Goal: Communication & Community: Answer question/provide support

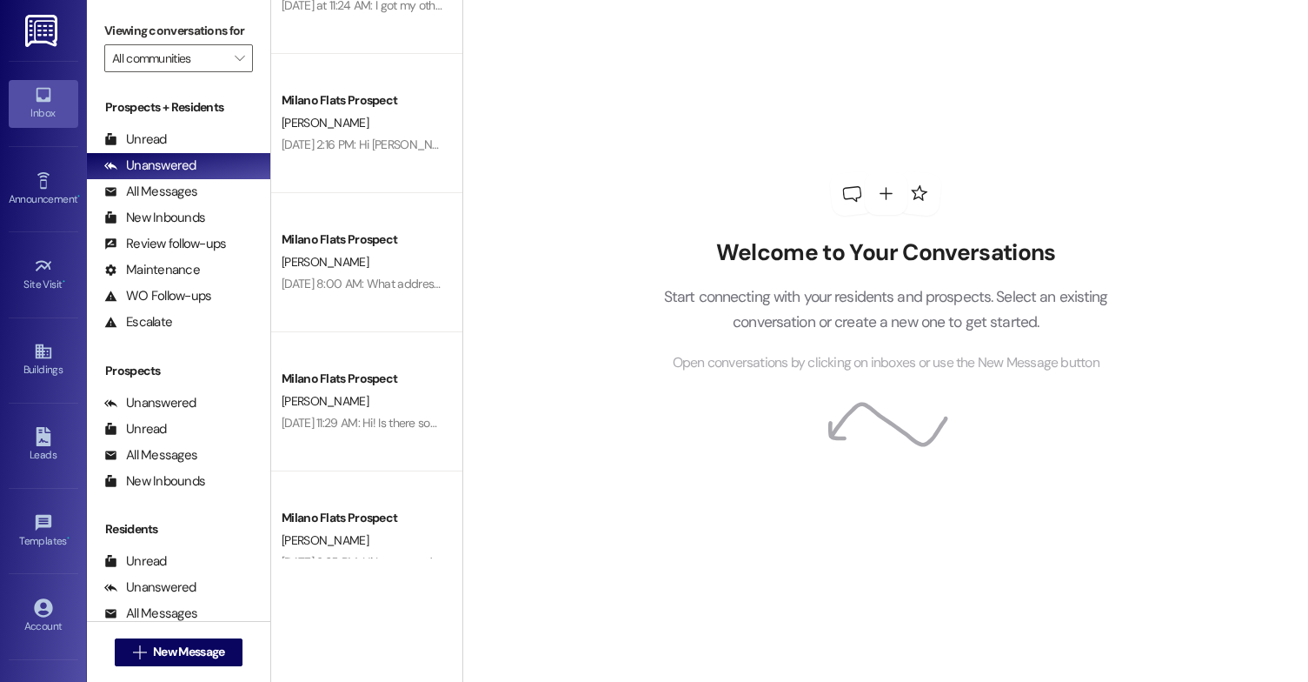
scroll to position [989, 0]
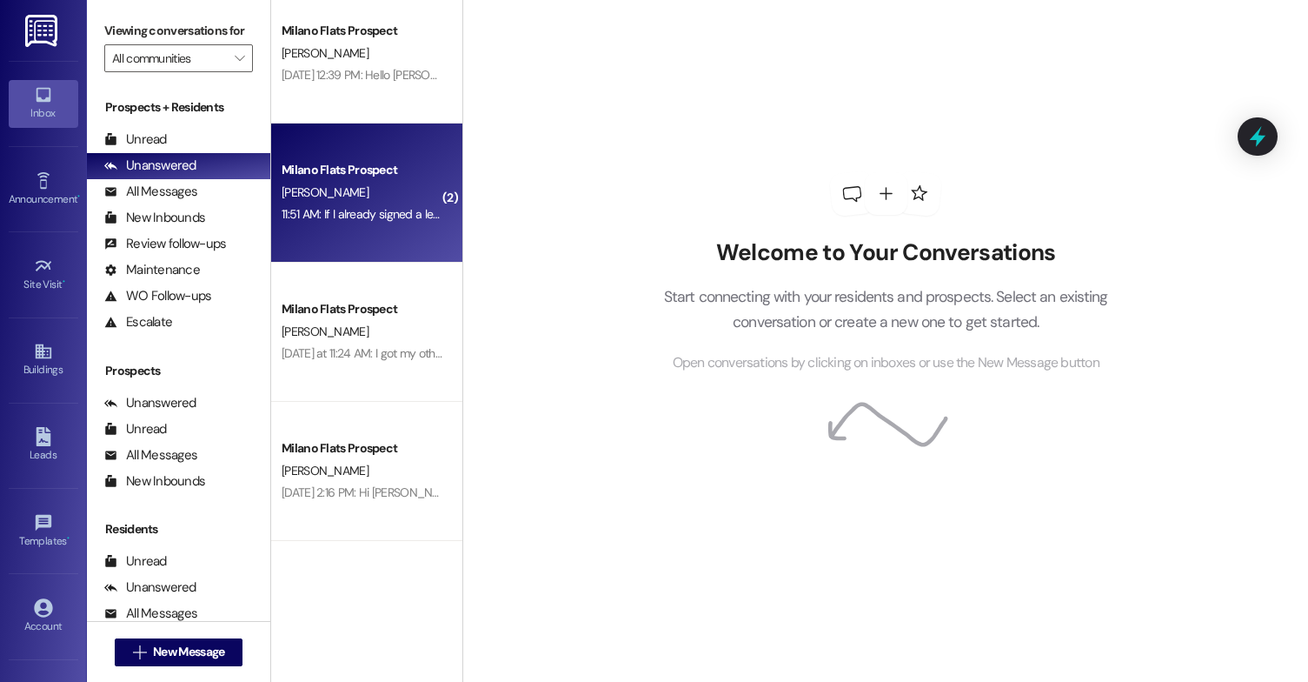
click at [373, 217] on div "11:51 AM: If I already signed a lease for a standard room is it too late to swi…" at bounding box center [525, 214] width 487 height 16
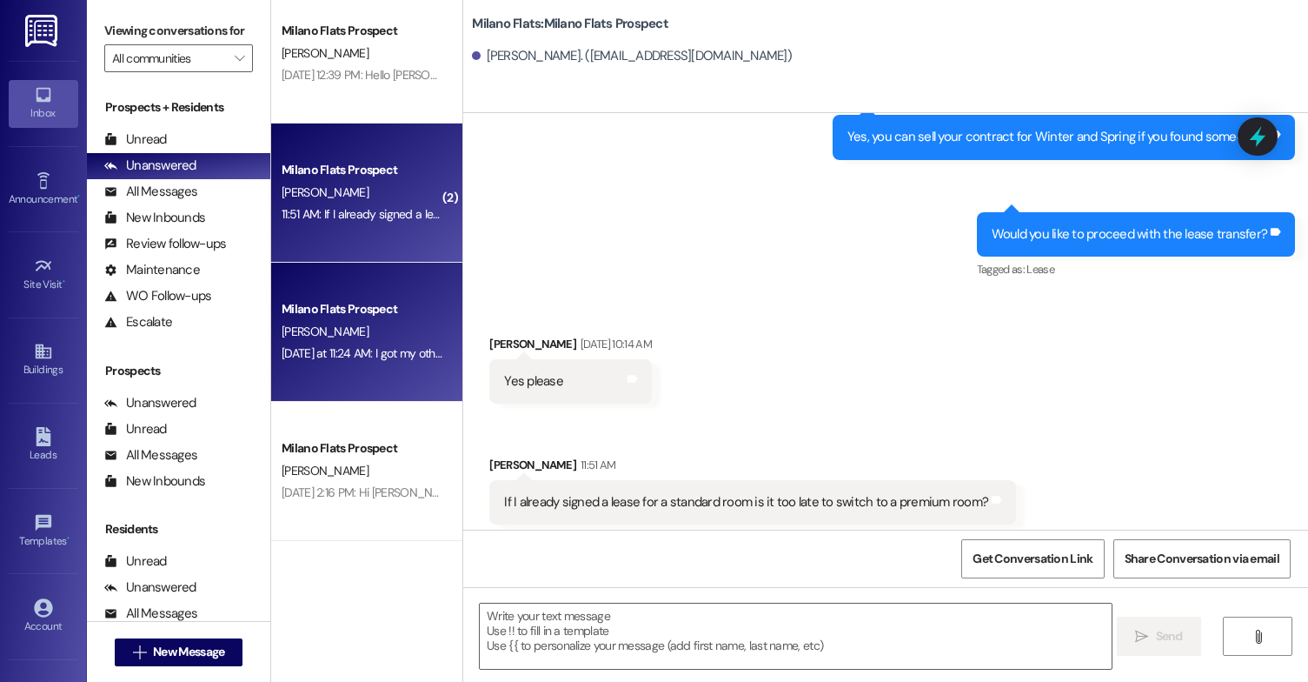
scroll to position [1642, 0]
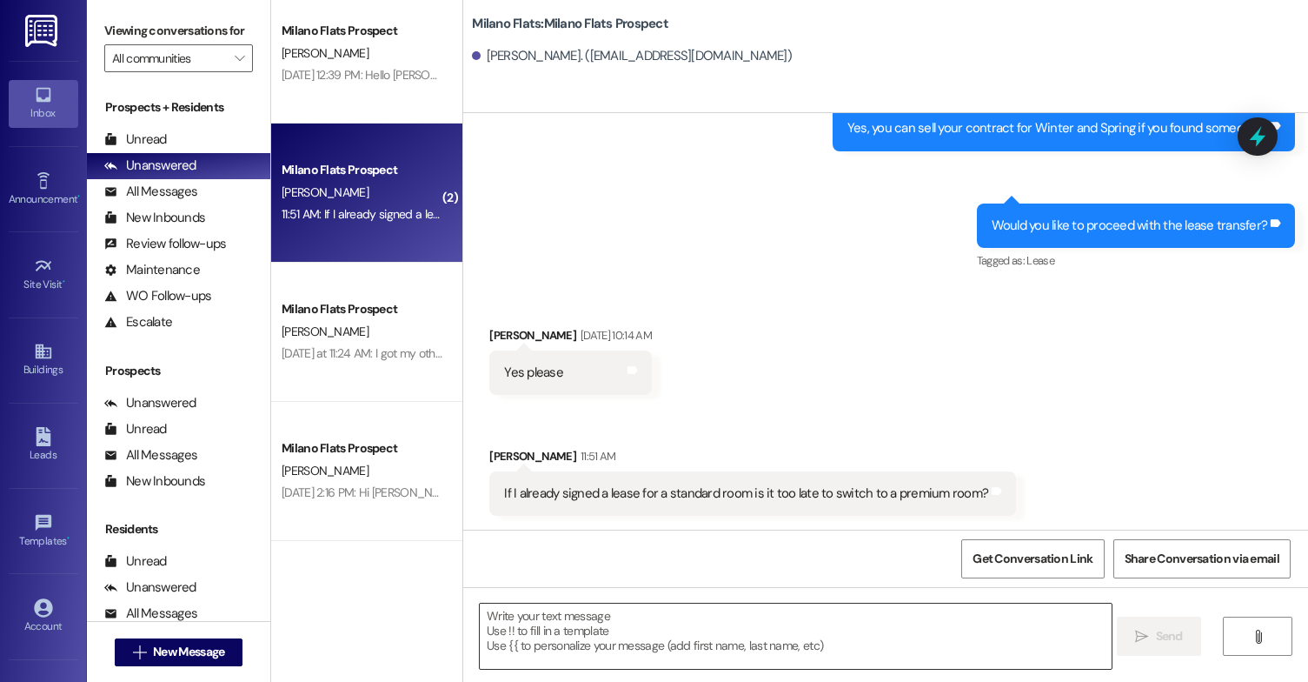
click at [627, 624] on textarea at bounding box center [796, 635] width 632 height 65
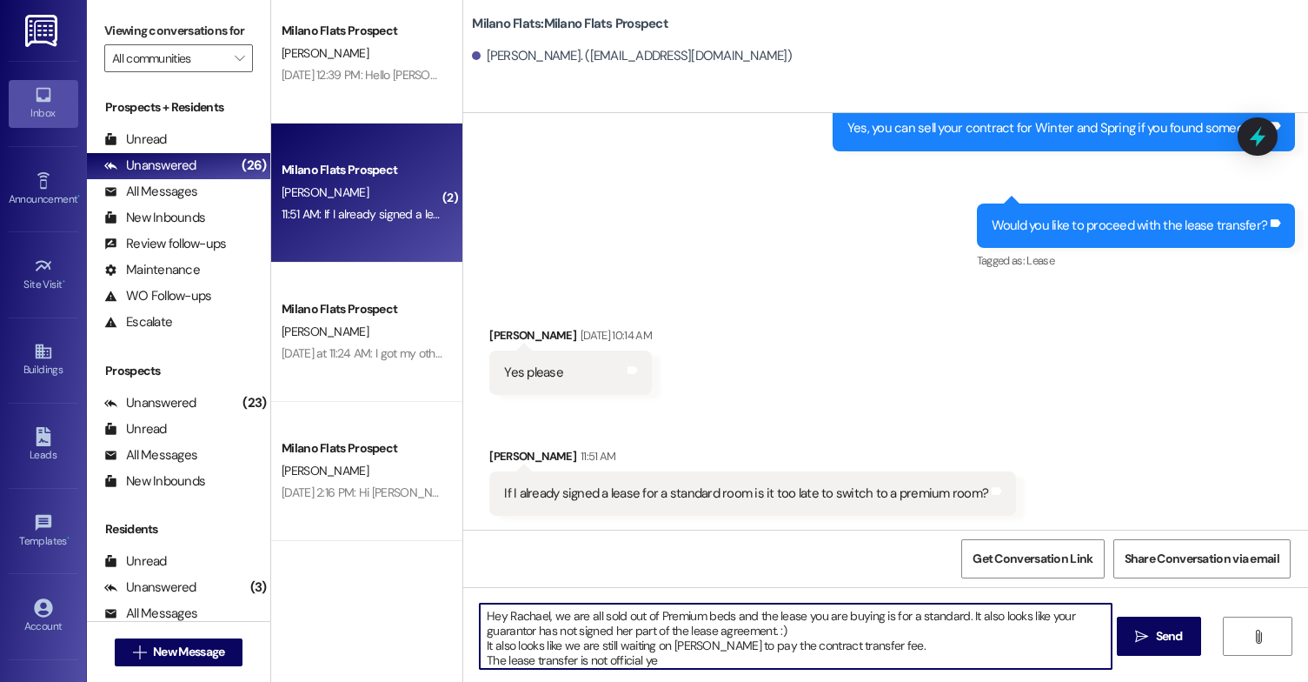
type textarea "Hey Rachael, we are all sold out of Premium beds and the lease you are buying i…"
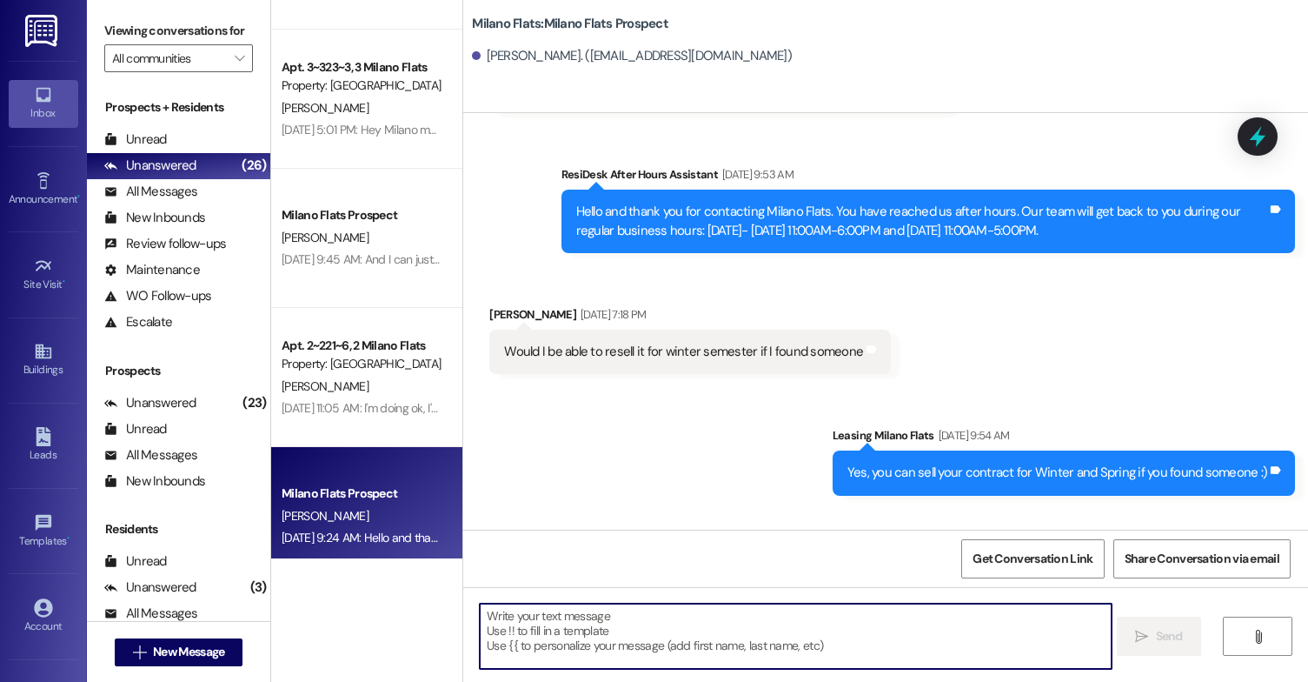
scroll to position [0, 0]
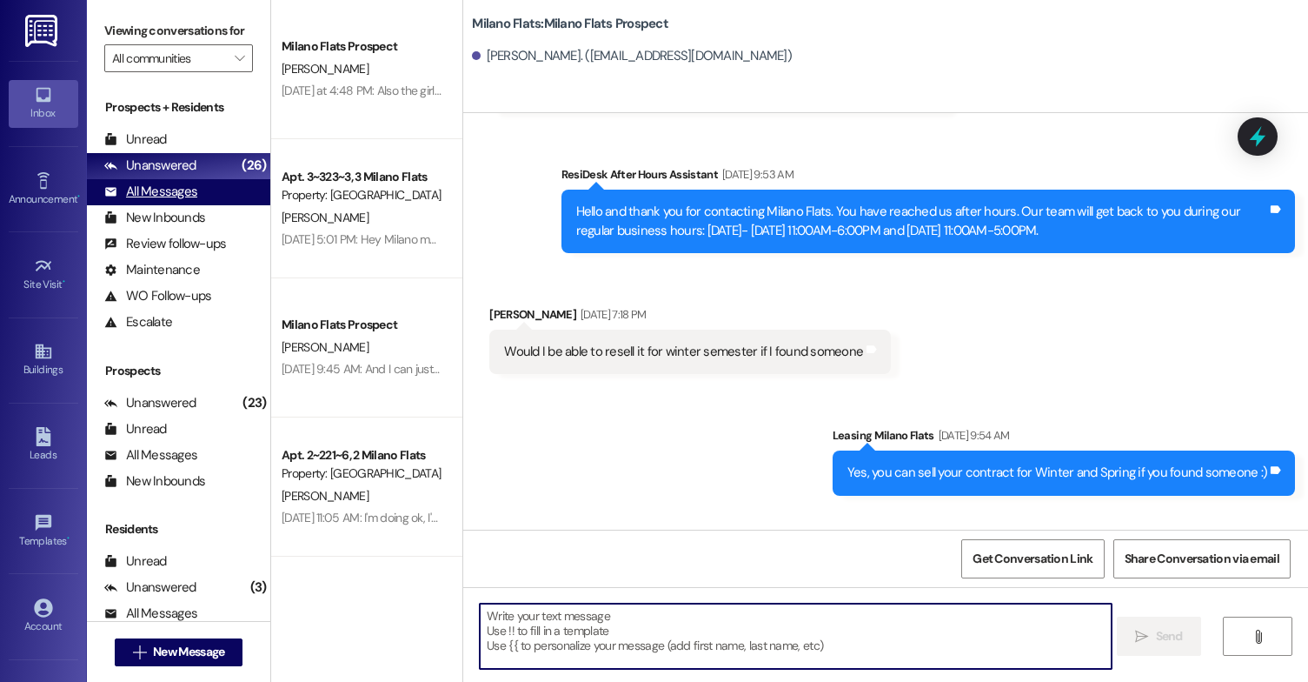
click at [171, 201] on div "All Messages" at bounding box center [150, 192] width 93 height 18
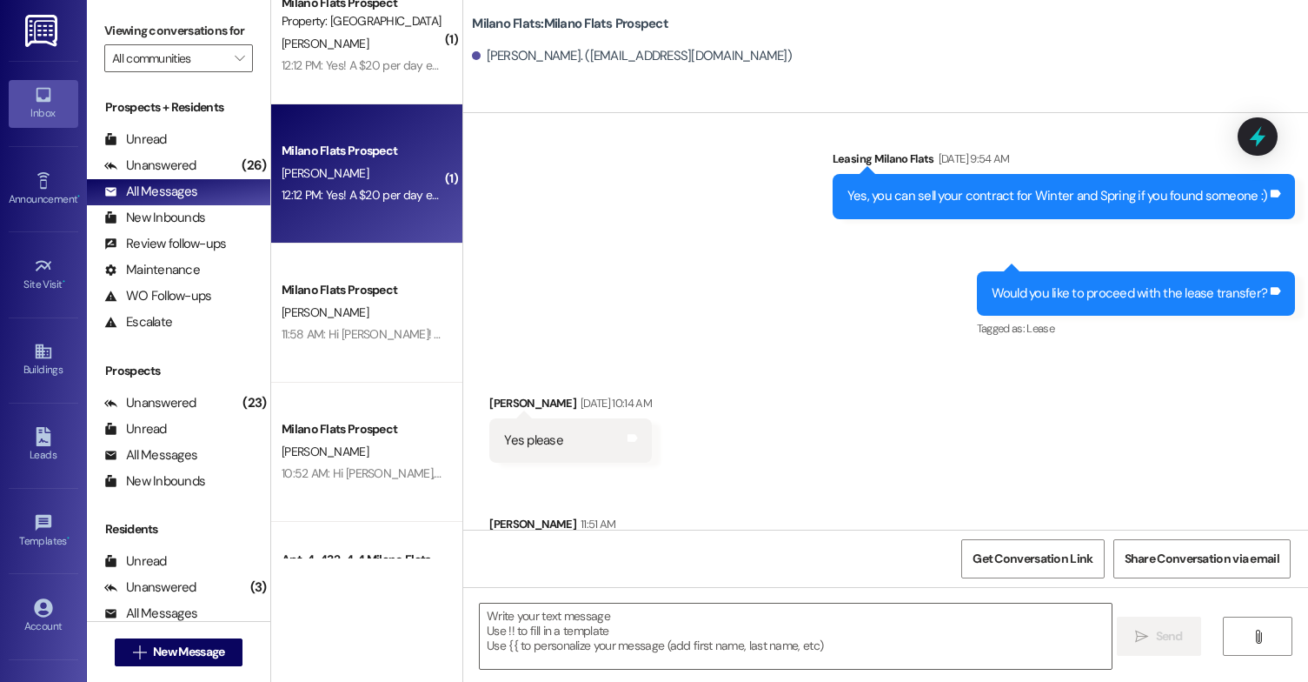
scroll to position [1641, 0]
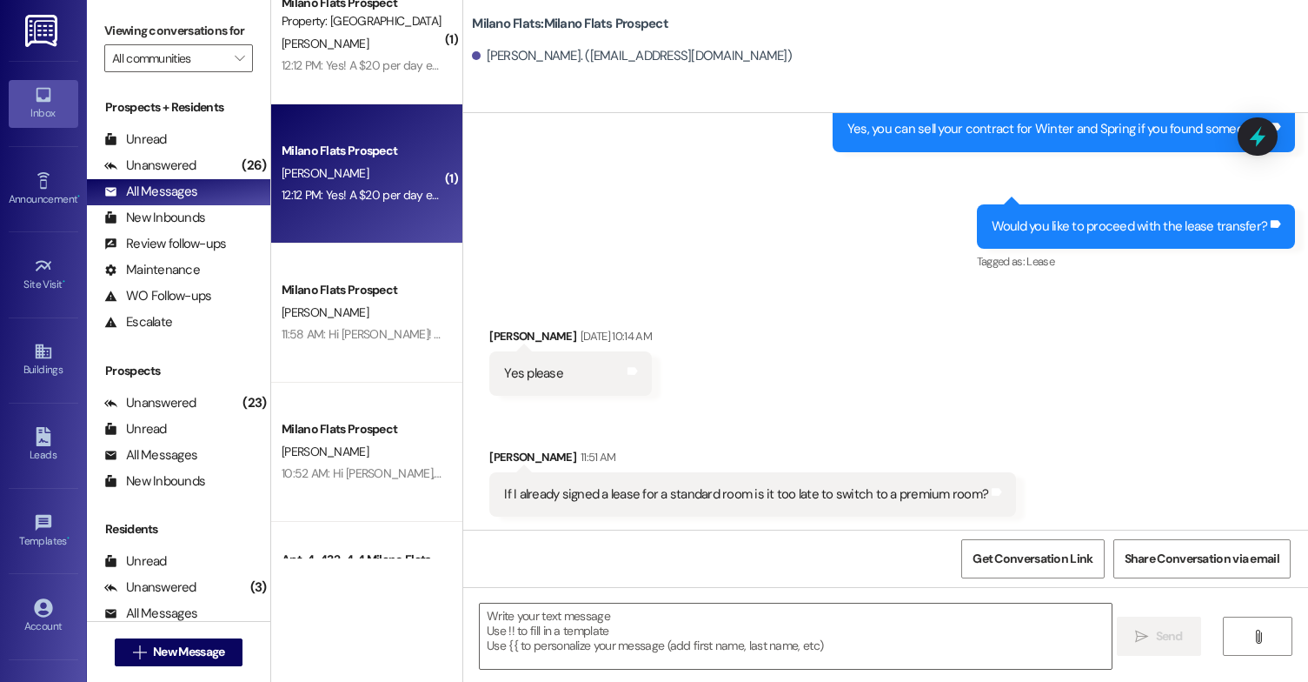
click at [383, 194] on div "12:12 PM: Yes! A $20 per day early move in fee 12:12 PM: Yes! A $20 per day ear…" at bounding box center [397, 195] width 230 height 16
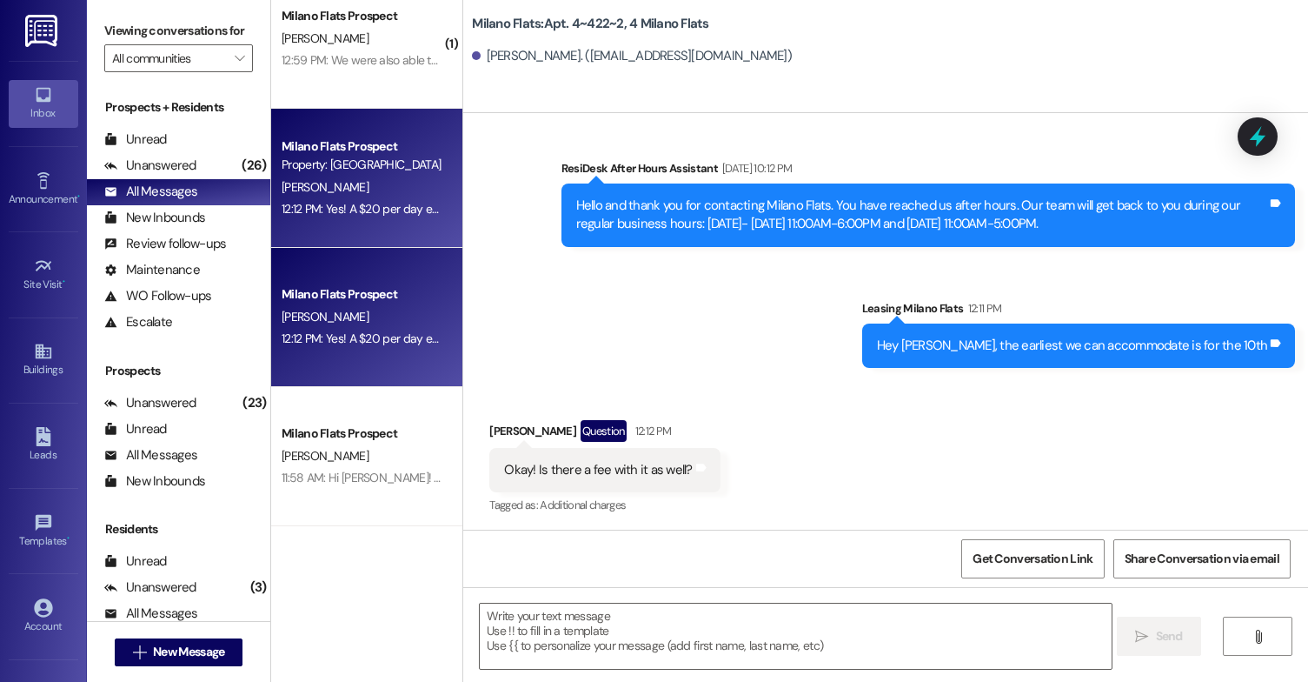
scroll to position [0, 0]
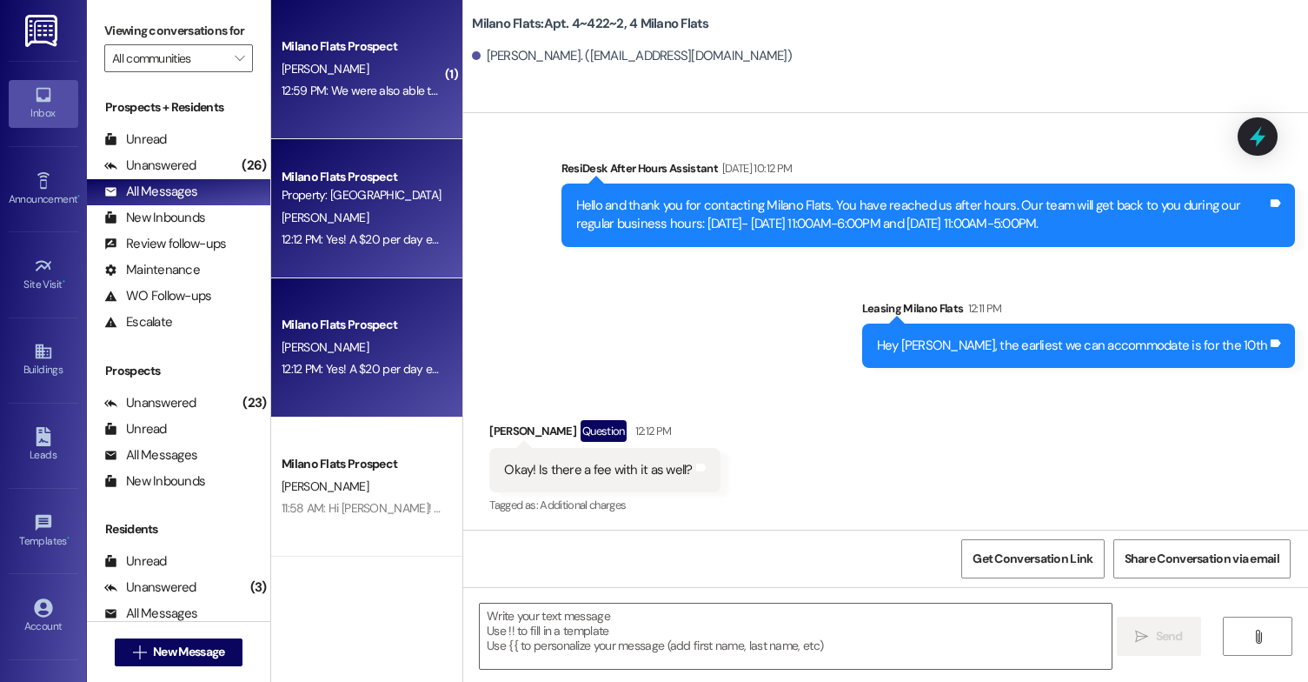
click at [364, 75] on div "[PERSON_NAME]" at bounding box center [362, 69] width 164 height 22
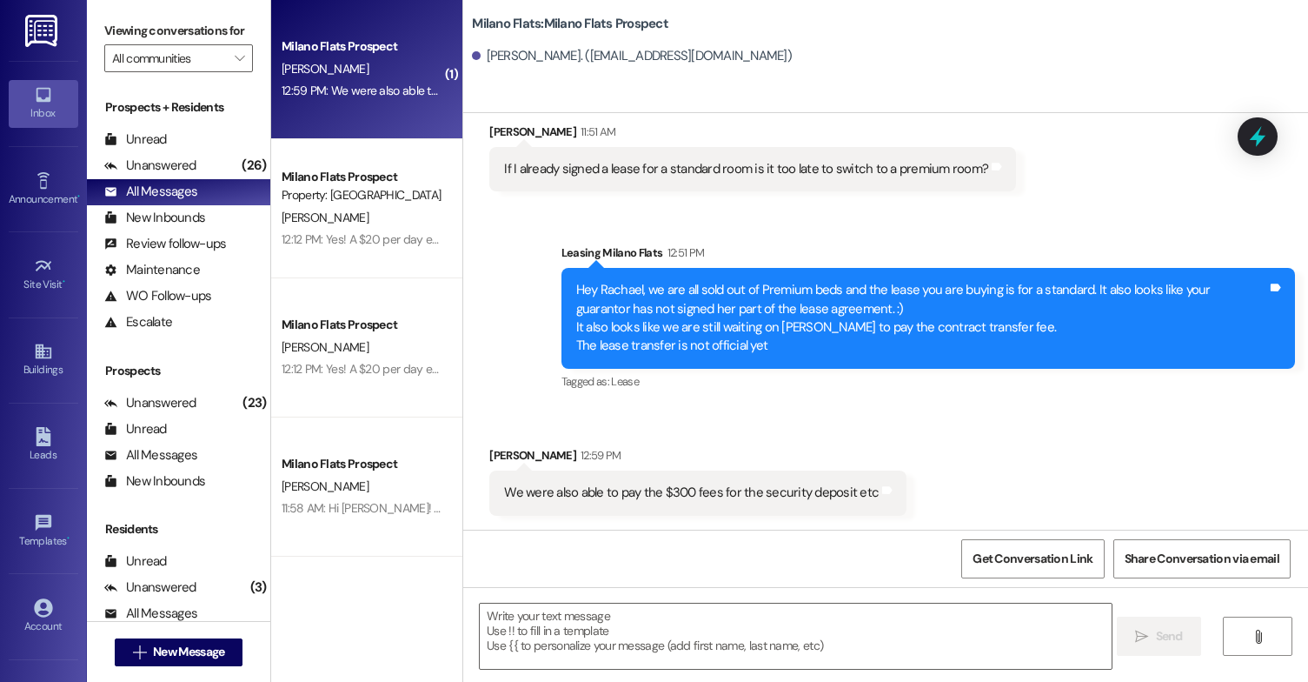
scroll to position [1967, 0]
click at [700, 628] on textarea at bounding box center [796, 635] width 632 height 65
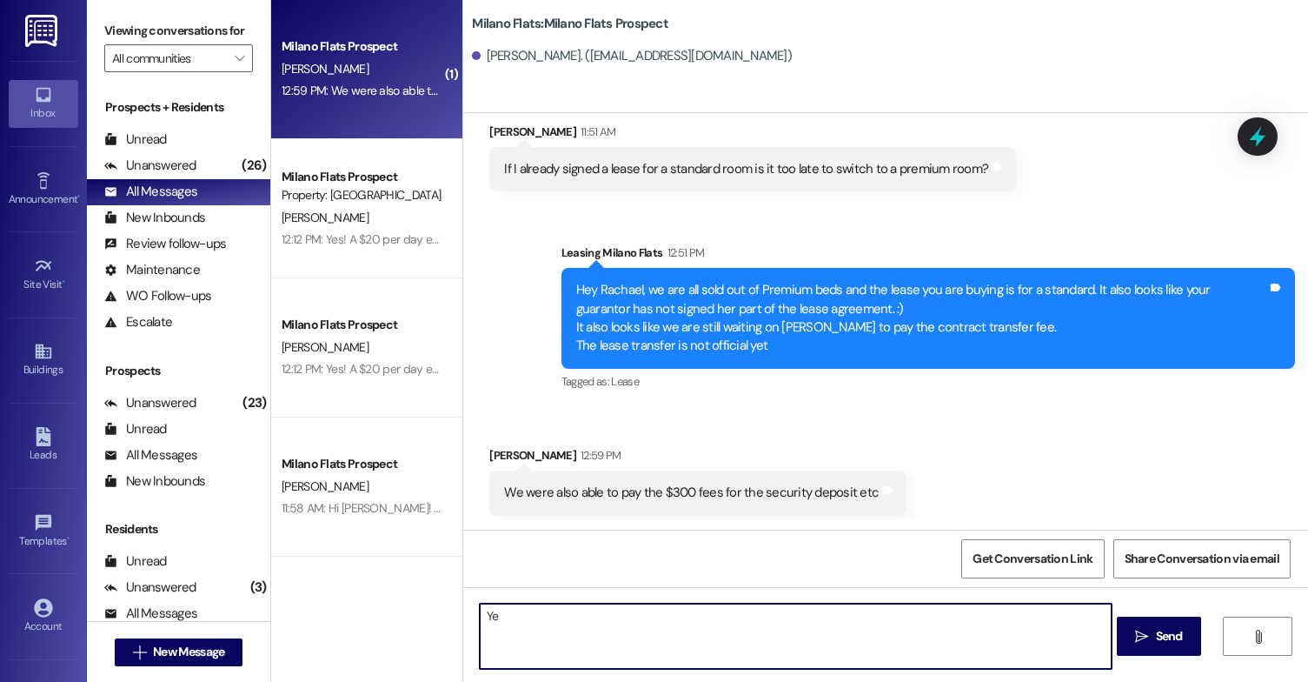
type textarea "Y"
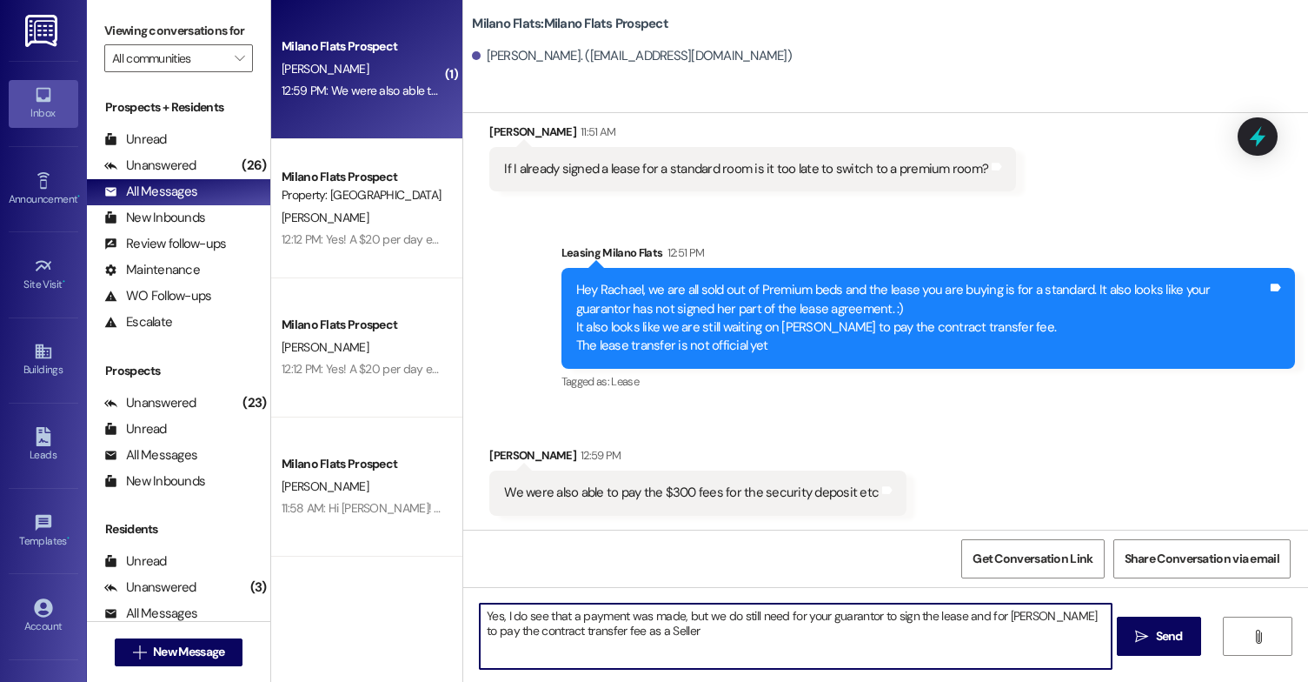
type textarea "Yes, I do see that a payment was made, but we do still need for your guarantor …"
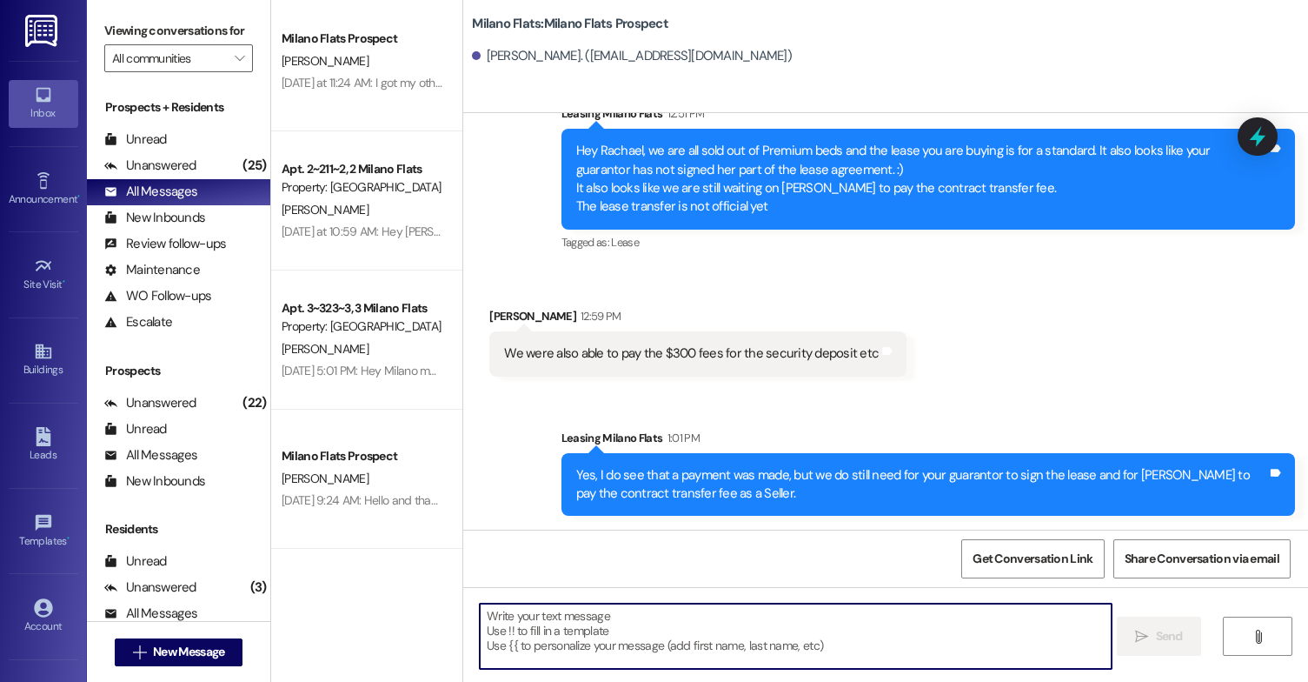
scroll to position [1130, 0]
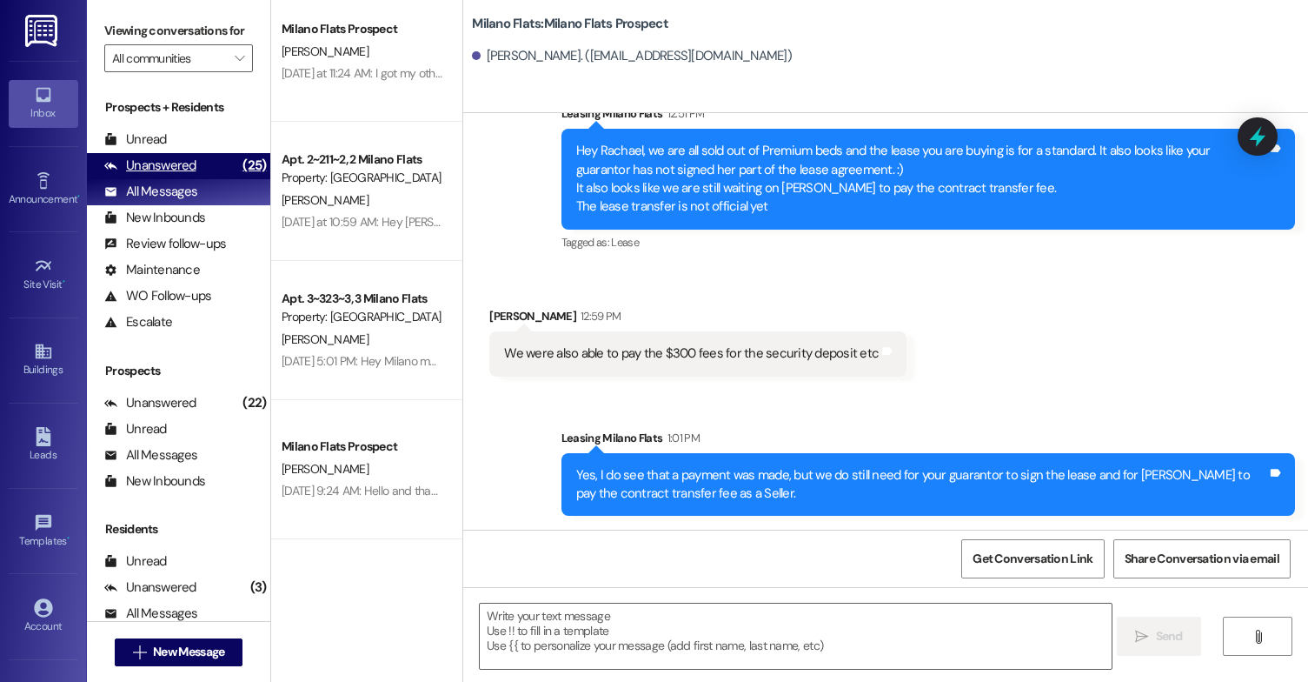
click at [160, 175] on div "Unanswered" at bounding box center [150, 165] width 92 height 18
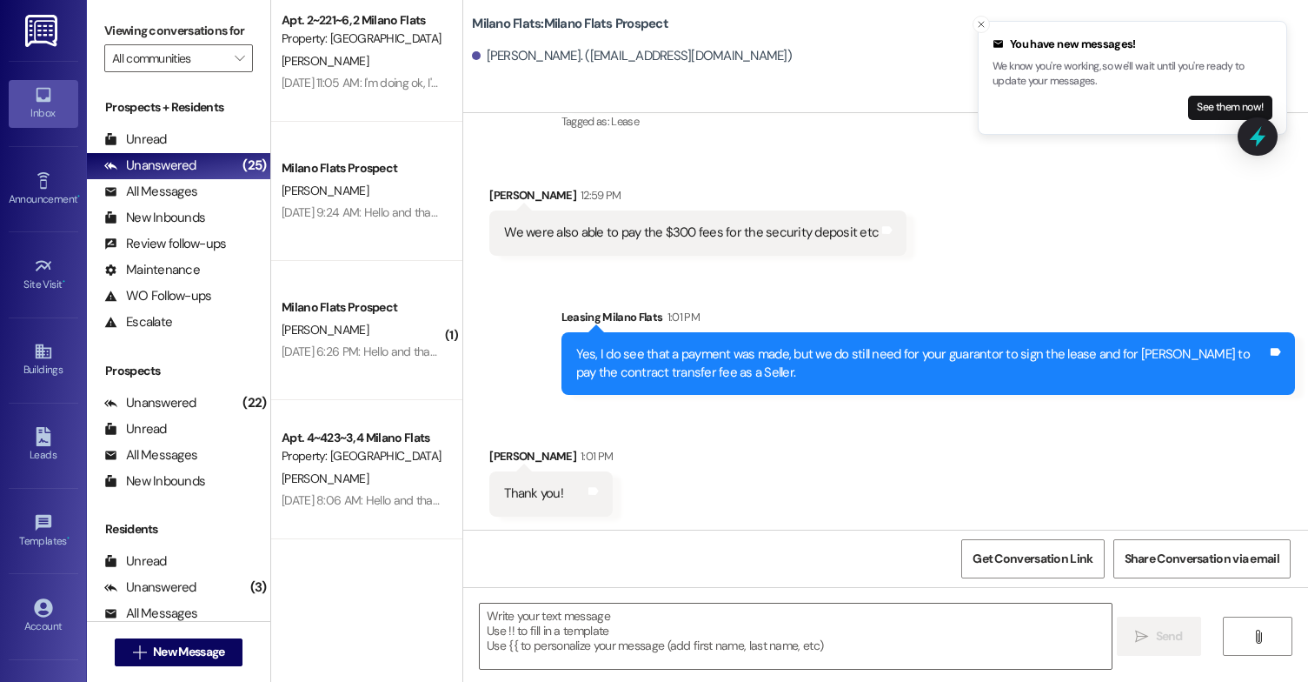
scroll to position [2227, 0]
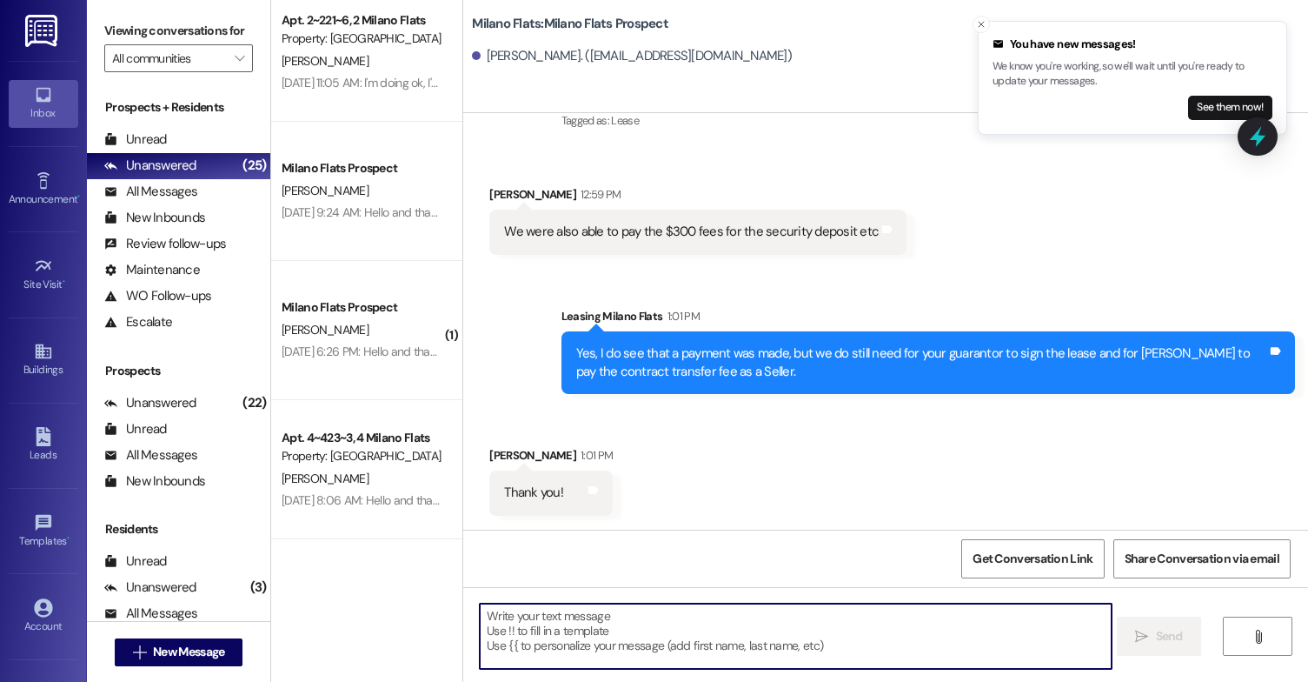
click at [618, 624] on textarea at bounding box center [796, 635] width 632 height 65
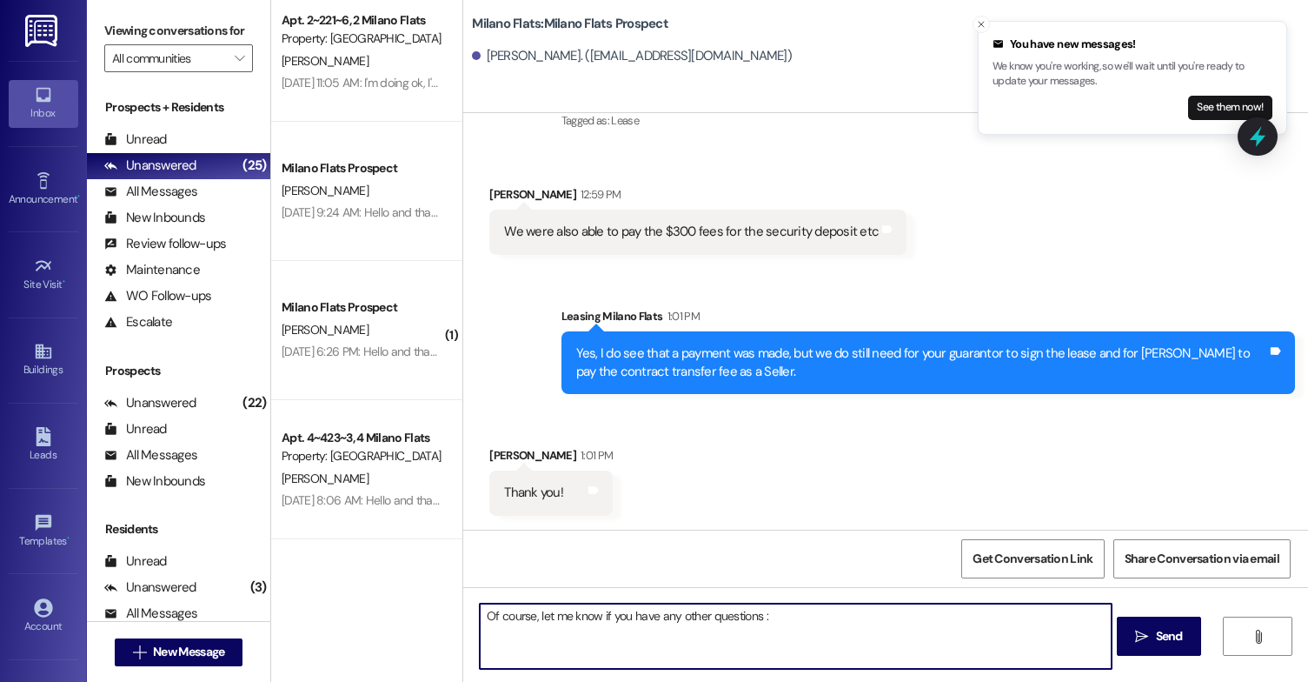
type textarea "Of course, let me know if you have any other questions :)"
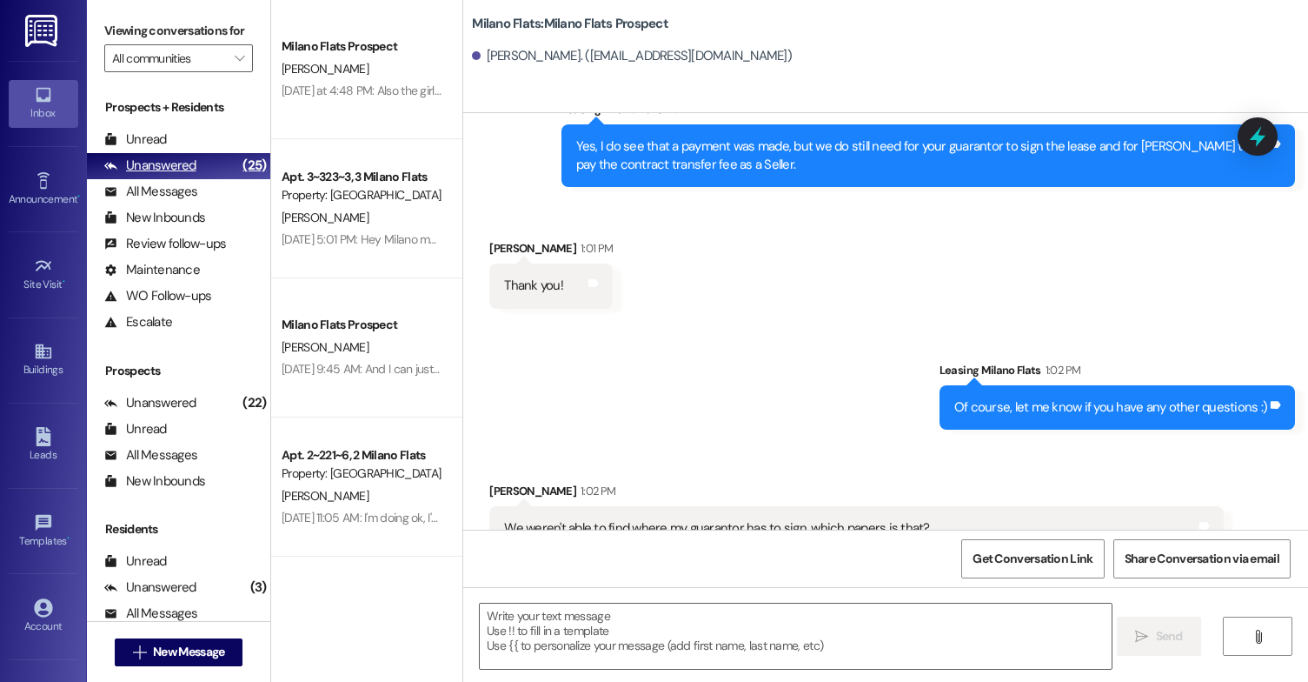
scroll to position [2525, 0]
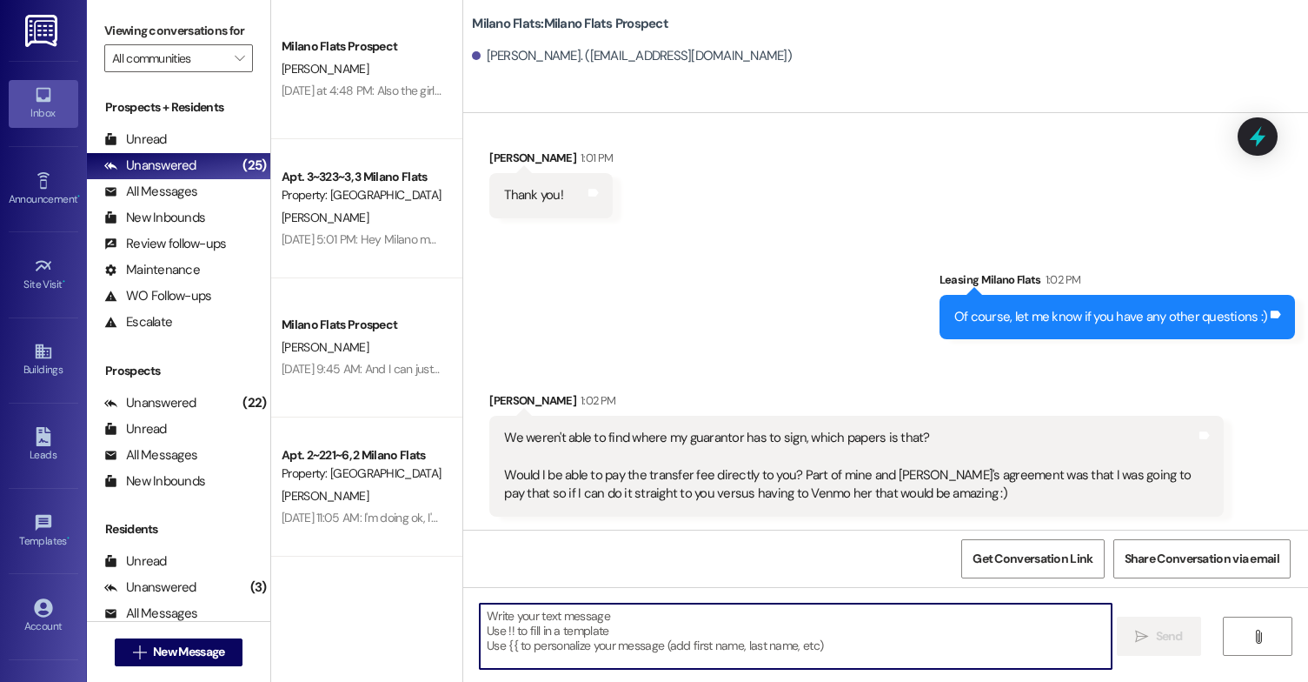
click at [662, 620] on textarea at bounding box center [796, 635] width 632 height 65
click at [625, 616] on textarea at bounding box center [796, 635] width 632 height 65
type textarea "T"
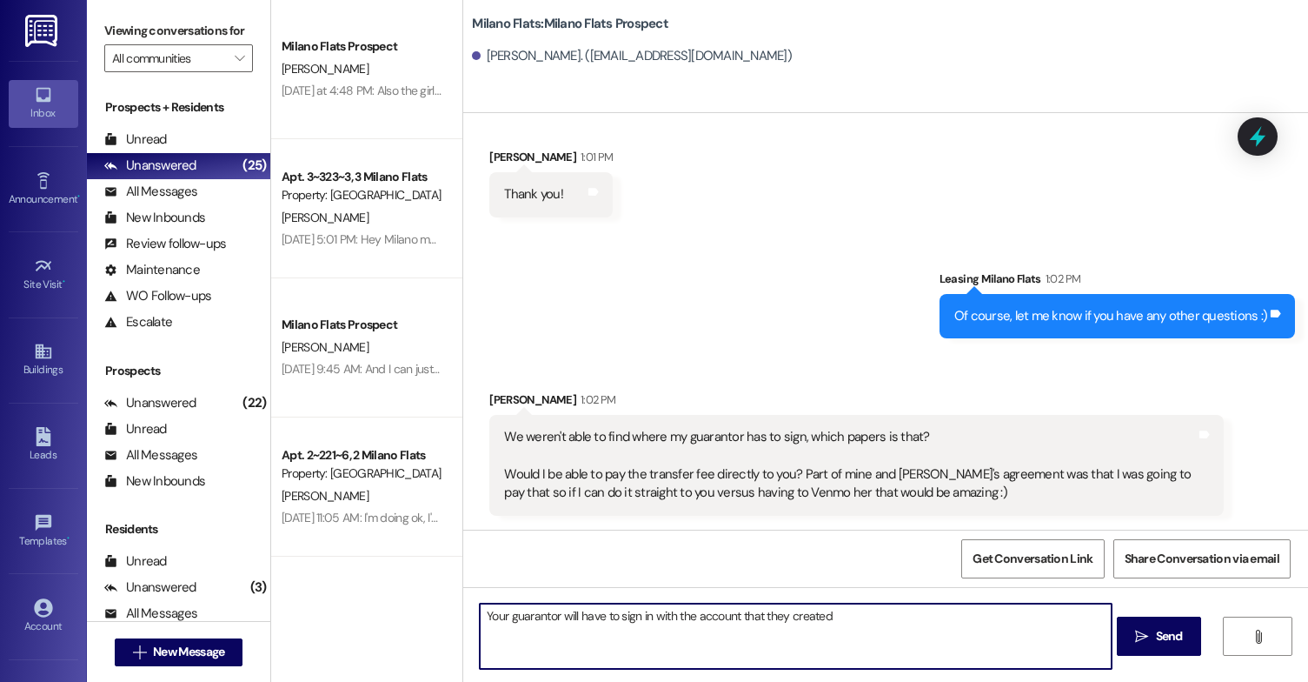
scroll to position [2525, 0]
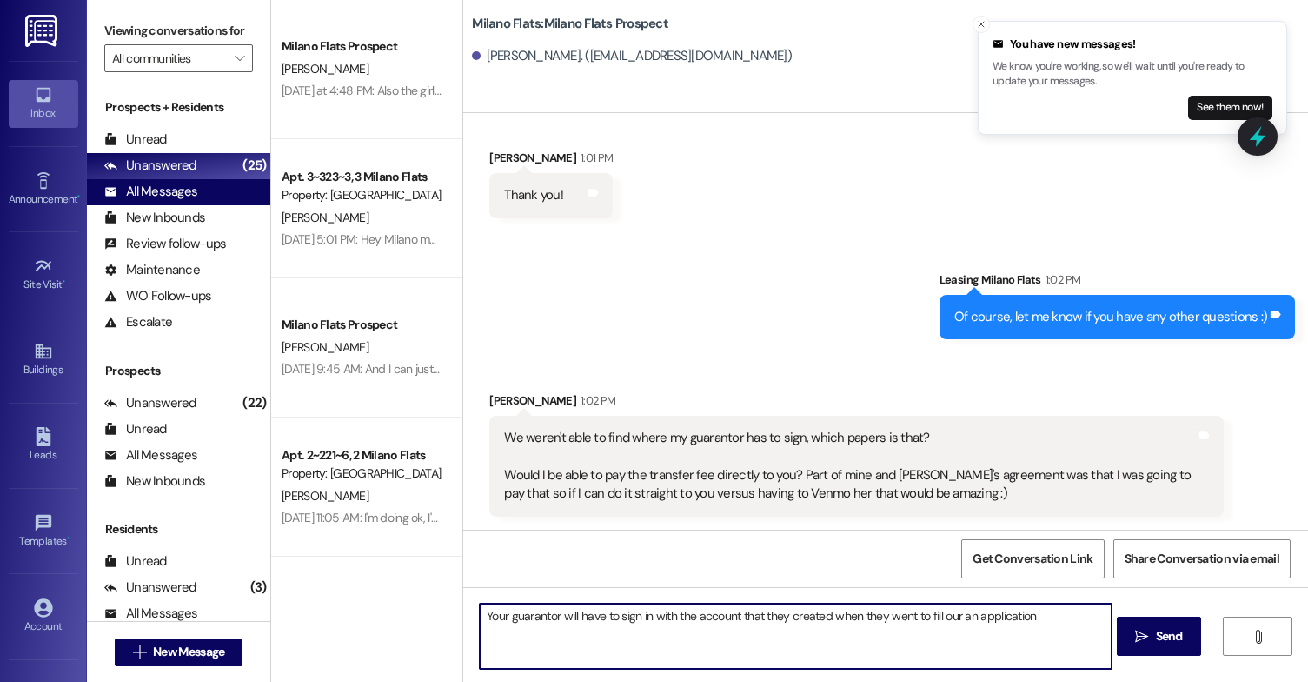
type textarea "Your guarantor will have to sign in with the account that they created when the…"
click at [203, 205] on div "All Messages (undefined)" at bounding box center [178, 192] width 183 height 26
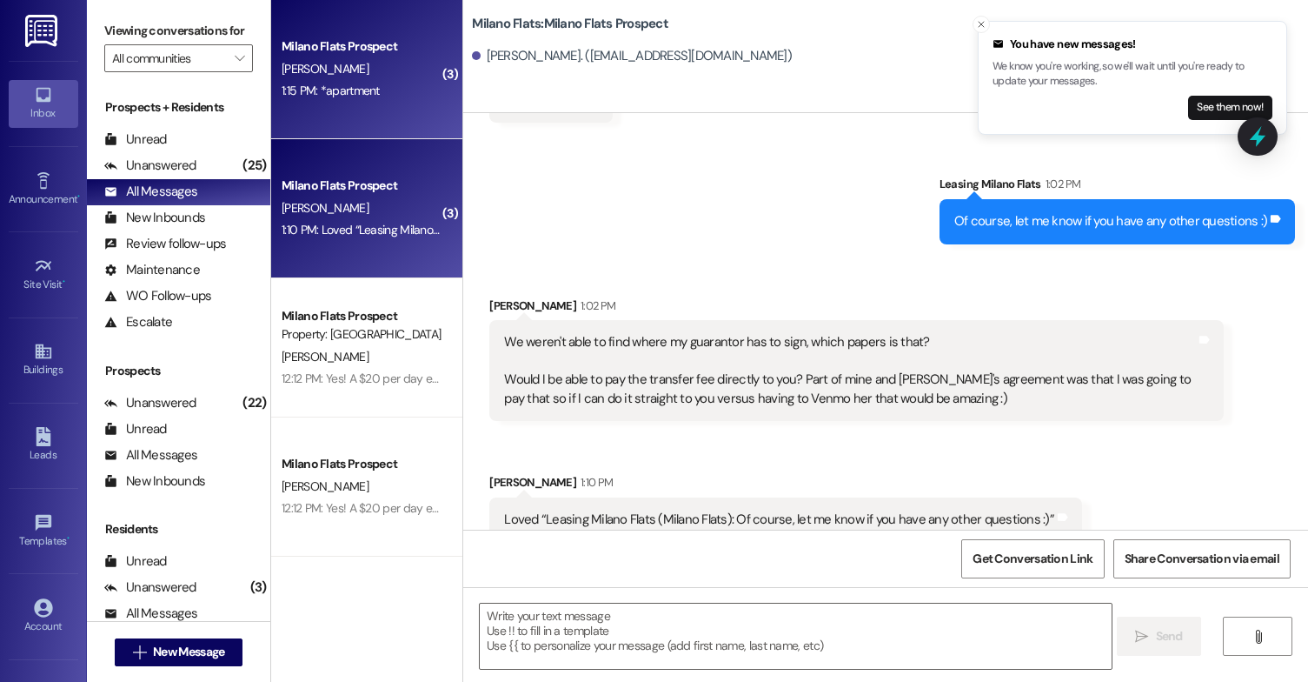
scroll to position [2672, 0]
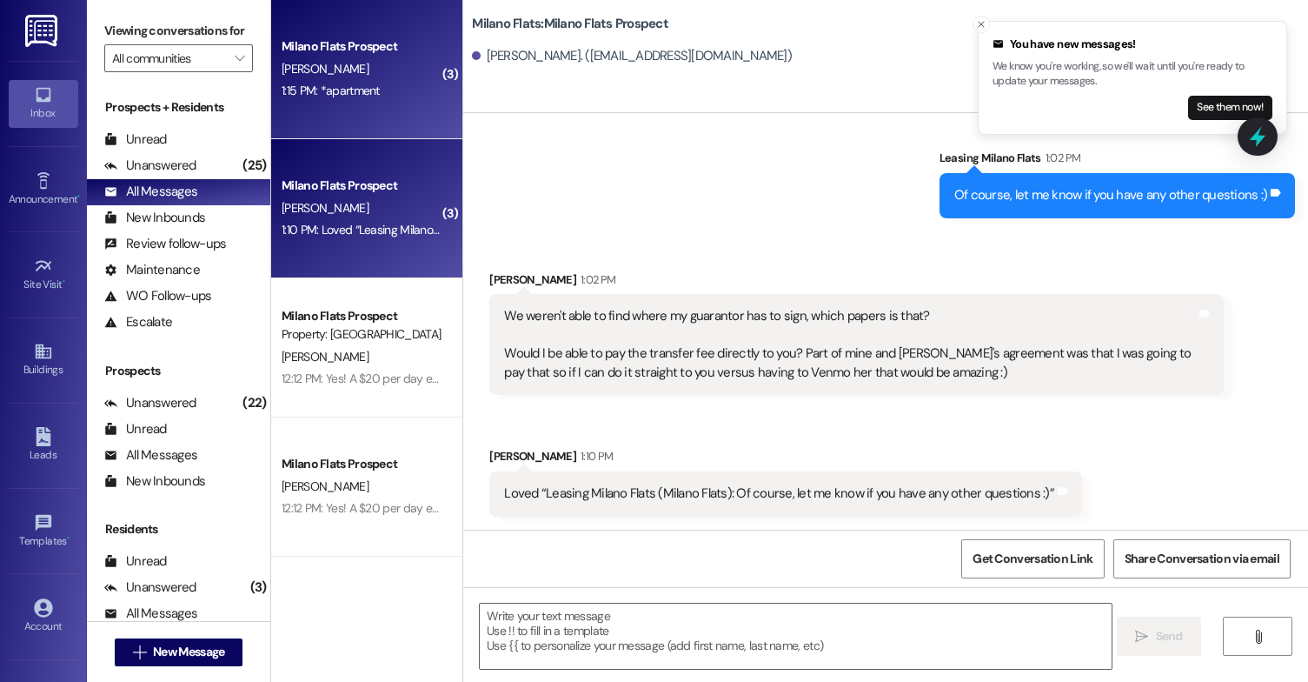
click at [388, 92] on div "1:15 PM: *apartment 1:15 PM: *apartment" at bounding box center [362, 91] width 164 height 22
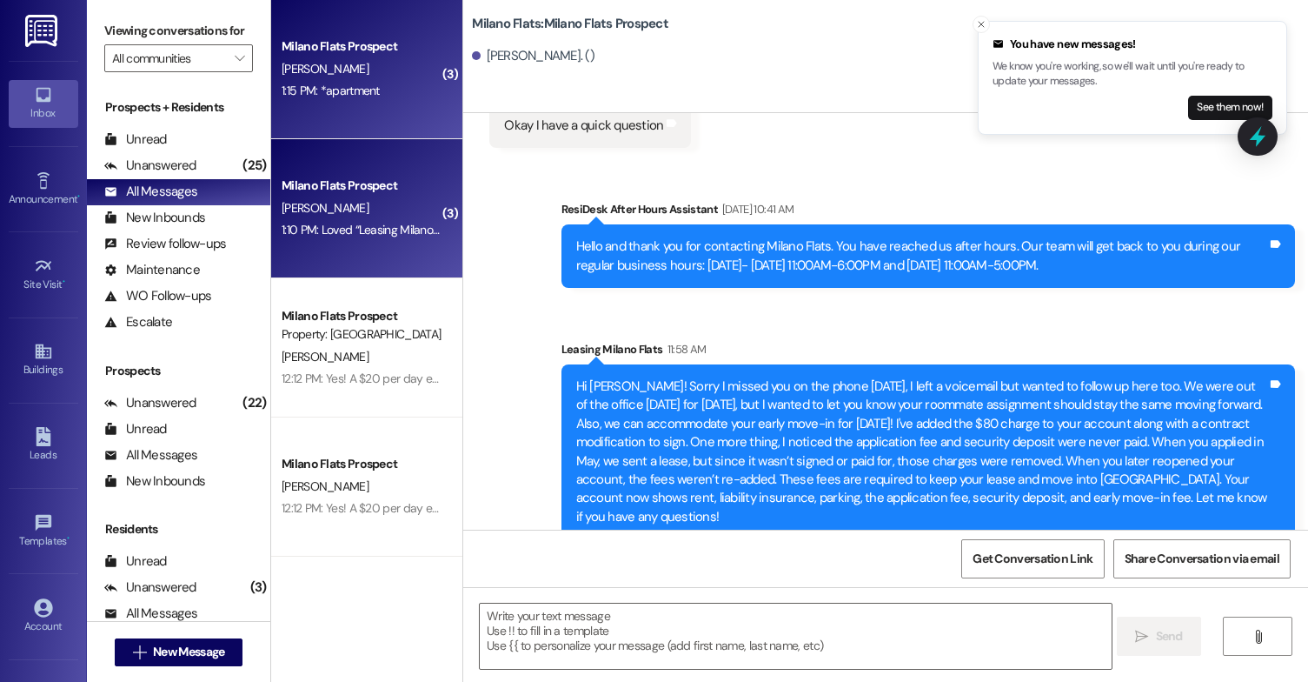
scroll to position [14206, 0]
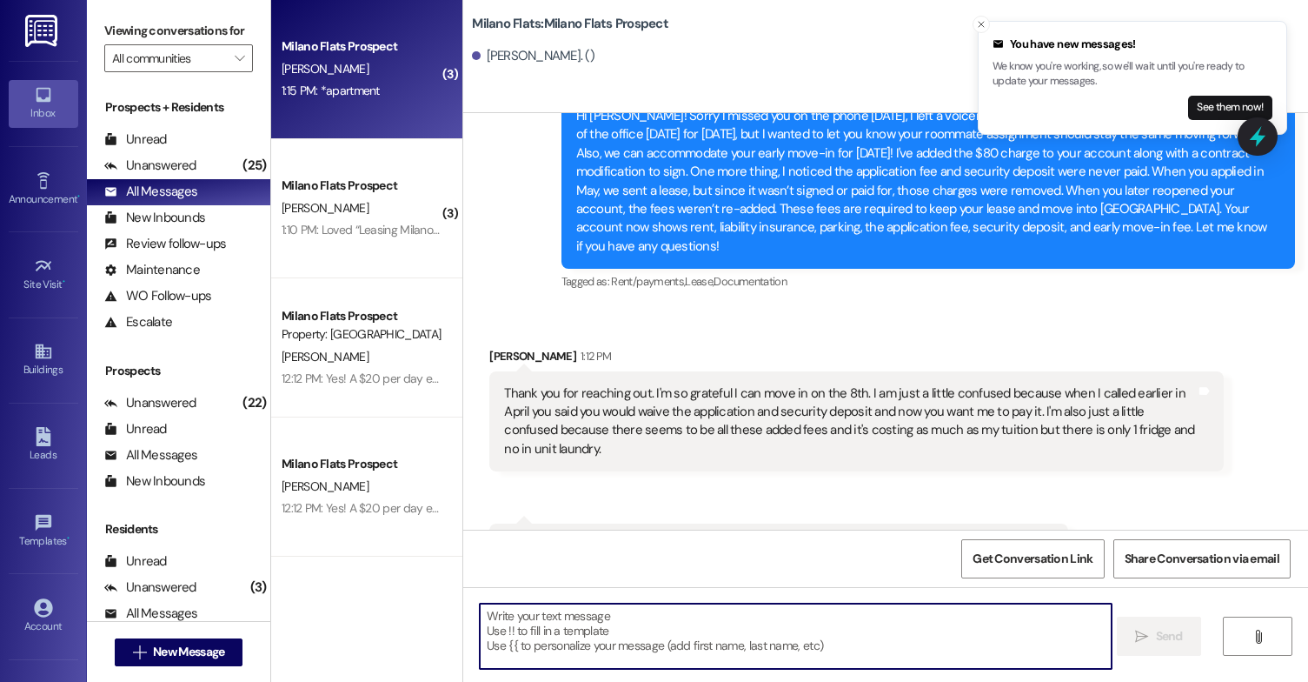
click at [525, 636] on textarea at bounding box center [796, 635] width 632 height 65
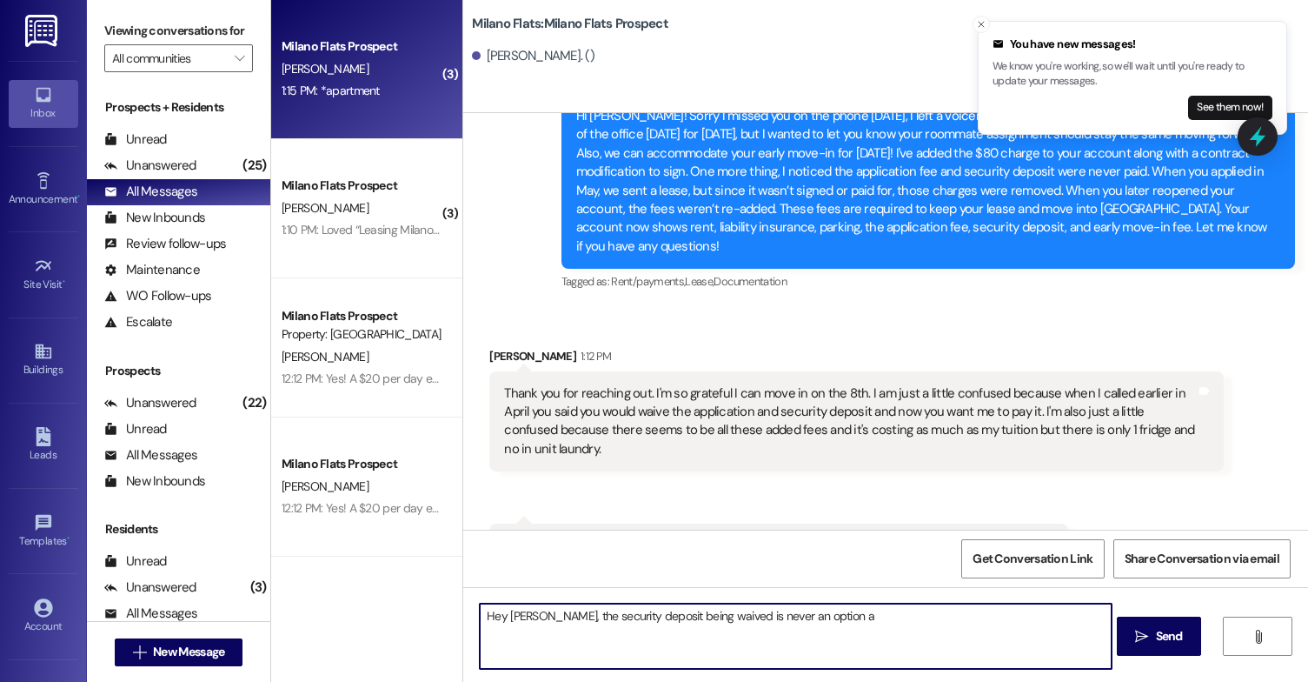
type textarea "Hey [PERSON_NAME], the security deposit being waived is never an option"
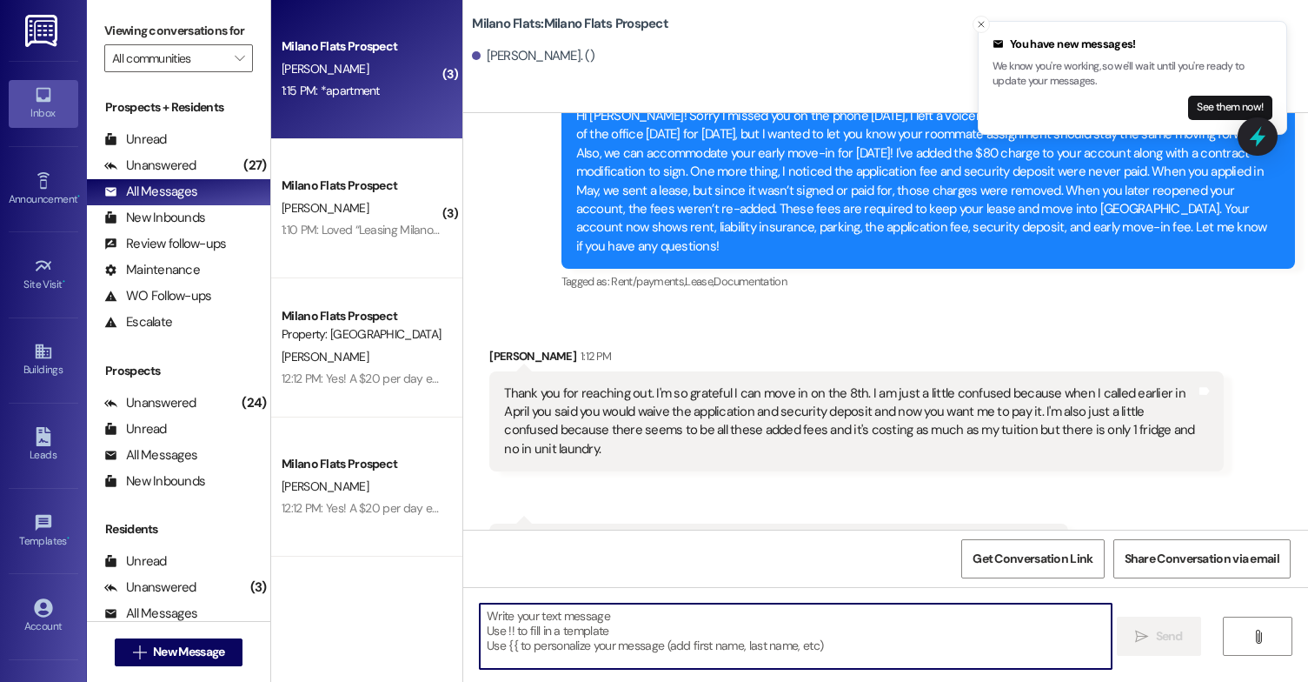
scroll to position [14207, 0]
click at [548, 629] on textarea at bounding box center [796, 635] width 632 height 65
paste textarea "Hey [PERSON_NAME]! Just wanted to clear a few things up. The security deposit i…"
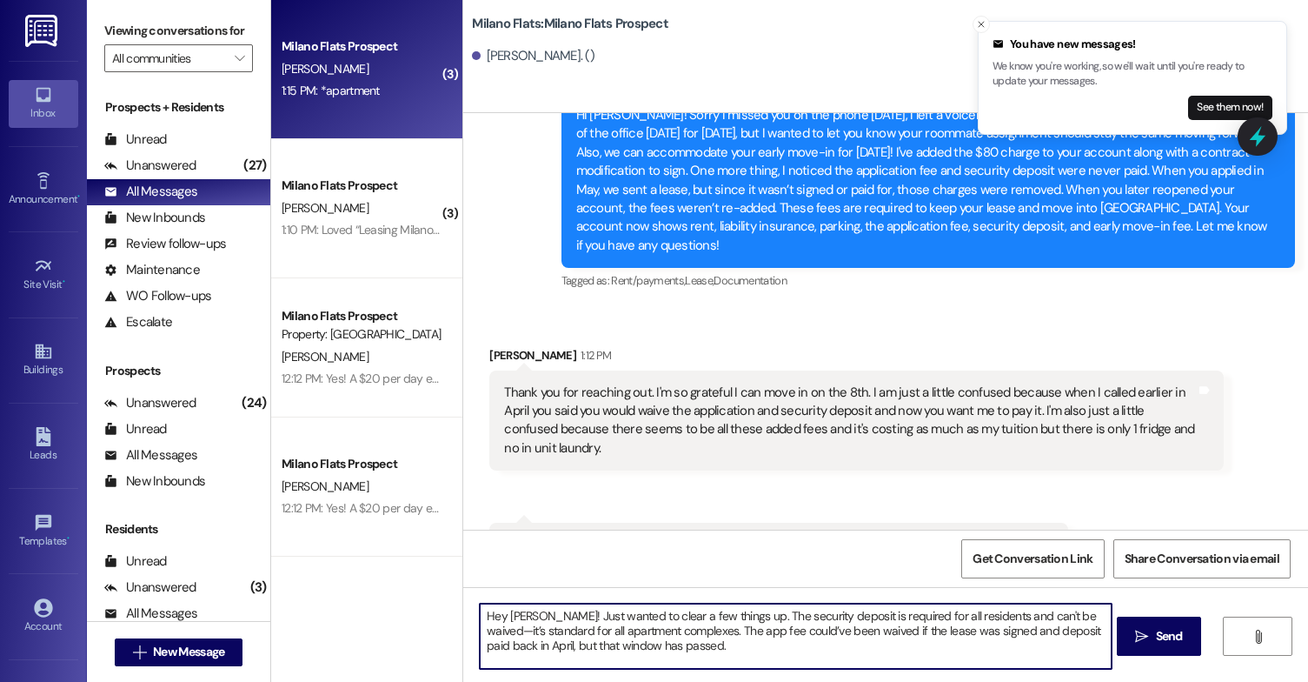
scroll to position [78, 0]
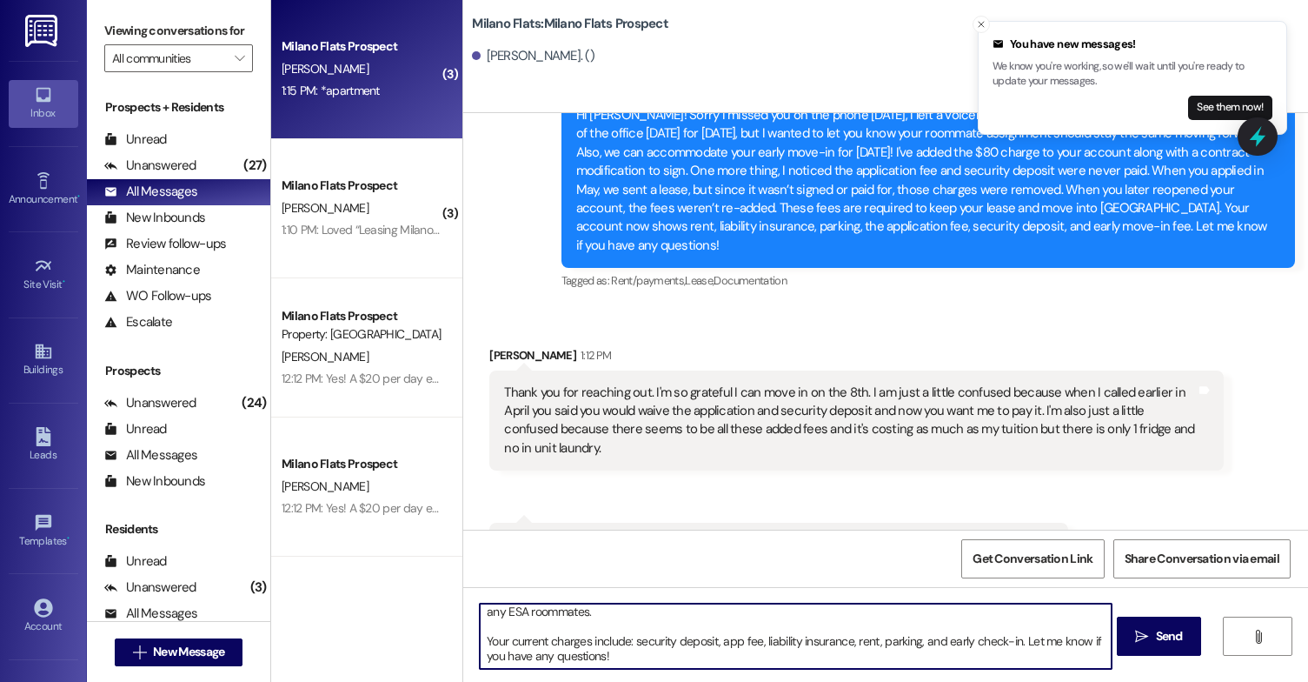
click at [482, 621] on textarea "Hey [PERSON_NAME]! Just wanted to clear a few things up. The security deposit i…" at bounding box center [796, 635] width 632 height 65
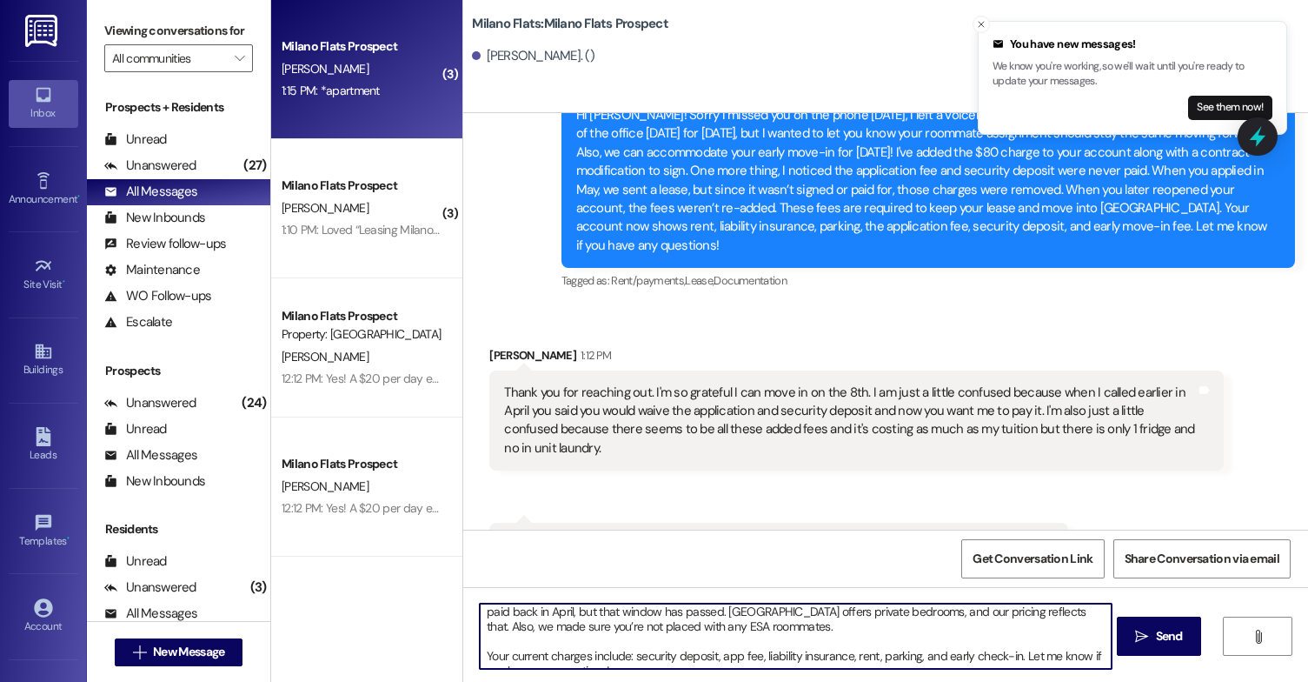
click at [480, 657] on textarea "Hey [PERSON_NAME]! Just wanted to clear a few things up. The security deposit i…" at bounding box center [796, 635] width 632 height 65
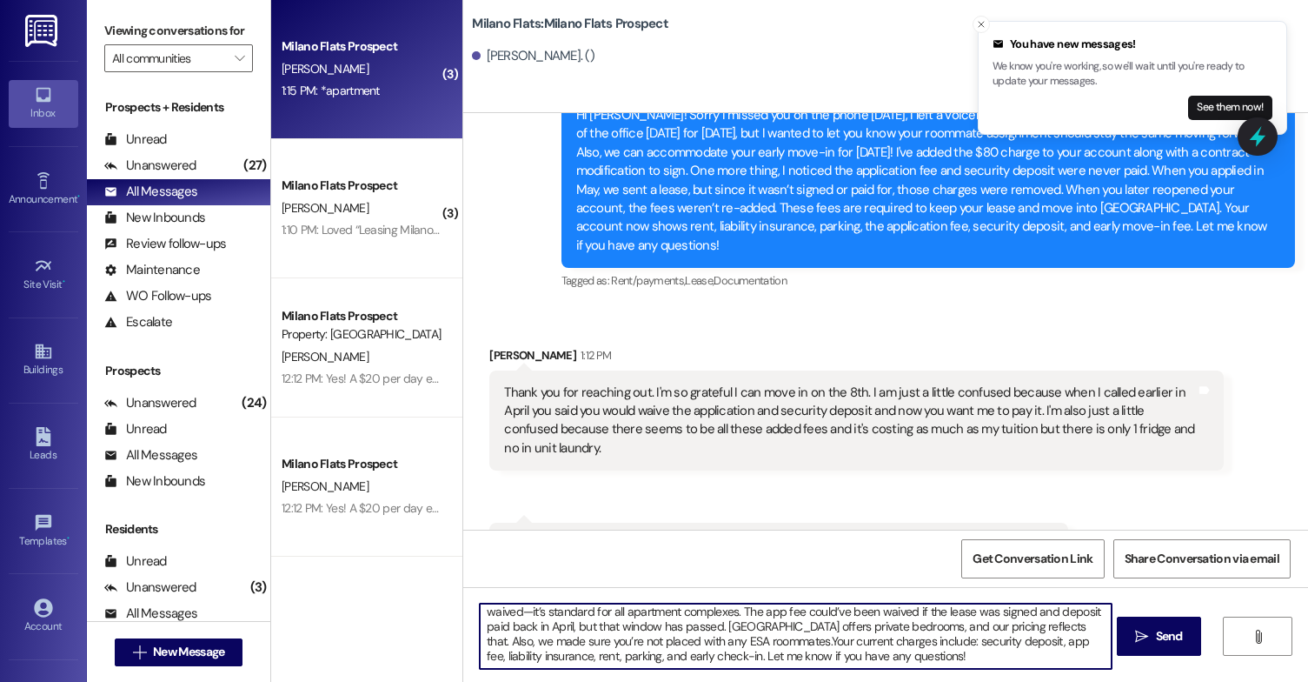
scroll to position [19, 0]
click at [834, 656] on textarea "Hey [PERSON_NAME]! Just wanted to clear a few things up. The security deposit i…" at bounding box center [796, 635] width 632 height 65
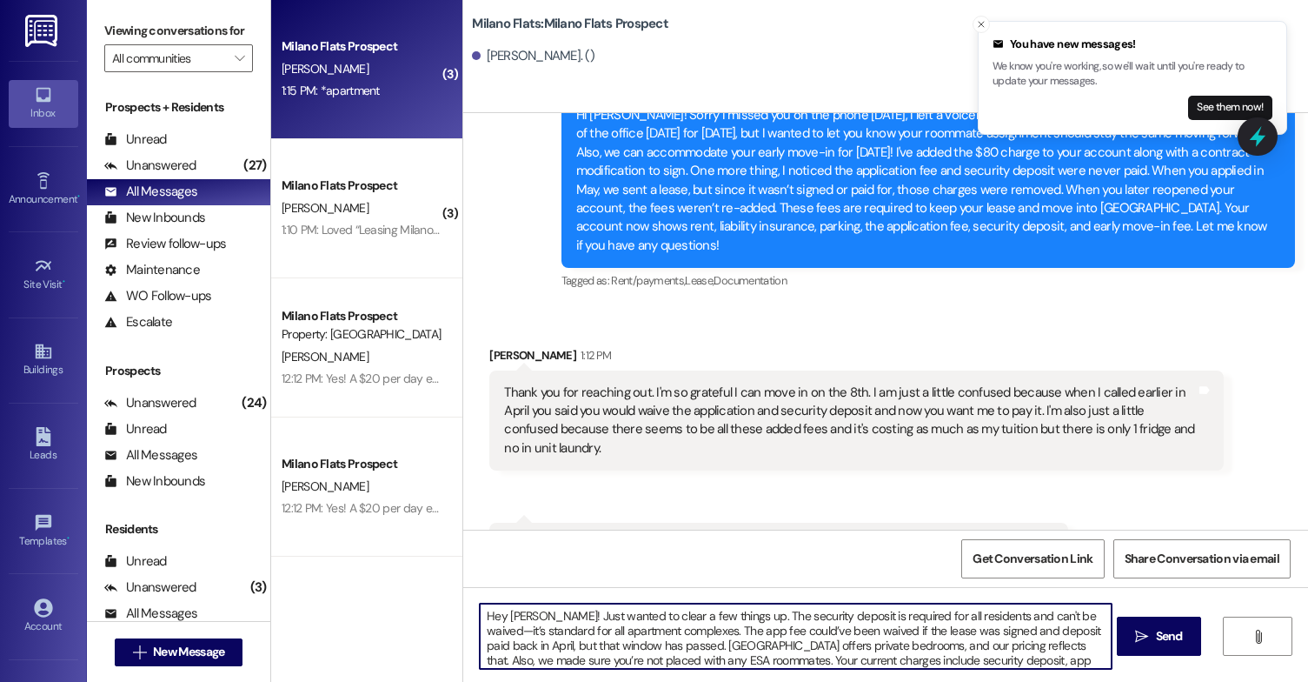
click at [1076, 618] on textarea "Hey [PERSON_NAME]! Just wanted to clear a few things up. The security deposit i…" at bounding box center [796, 635] width 632 height 65
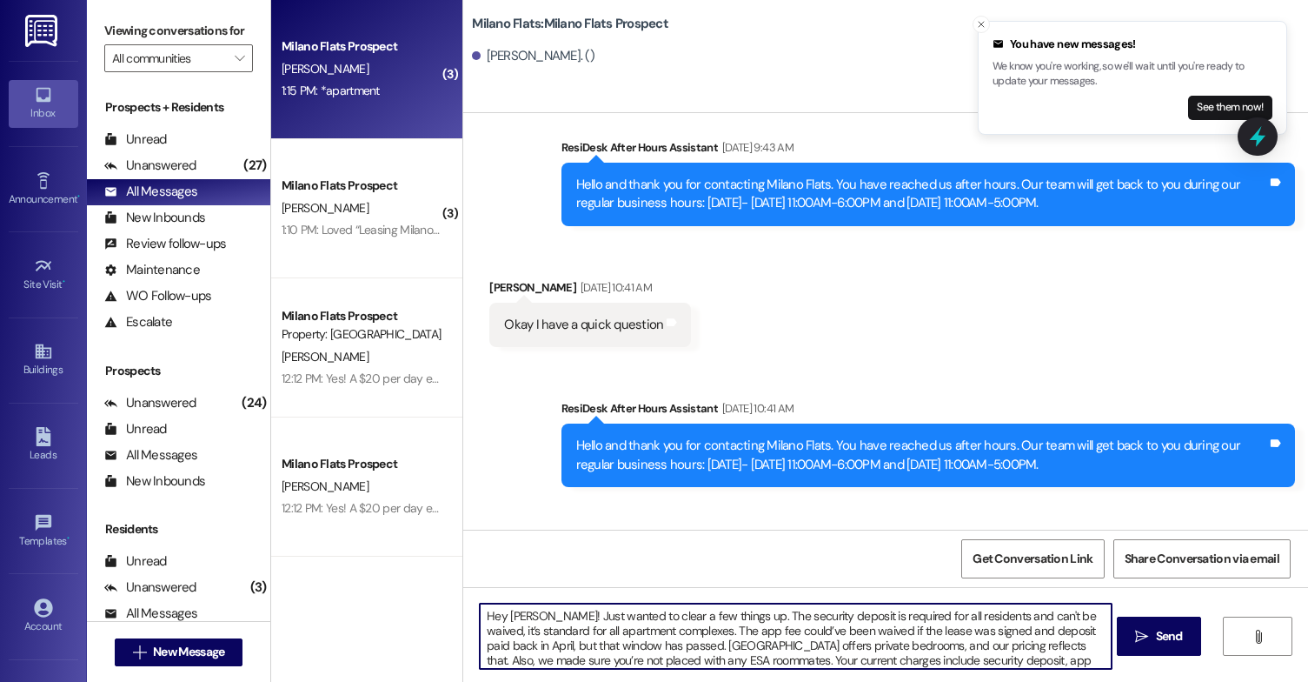
scroll to position [14207, 0]
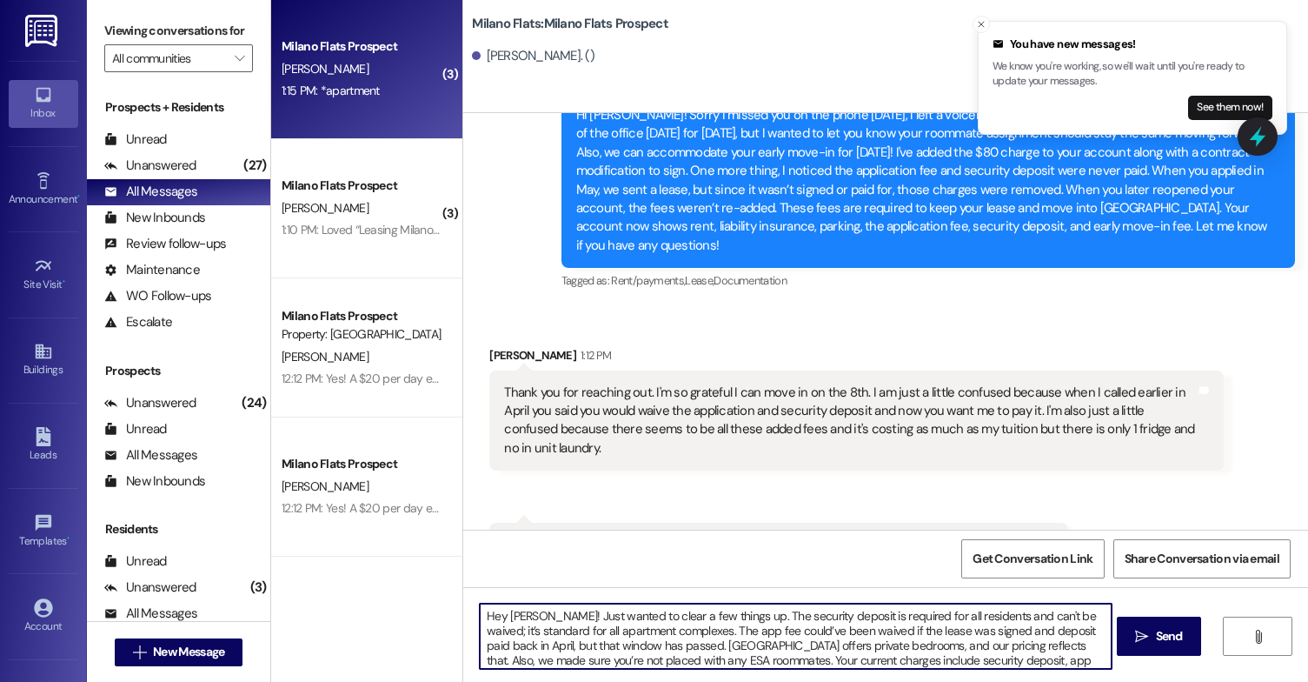
click at [710, 630] on textarea "Hey [PERSON_NAME]! Just wanted to clear a few things up. The security deposit i…" at bounding box center [796, 635] width 632 height 65
click at [909, 629] on textarea "Hey [PERSON_NAME]! Just wanted to clear a few things up. The security deposit i…" at bounding box center [796, 635] width 632 height 65
click at [535, 642] on textarea "Hey [PERSON_NAME]! Just wanted to clear a few things up. The security deposit i…" at bounding box center [796, 635] width 632 height 65
click at [539, 642] on textarea "Hey [PERSON_NAME]! Just wanted to clear a few things up. The security deposit i…" at bounding box center [796, 635] width 632 height 65
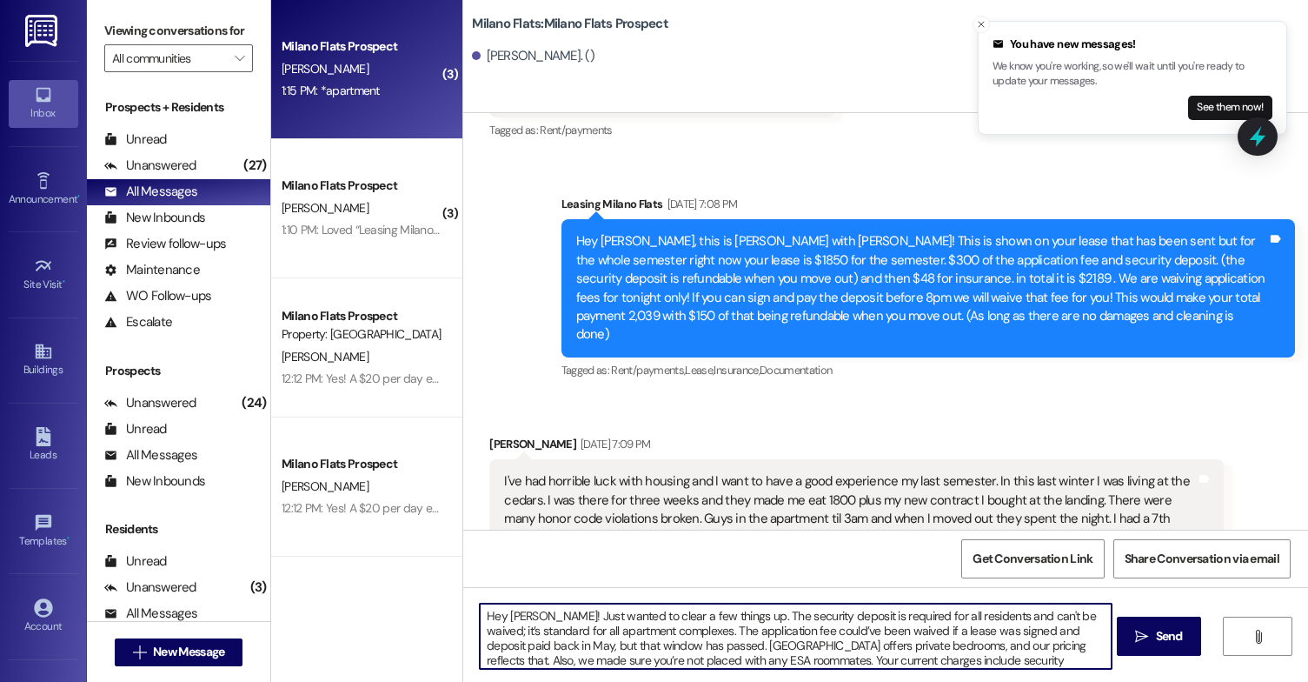
scroll to position [1774, 0]
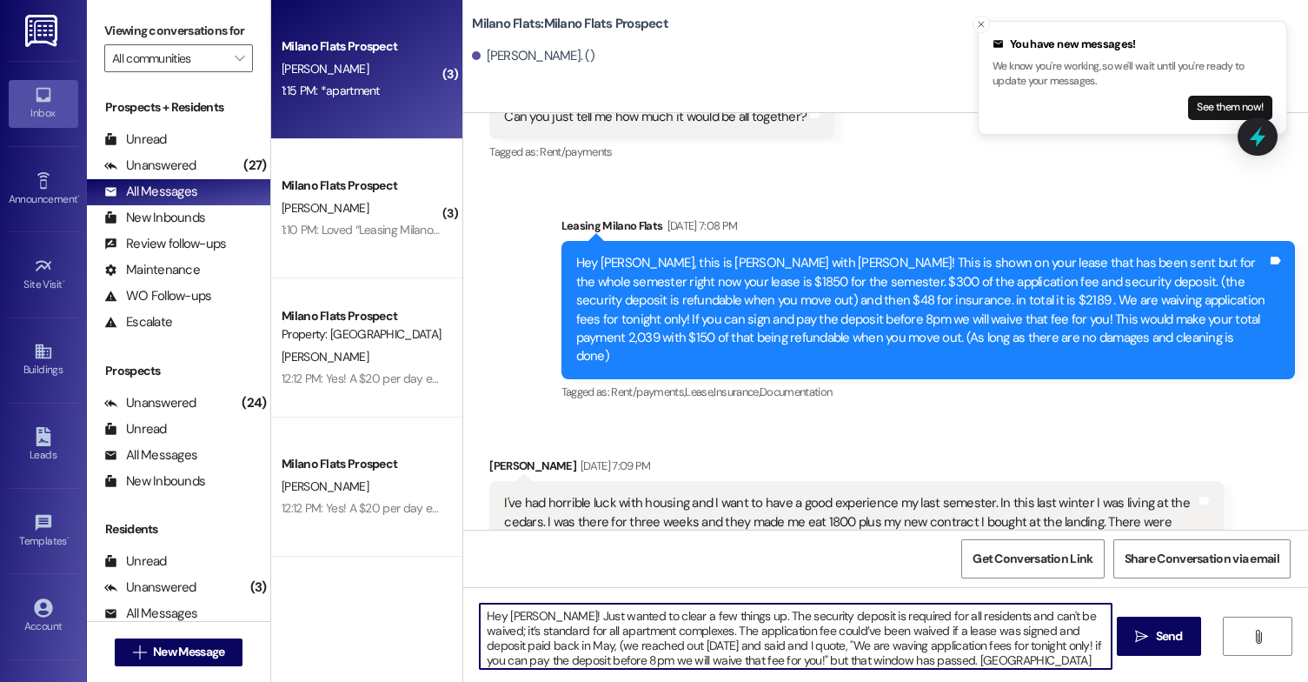
click at [779, 662] on textarea "Hey [PERSON_NAME]! Just wanted to clear a few things up. The security deposit i…" at bounding box center [796, 635] width 632 height 65
paste textarea "’t be waived—it’s standard across apartment complexes. The application fee coul…"
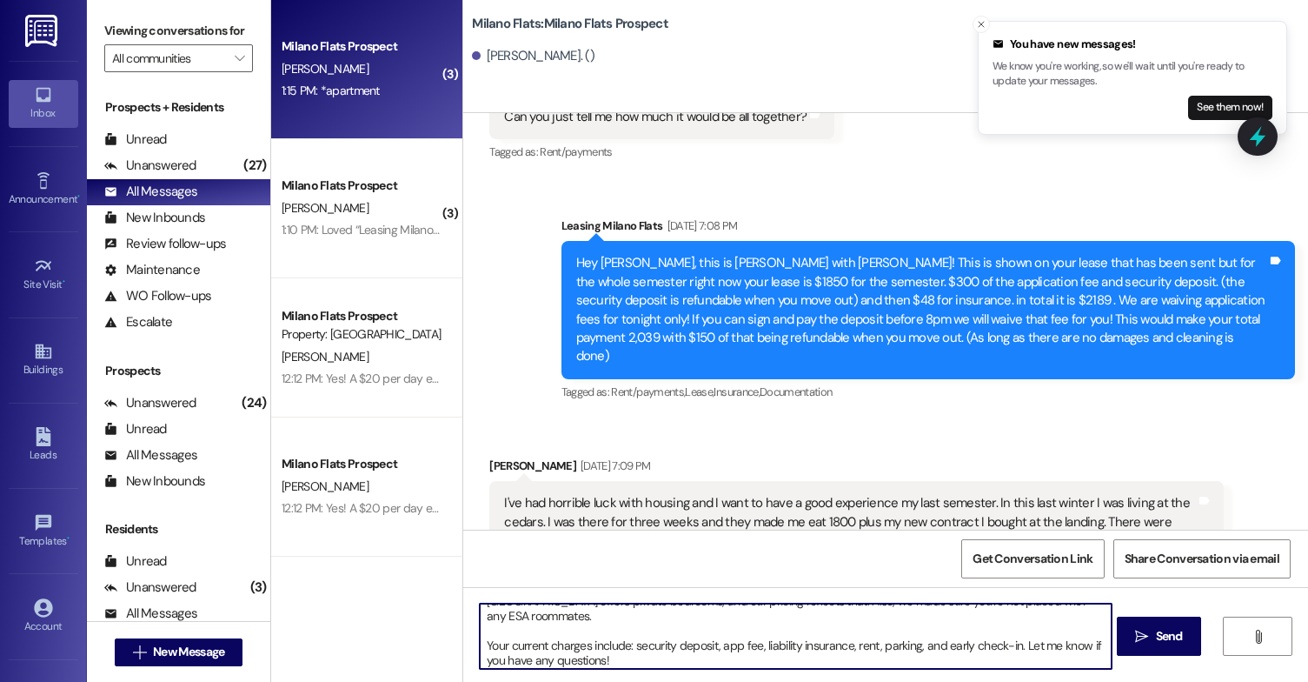
scroll to position [0, 0]
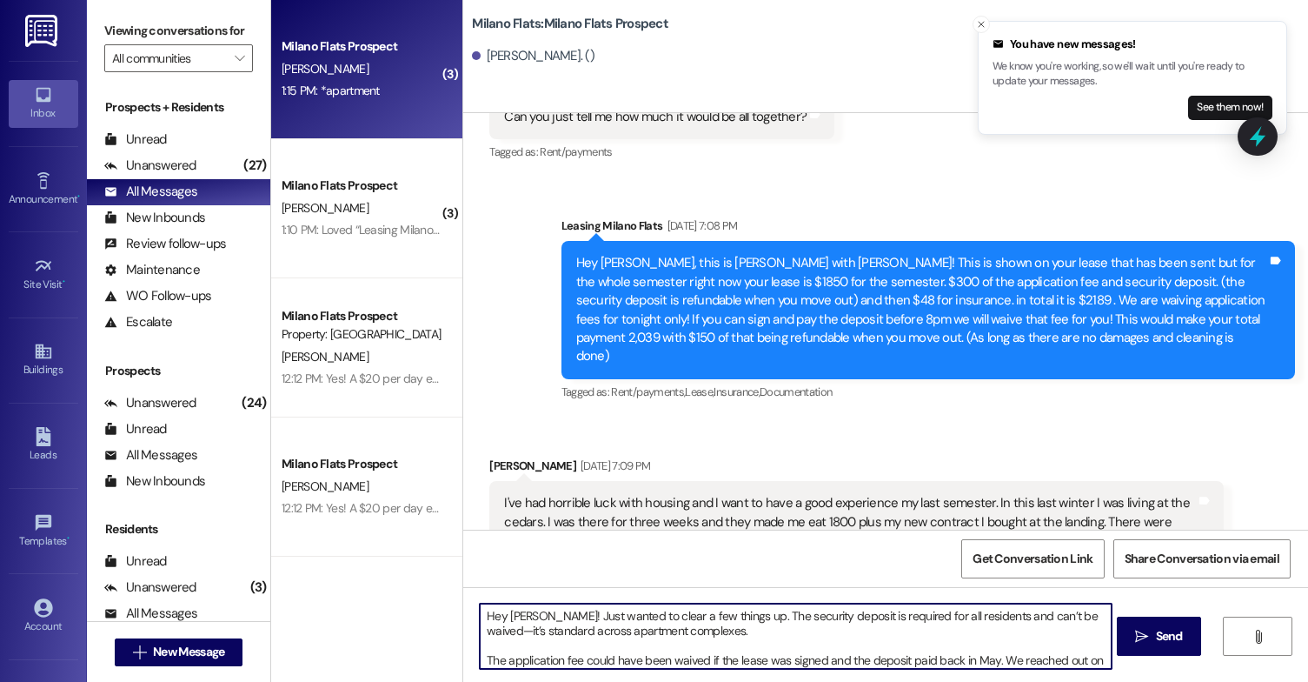
click at [480, 657] on textarea "Hey [PERSON_NAME]! Just wanted to clear a few things up. The security deposit i…" at bounding box center [796, 635] width 632 height 65
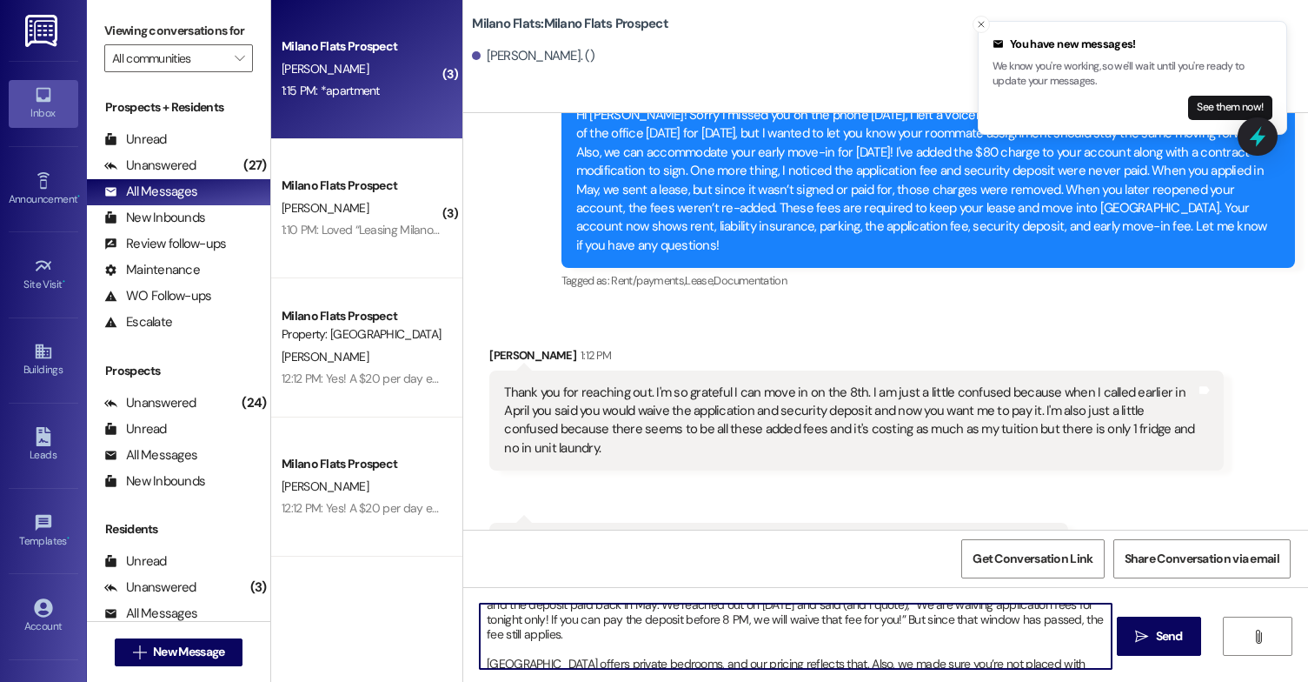
scroll to position [62, 0]
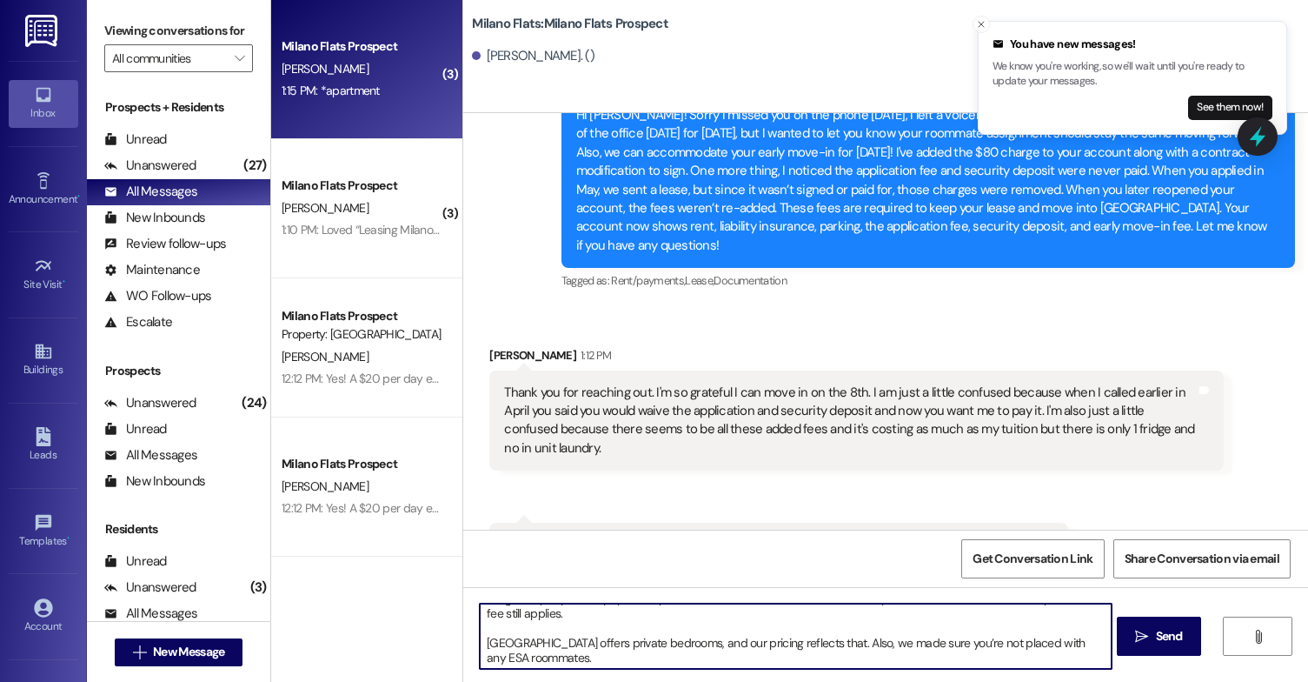
click at [480, 635] on textarea "Hey [PERSON_NAME]! Just wanted to clear a few things up. The security deposit i…" at bounding box center [796, 635] width 632 height 65
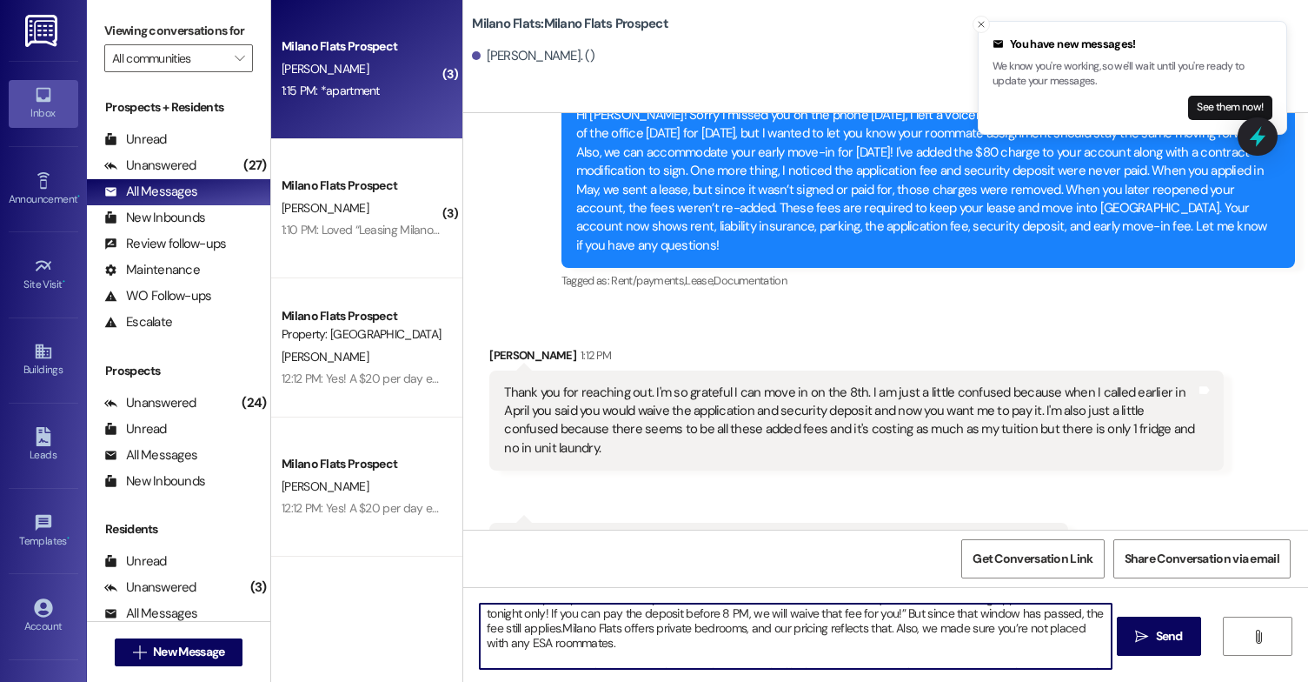
scroll to position [32, 0]
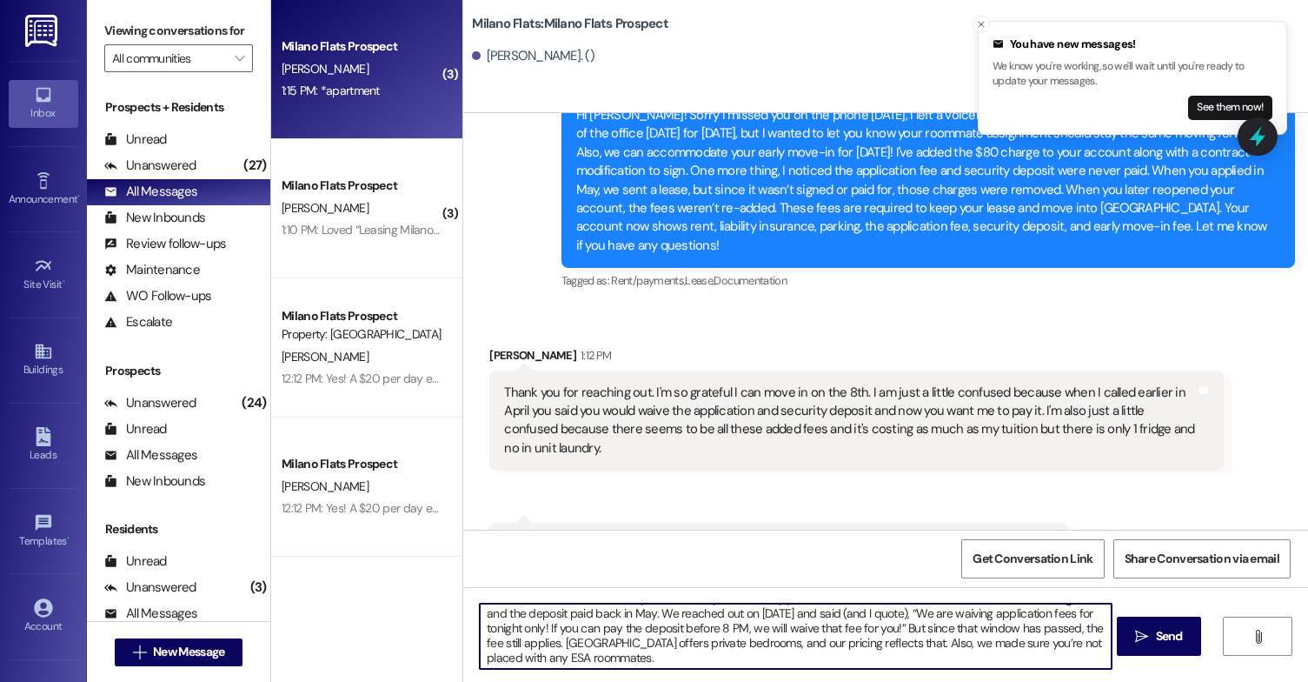
click at [580, 656] on textarea "Hey [PERSON_NAME]! Just wanted to clear a few things up. The security deposit i…" at bounding box center [796, 635] width 632 height 65
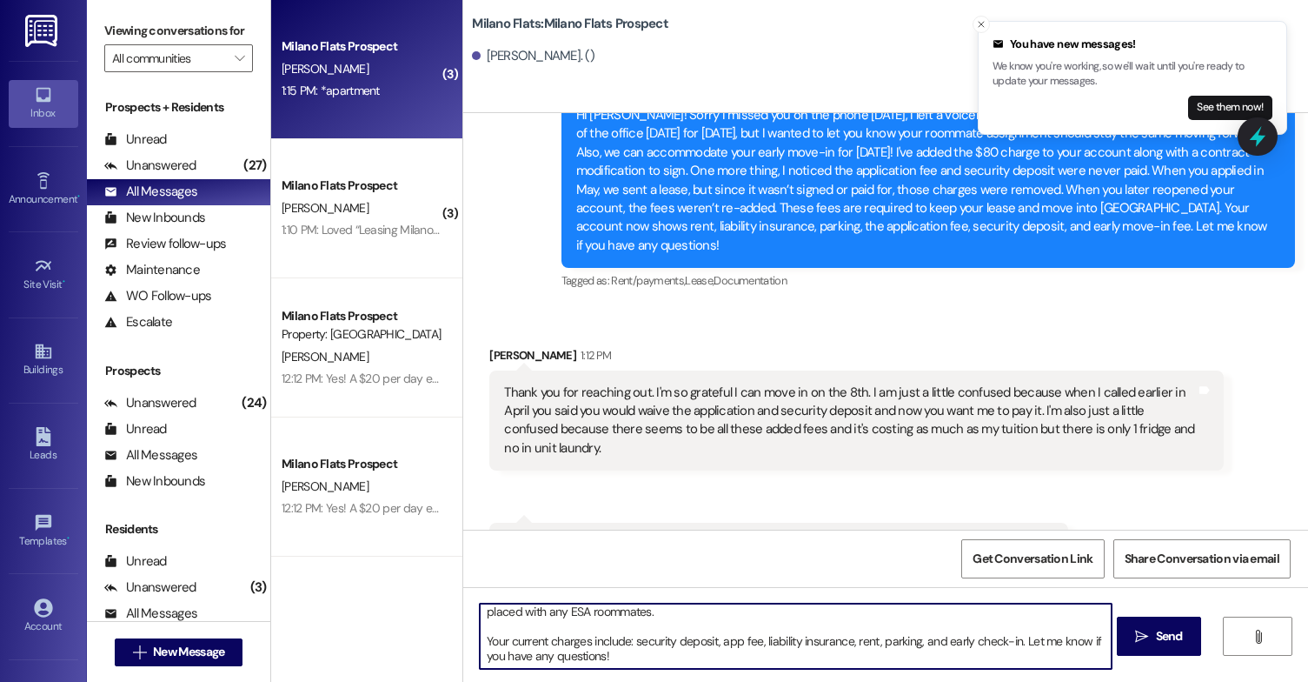
click at [480, 638] on textarea "Hey [PERSON_NAME]! Just wanted to clear a few things up. The security deposit i…" at bounding box center [796, 635] width 632 height 65
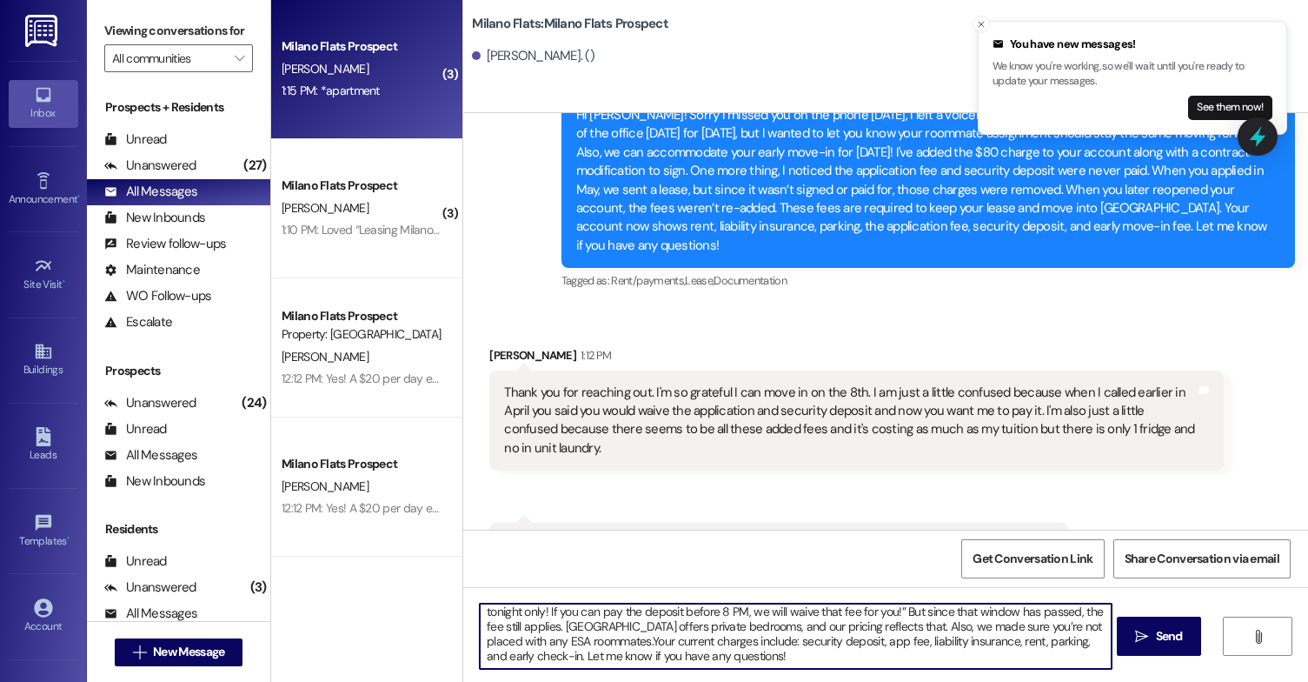
scroll to position [49, 0]
type textarea "Hey [PERSON_NAME]! Just wanted to clear a few things up. The security deposit i…"
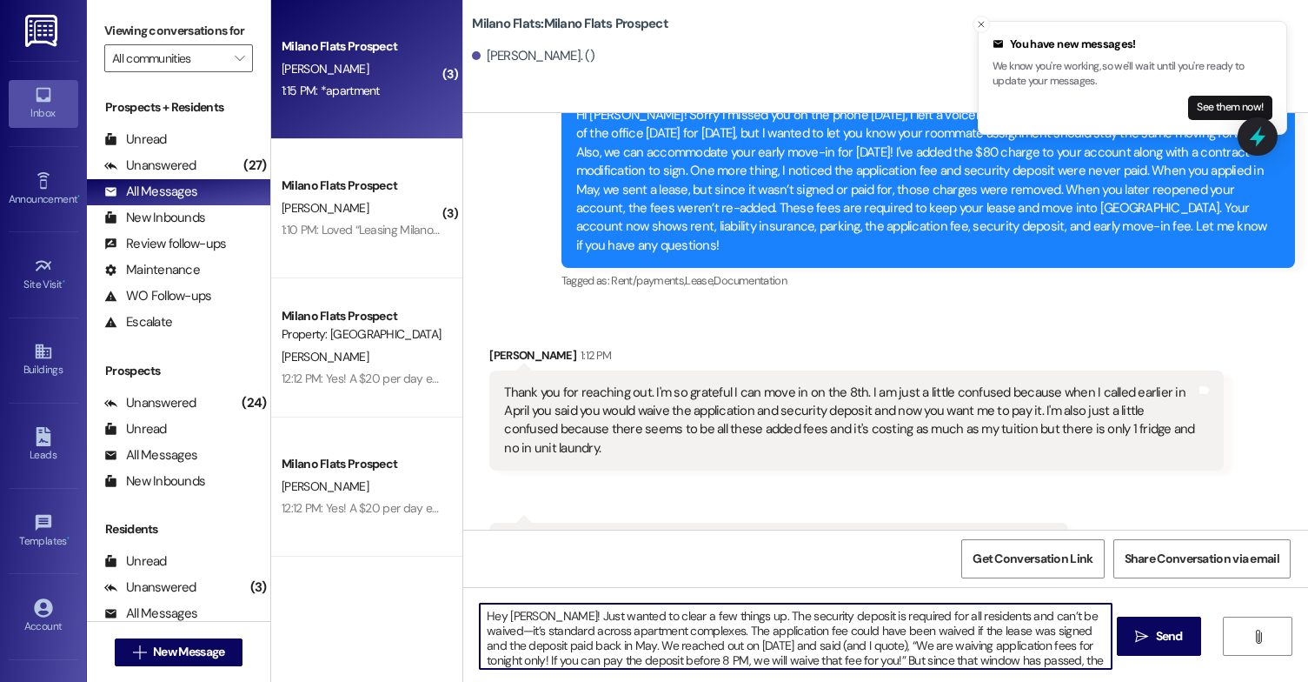
drag, startPoint x: 603, startPoint y: 642, endPoint x: 862, endPoint y: 616, distance: 260.5
click at [862, 616] on textarea "Hey [PERSON_NAME]! Just wanted to clear a few things up. The security deposit i…" at bounding box center [796, 635] width 632 height 65
click at [807, 642] on textarea "Hey [PERSON_NAME]! Just wanted to clear a few things up. The security deposit i…" at bounding box center [796, 635] width 632 height 65
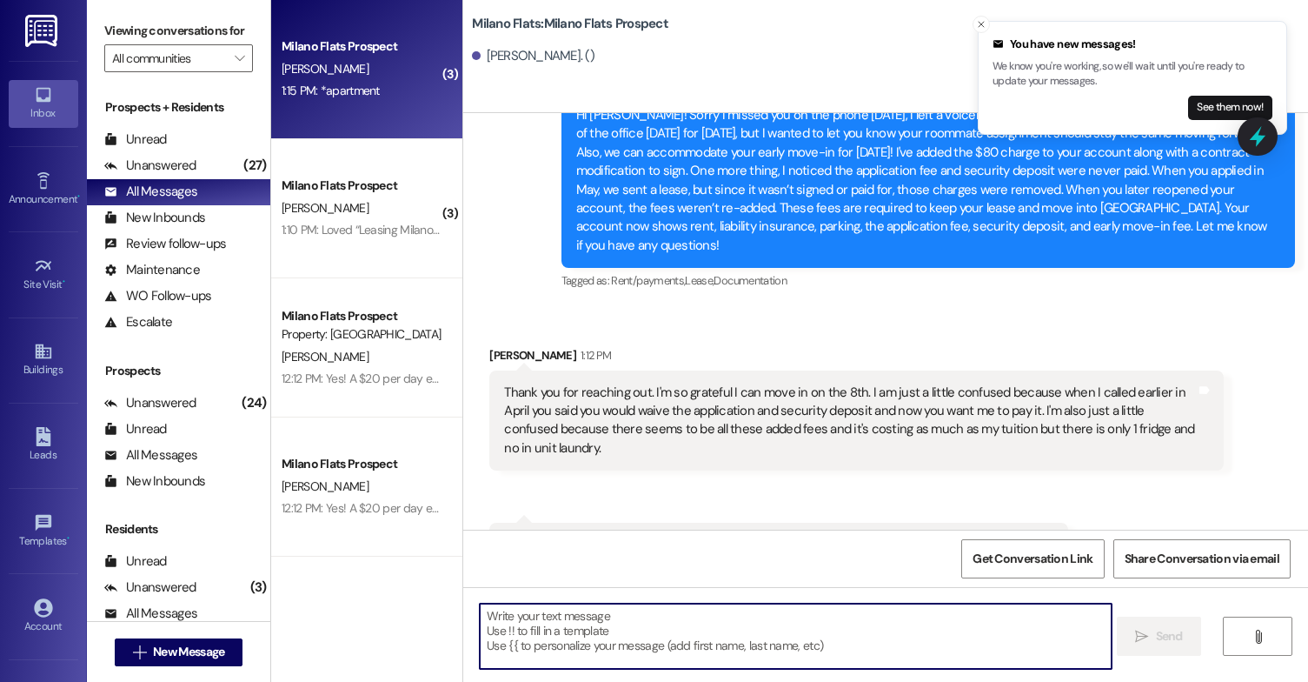
paste textarea "Hey [PERSON_NAME]! Just wanted to clear a few things up. The security deposit i…"
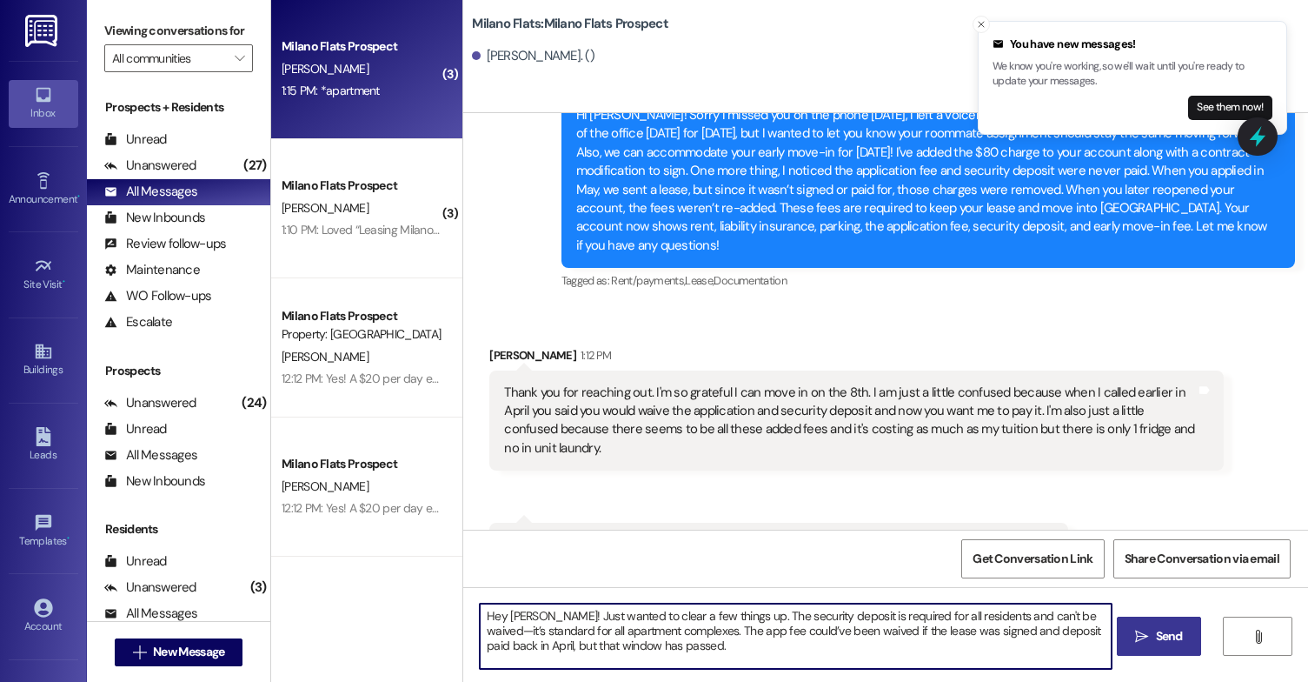
drag, startPoint x: 1071, startPoint y: 615, endPoint x: 1120, endPoint y: 629, distance: 50.6
click at [1073, 616] on textarea "Hey [PERSON_NAME]! Just wanted to clear a few things up. The security deposit i…" at bounding box center [796, 635] width 632 height 65
click at [499, 654] on textarea "Hey [PERSON_NAME]! Just wanted to clear a few things up. The security deposit i…" at bounding box center [796, 635] width 632 height 65
click at [496, 650] on textarea "Hey [PERSON_NAME]! Just wanted to clear a few things up. The security deposit i…" at bounding box center [796, 635] width 632 height 65
click at [541, 658] on textarea "Hey [PERSON_NAME]! Just wanted to clear a few things up. The security deposit i…" at bounding box center [796, 635] width 632 height 65
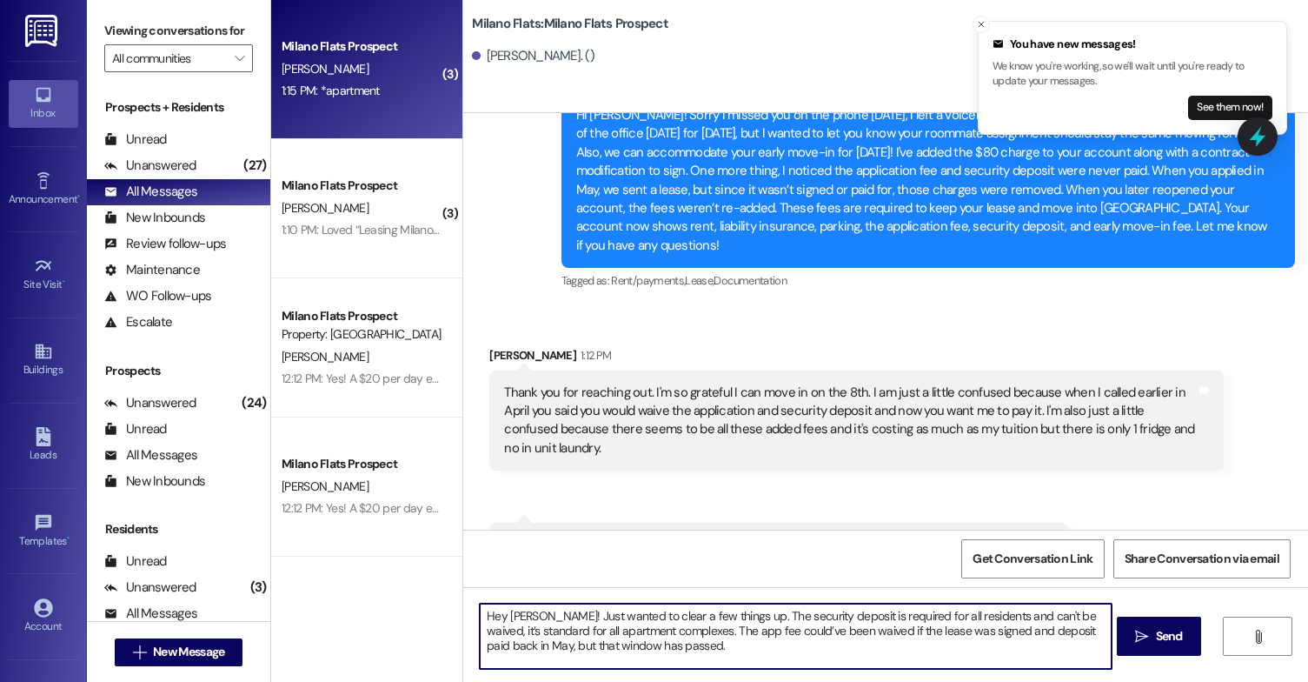
click at [713, 629] on textarea "Hey [PERSON_NAME]! Just wanted to clear a few things up. The security deposit i…" at bounding box center [796, 635] width 632 height 65
drag, startPoint x: 676, startPoint y: 627, endPoint x: 689, endPoint y: 641, distance: 19.1
click at [689, 641] on textarea "Hey [PERSON_NAME]! Just wanted to clear a few things up. The security deposit i…" at bounding box center [796, 635] width 632 height 65
click at [529, 653] on textarea "Hey [PERSON_NAME]! Just wanted to clear a few things up. The security deposit i…" at bounding box center [796, 635] width 632 height 65
click at [496, 662] on textarea "Hey [PERSON_NAME]! Just wanted to clear a few things up. The security deposit i…" at bounding box center [796, 635] width 632 height 65
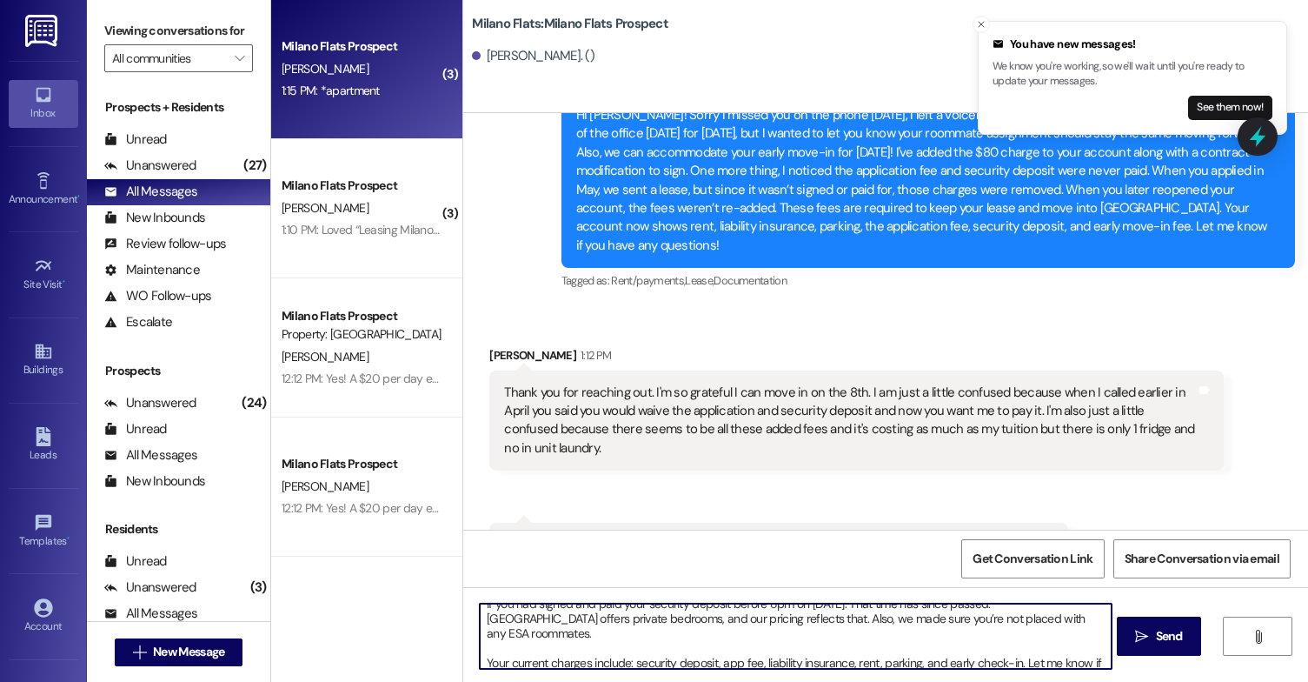
scroll to position [63, 0]
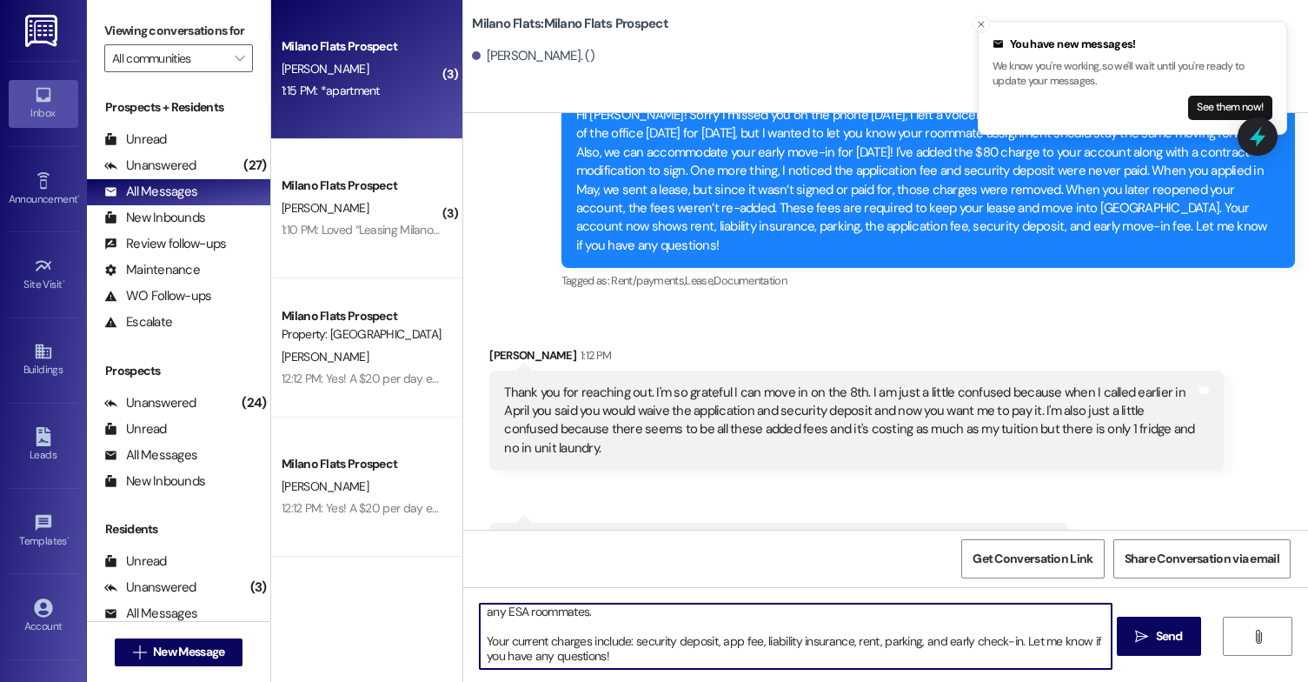
click at [480, 642] on textarea "Hey [PERSON_NAME]! Just wanted to clear a few things up. The security deposit i…" at bounding box center [796, 635] width 632 height 65
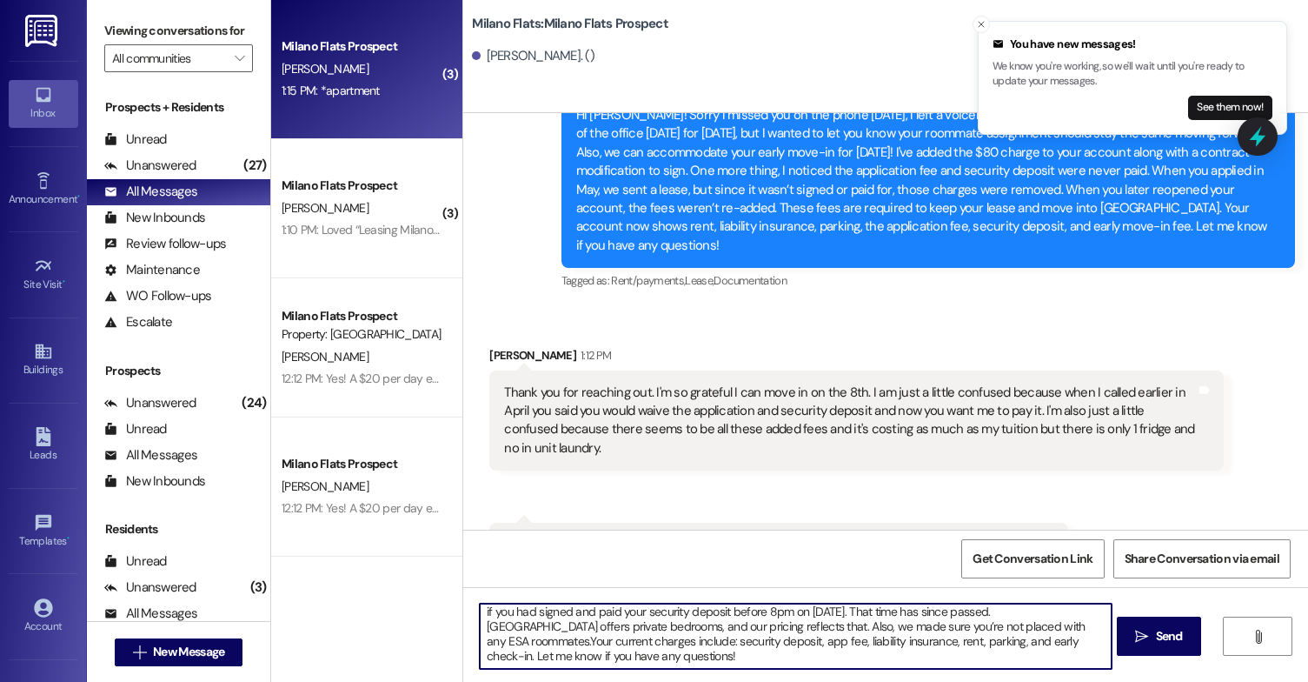
scroll to position [34, 0]
type textarea "Hey [PERSON_NAME]! Just wanted to clear a few things up. The security deposit i…"
click at [1168, 635] on span "Send" at bounding box center [1169, 636] width 27 height 18
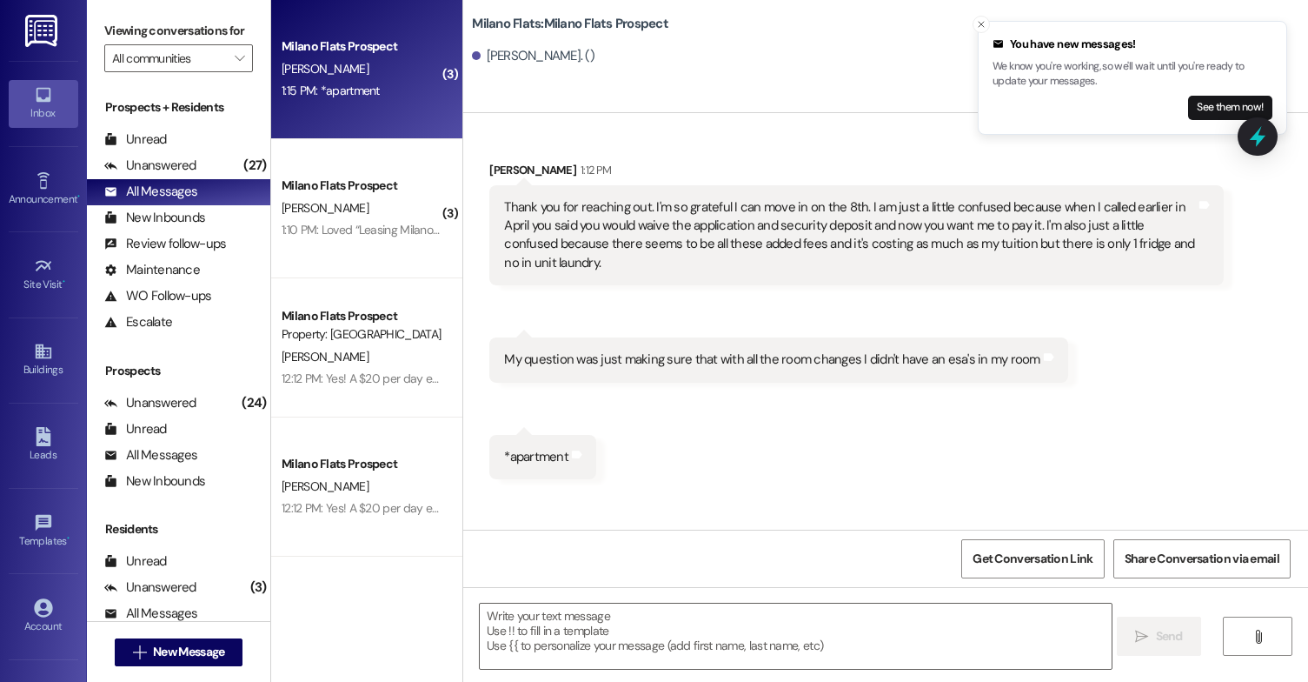
scroll to position [14420, 0]
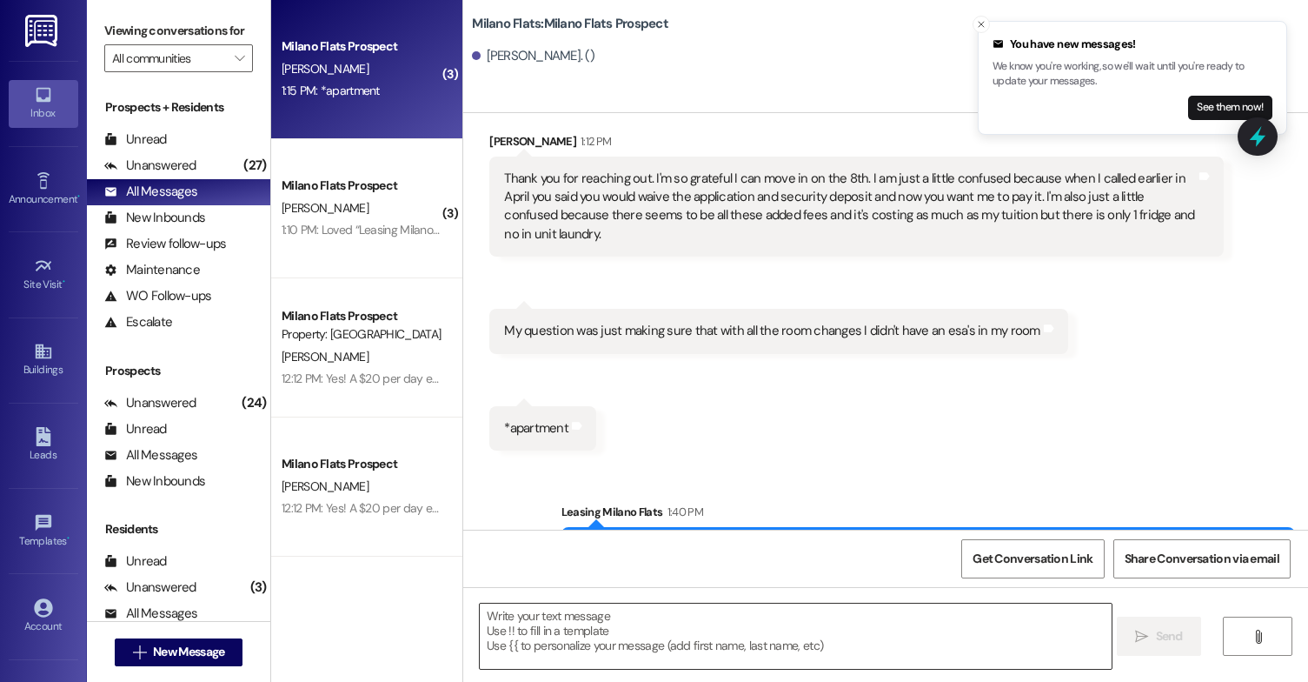
click at [587, 614] on textarea at bounding box center [796, 635] width 632 height 65
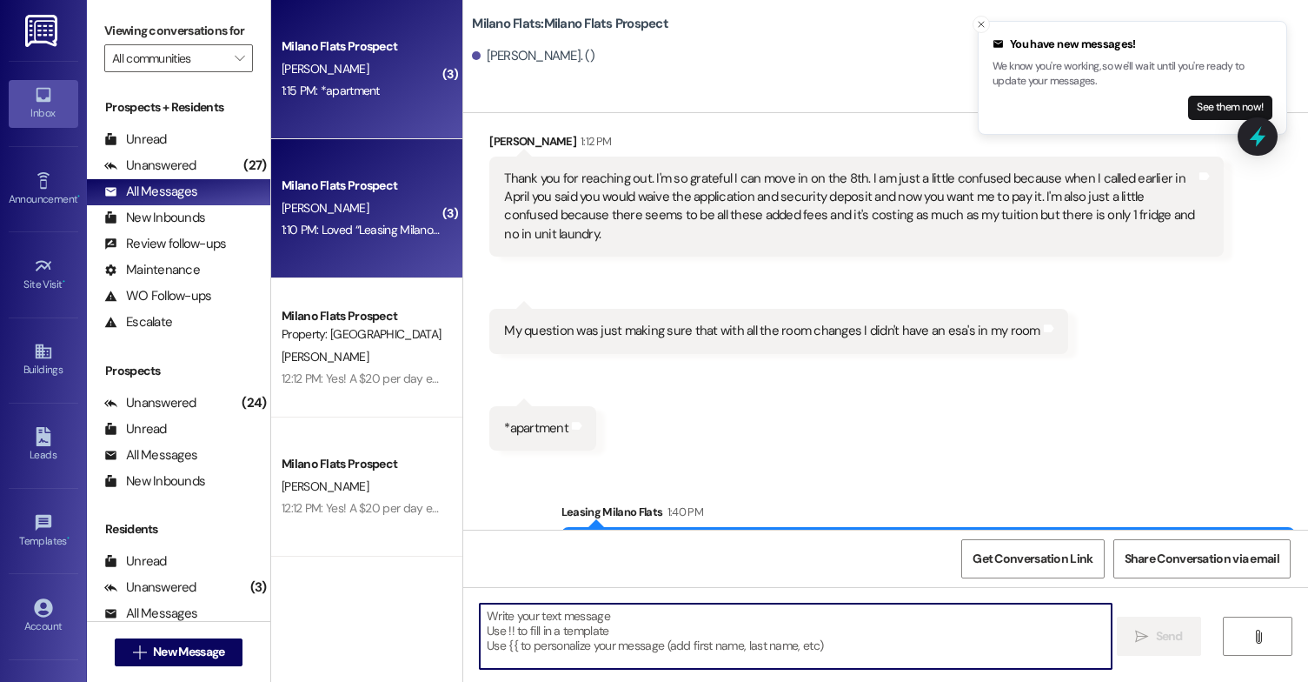
click at [403, 227] on div "1:10 PM: Loved “Leasing Milano Flats ([GEOGRAPHIC_DATA] Flats): Of course, let …" at bounding box center [552, 230] width 540 height 16
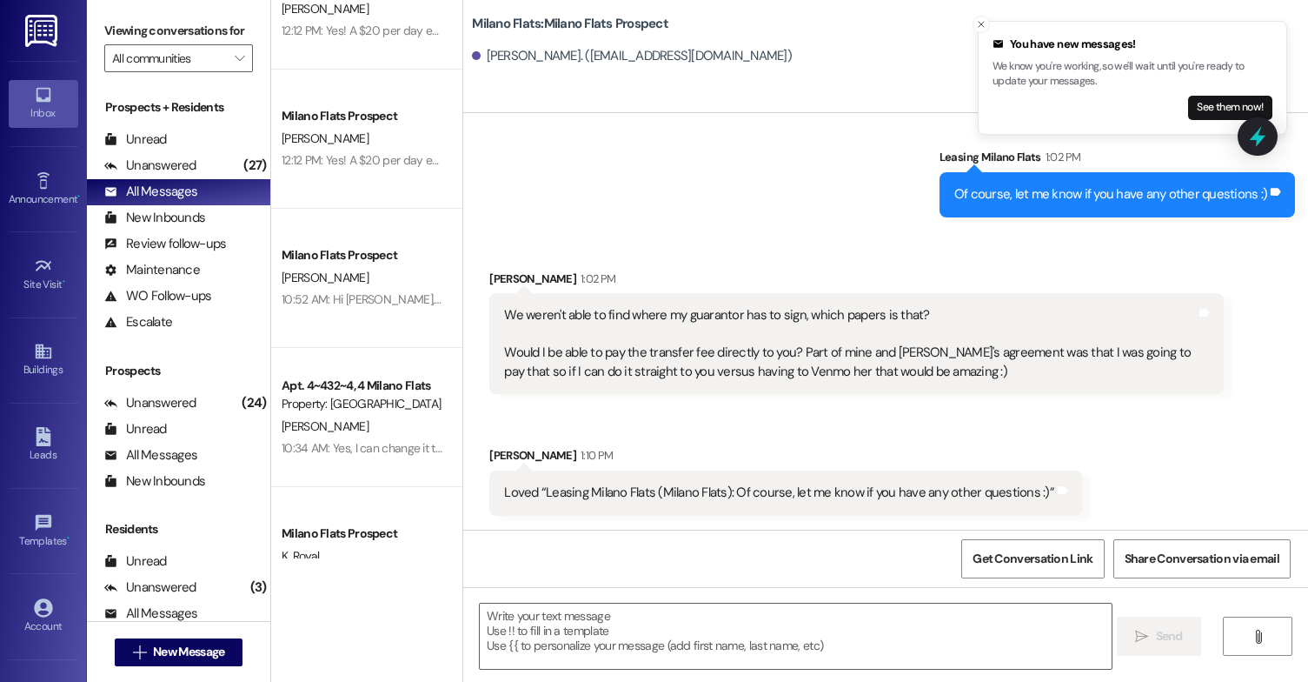
scroll to position [0, 0]
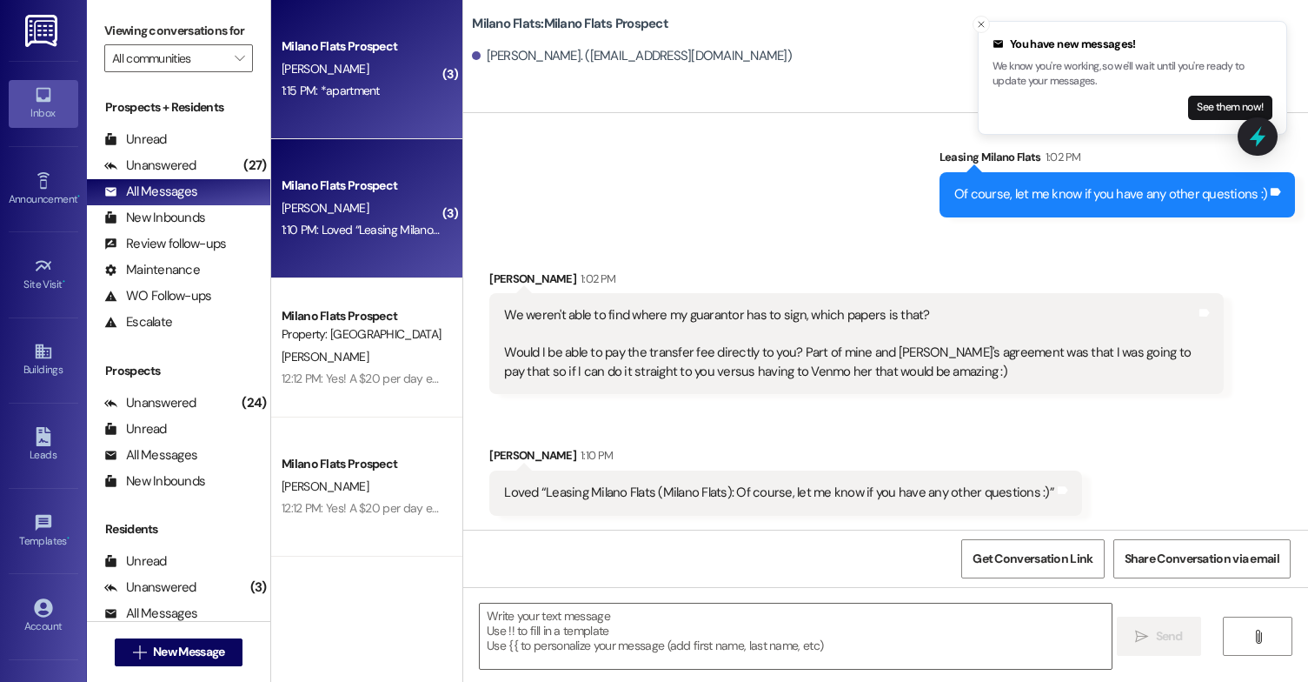
click at [367, 108] on div "Milano Flats Prospect [PERSON_NAME] 1:15 PM: *apartment 1:15 PM: *apartment" at bounding box center [366, 69] width 191 height 139
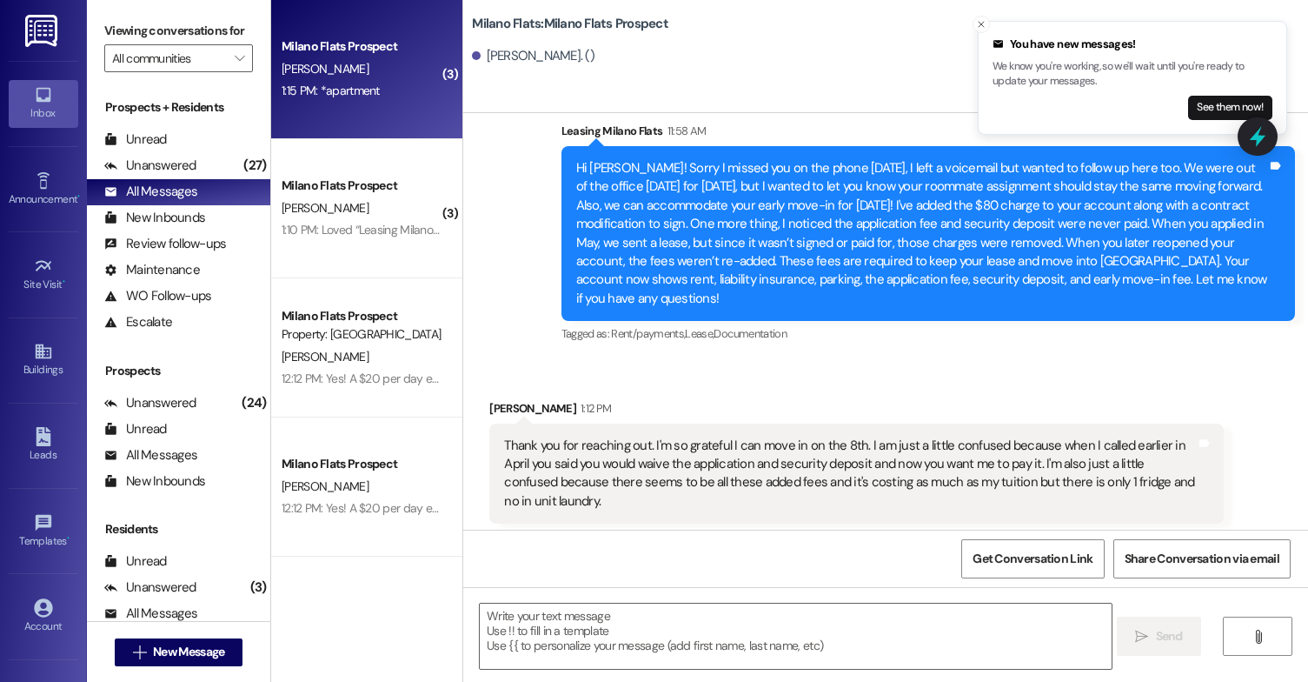
scroll to position [14447, 0]
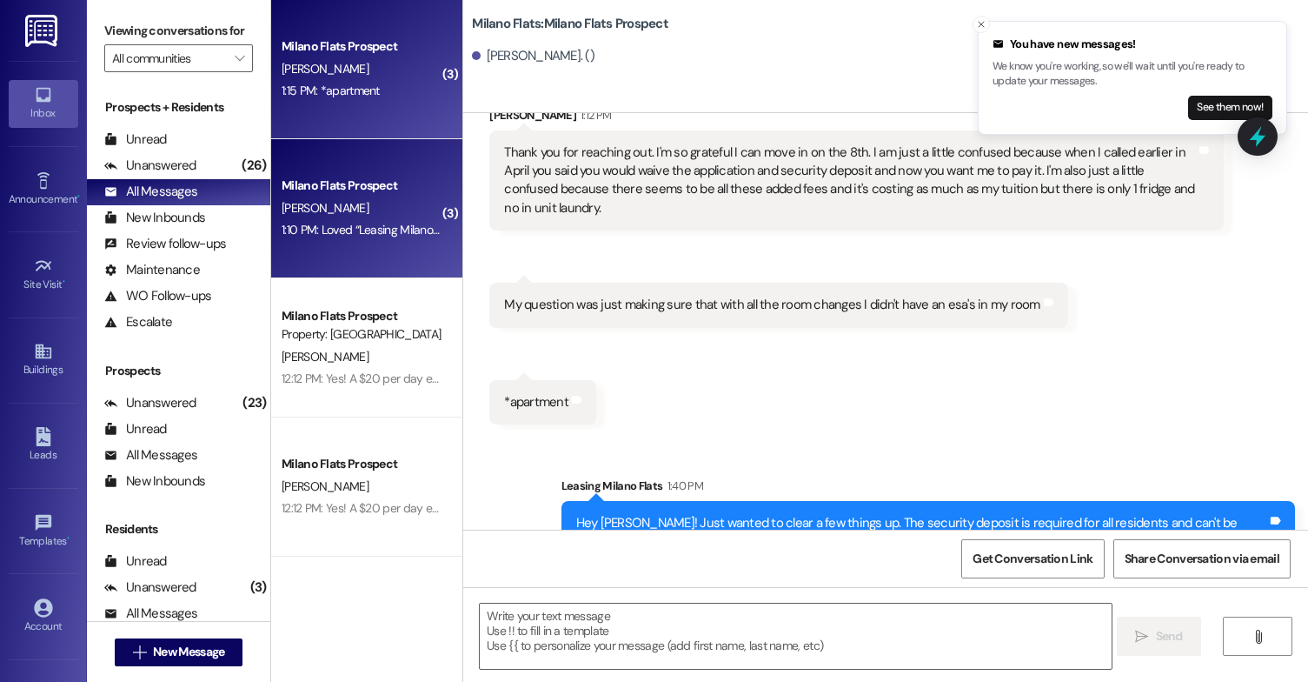
click at [302, 235] on div "1:10 PM: Loved “Leasing Milano Flats ([GEOGRAPHIC_DATA] Flats): Of course, let …" at bounding box center [552, 230] width 540 height 16
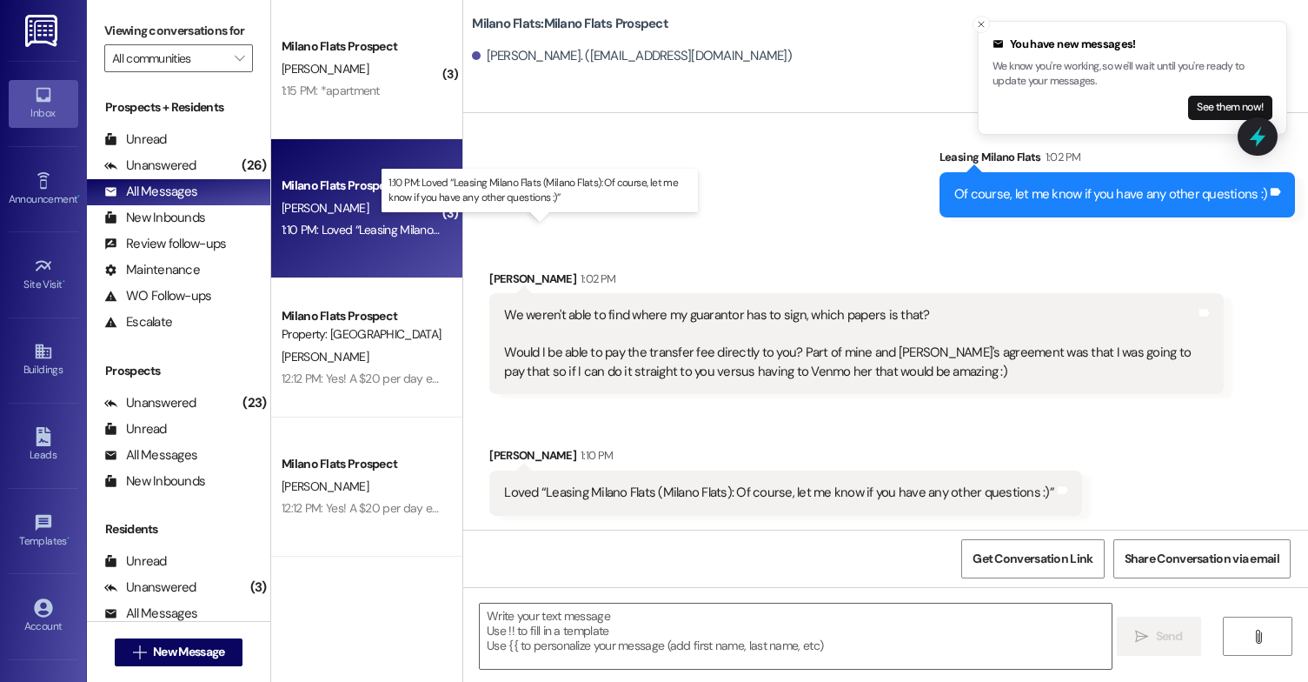
scroll to position [2672, 0]
click at [571, 615] on textarea at bounding box center [796, 635] width 632 height 65
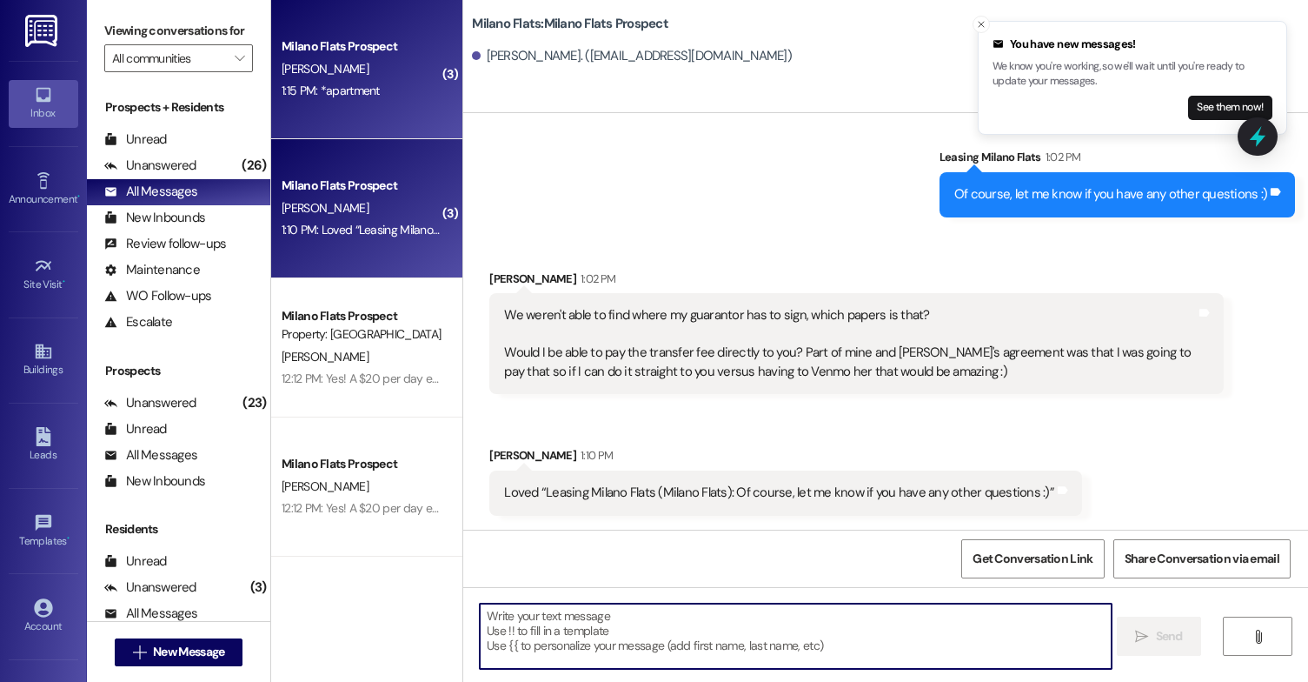
click at [375, 96] on div "1:15 PM: *apartment 1:15 PM: *apartment" at bounding box center [362, 91] width 164 height 22
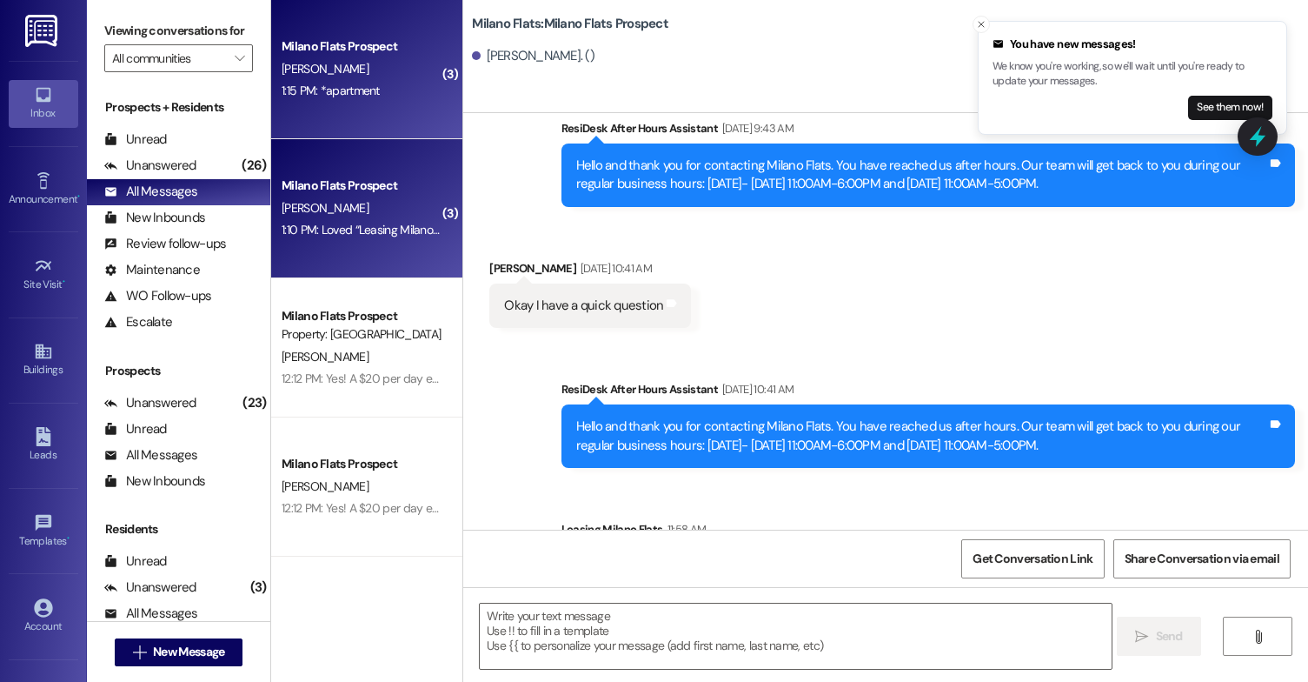
scroll to position [13751, 0]
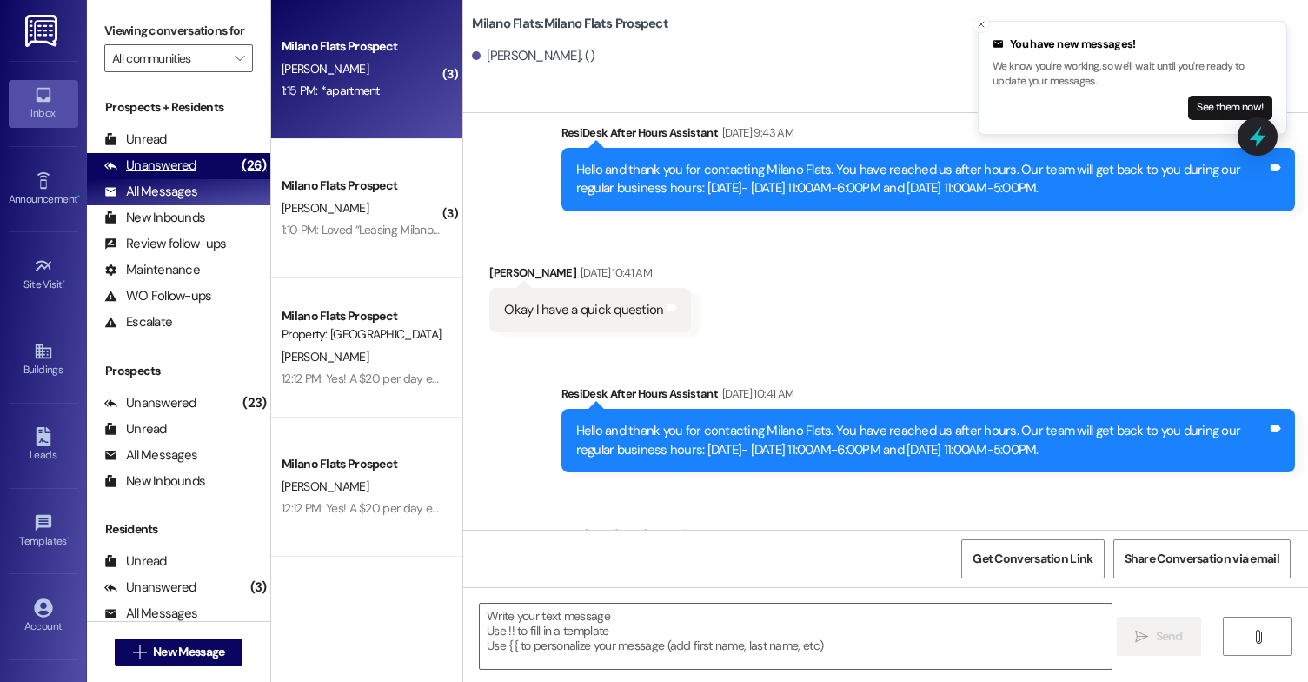
click at [186, 175] on div "Unanswered" at bounding box center [150, 165] width 92 height 18
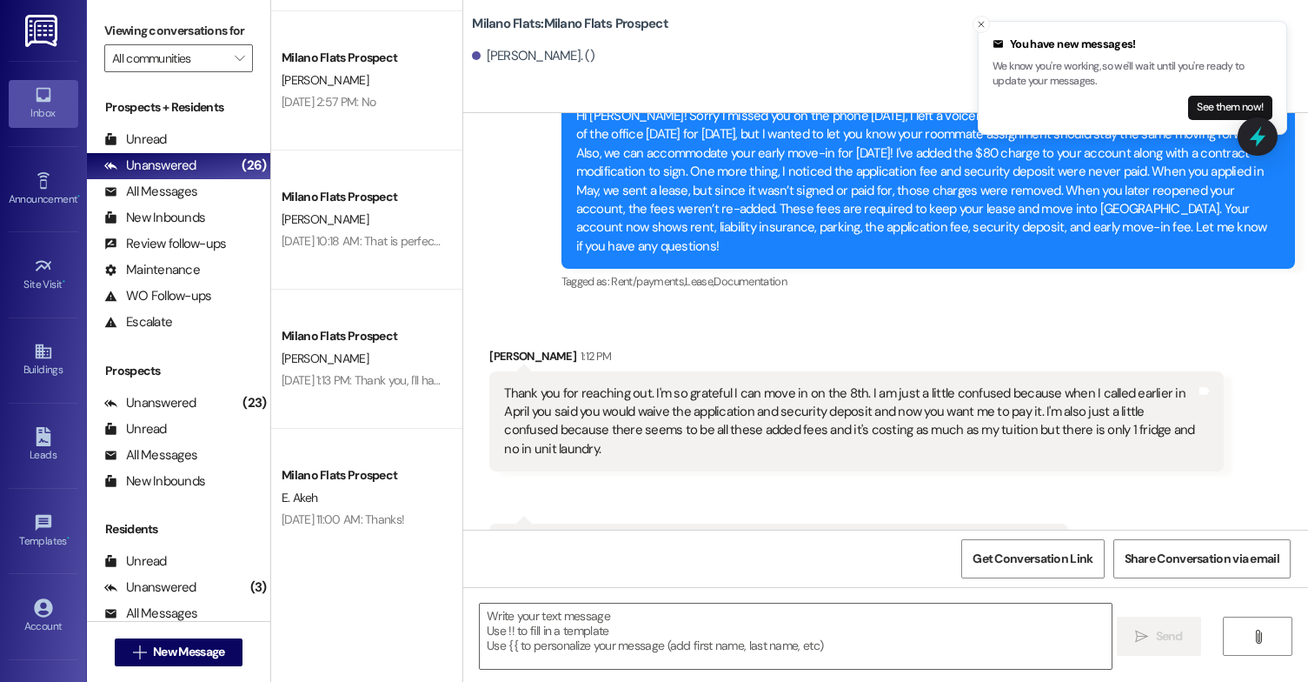
scroll to position [2641, 0]
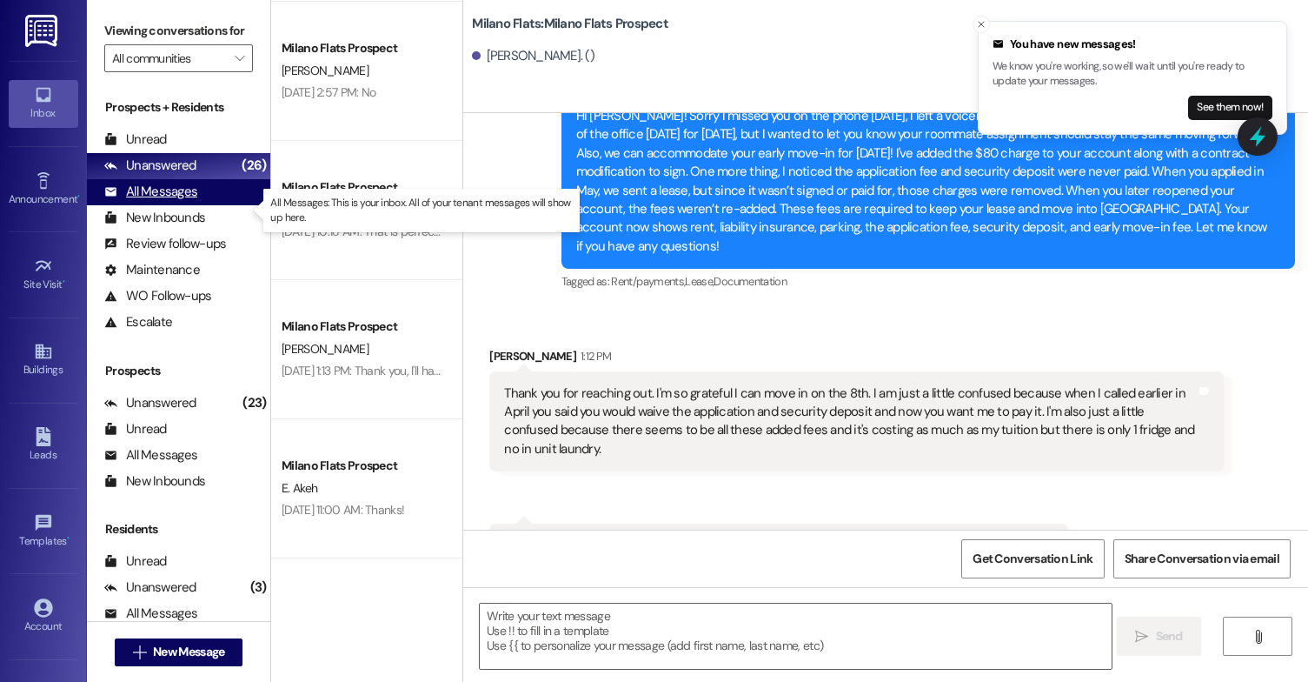
click at [190, 201] on div "All Messages" at bounding box center [150, 192] width 93 height 18
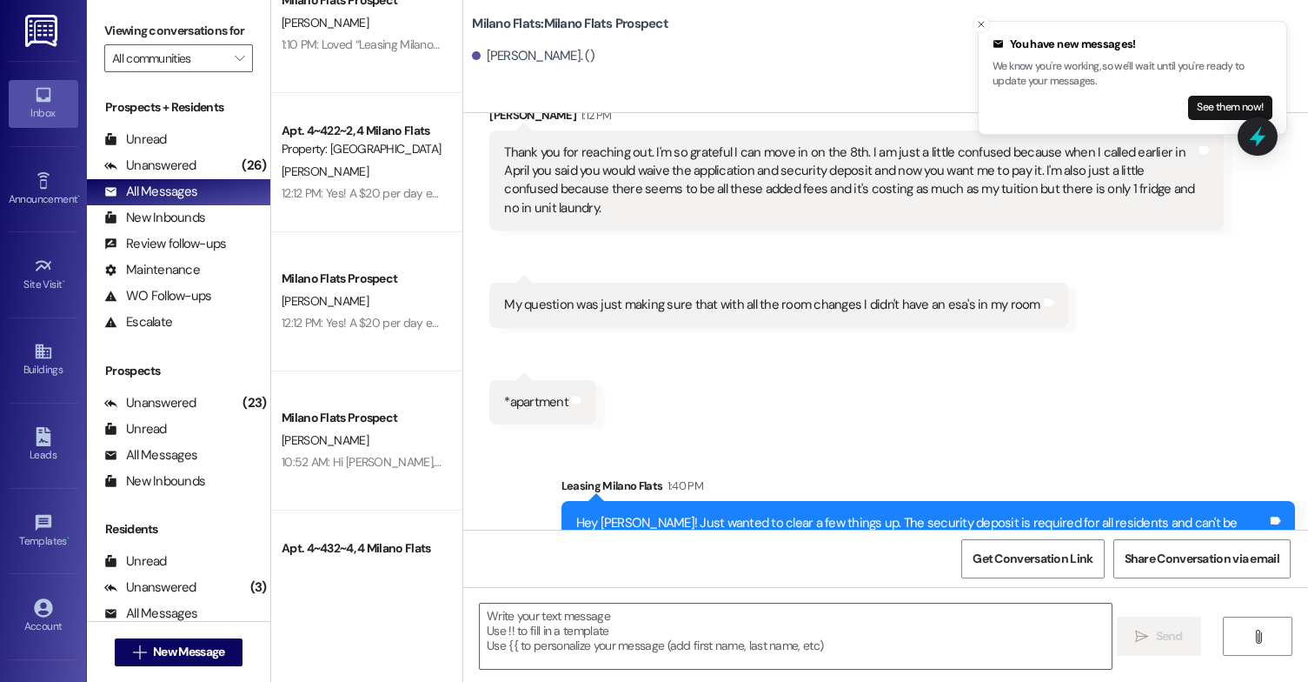
scroll to position [0, 0]
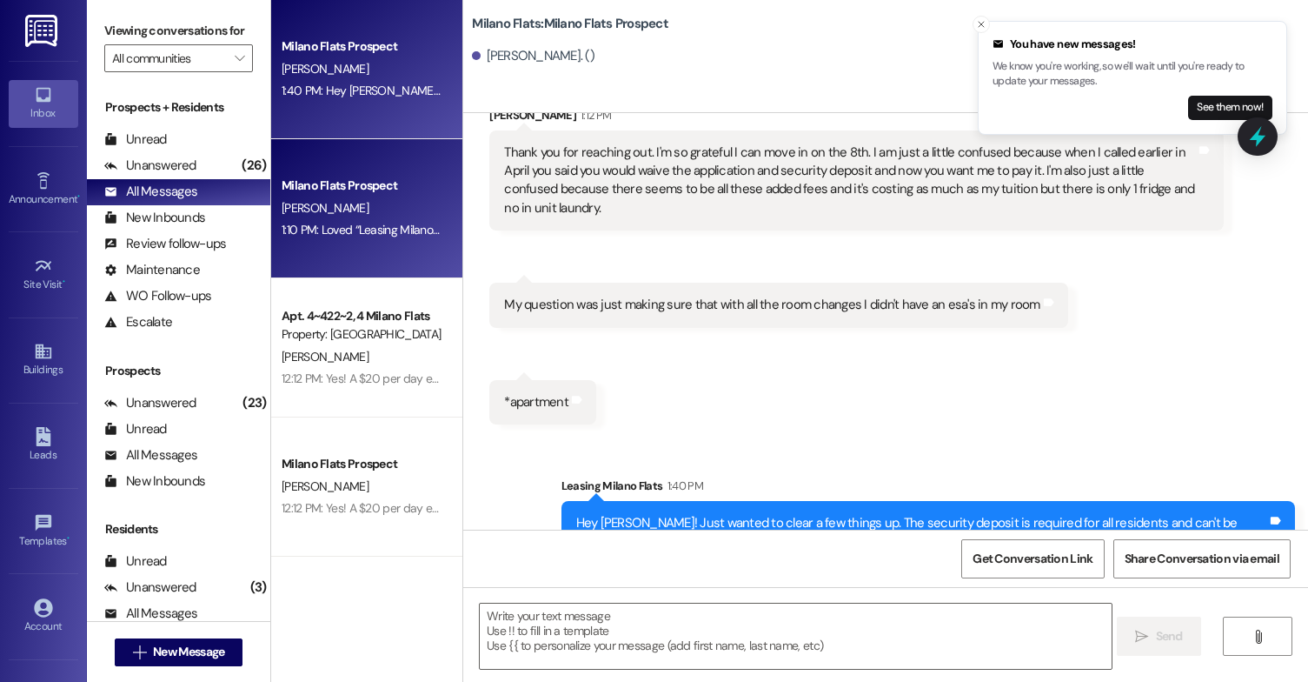
click at [400, 255] on div "Milano Flats Prospect [PERSON_NAME] 1:10 PM: Loved “Leasing [GEOGRAPHIC_DATA] F…" at bounding box center [366, 208] width 191 height 139
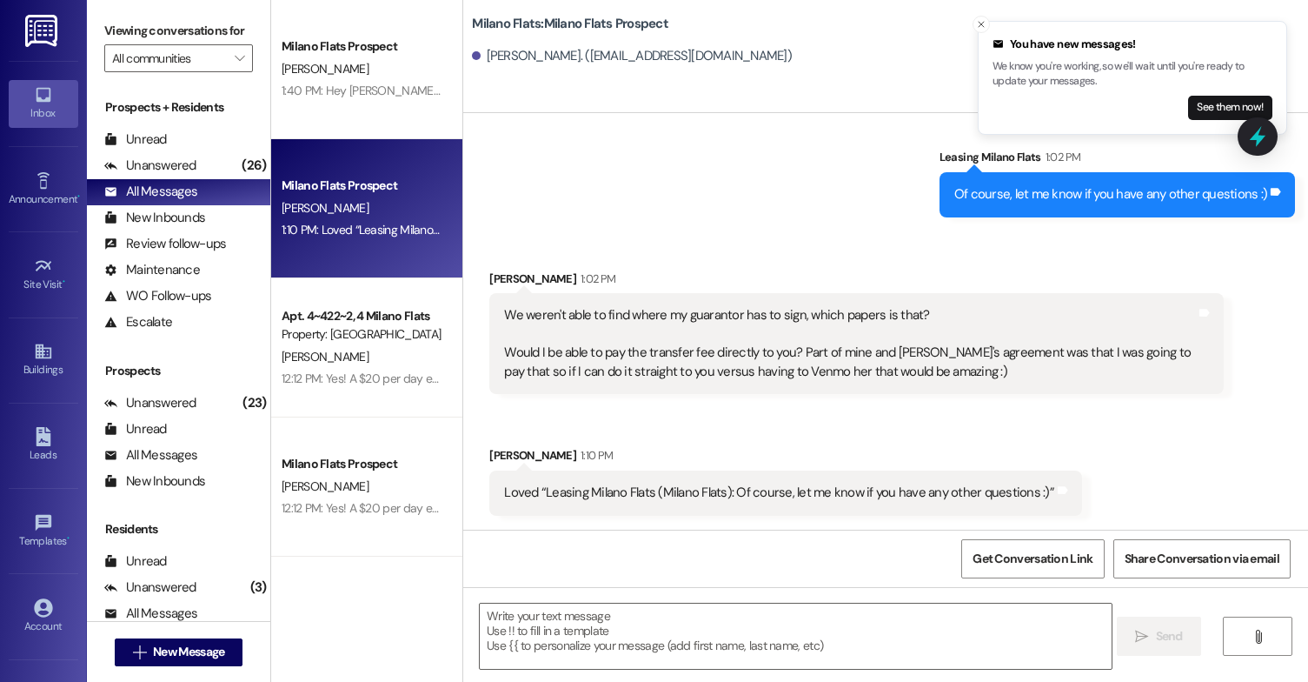
scroll to position [2672, 0]
click at [678, 622] on textarea at bounding box center [796, 635] width 632 height 65
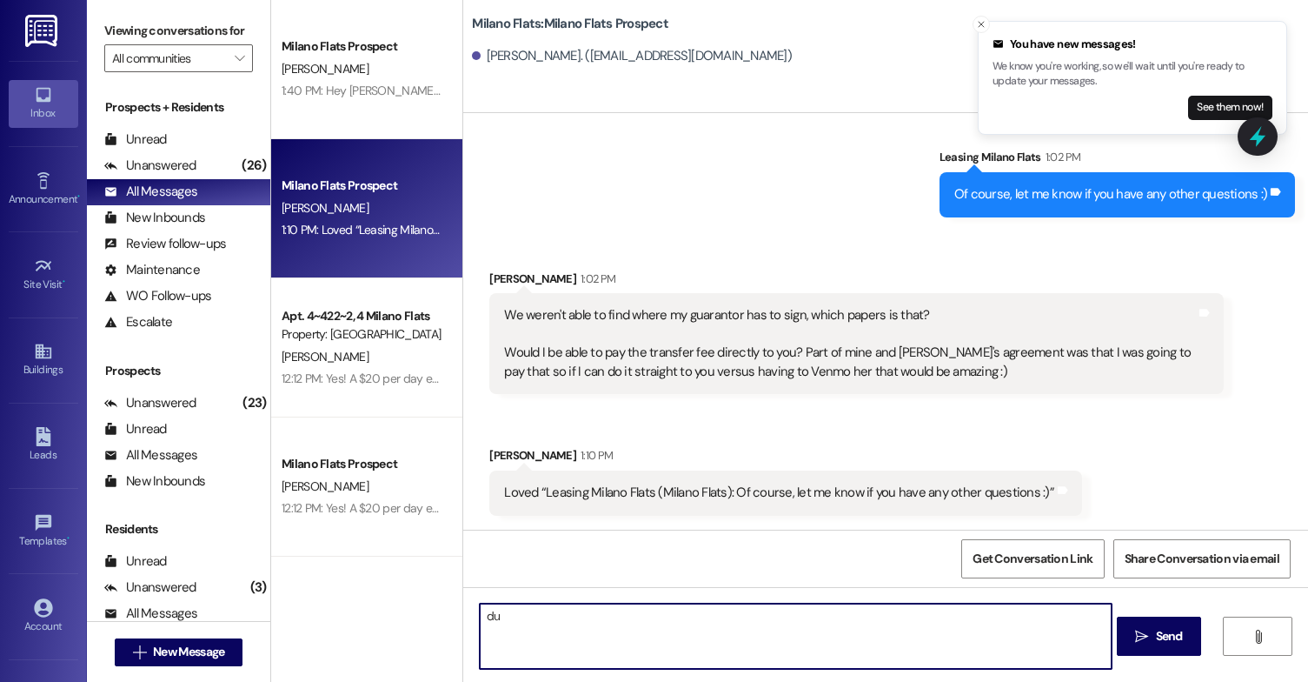
type textarea "d"
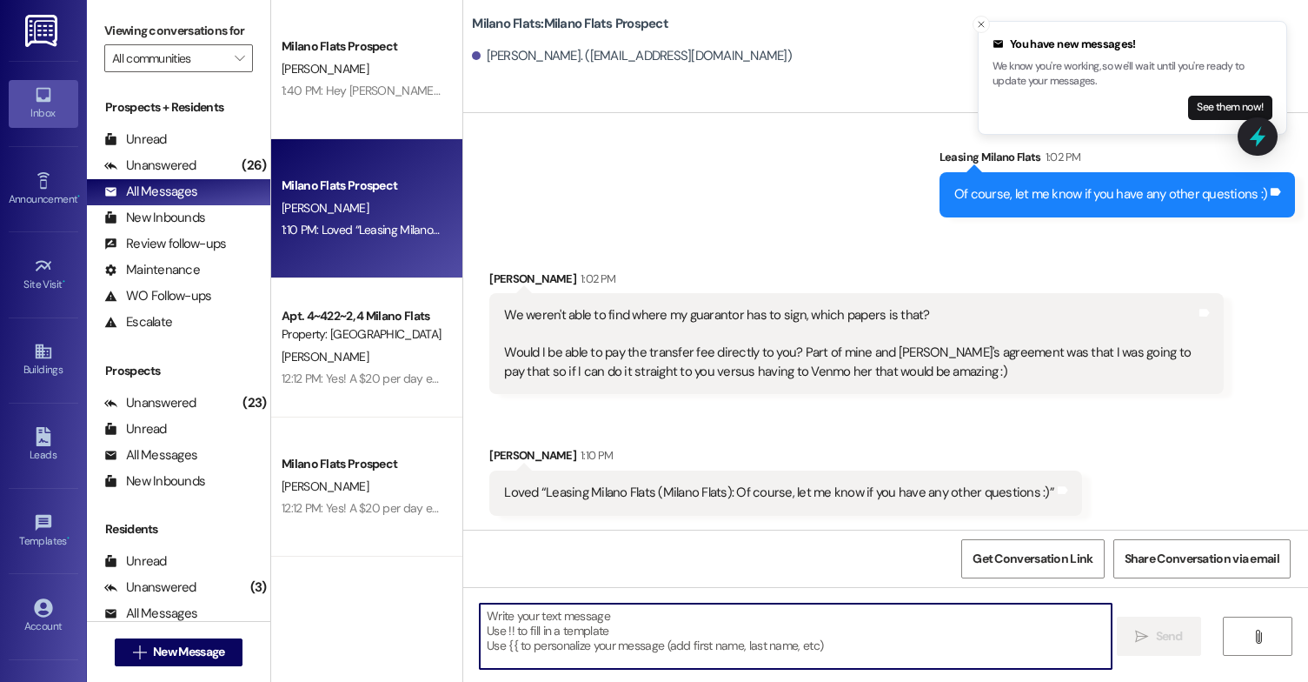
type textarea "I"
click at [50, 450] on div "Leads" at bounding box center [43, 454] width 87 height 17
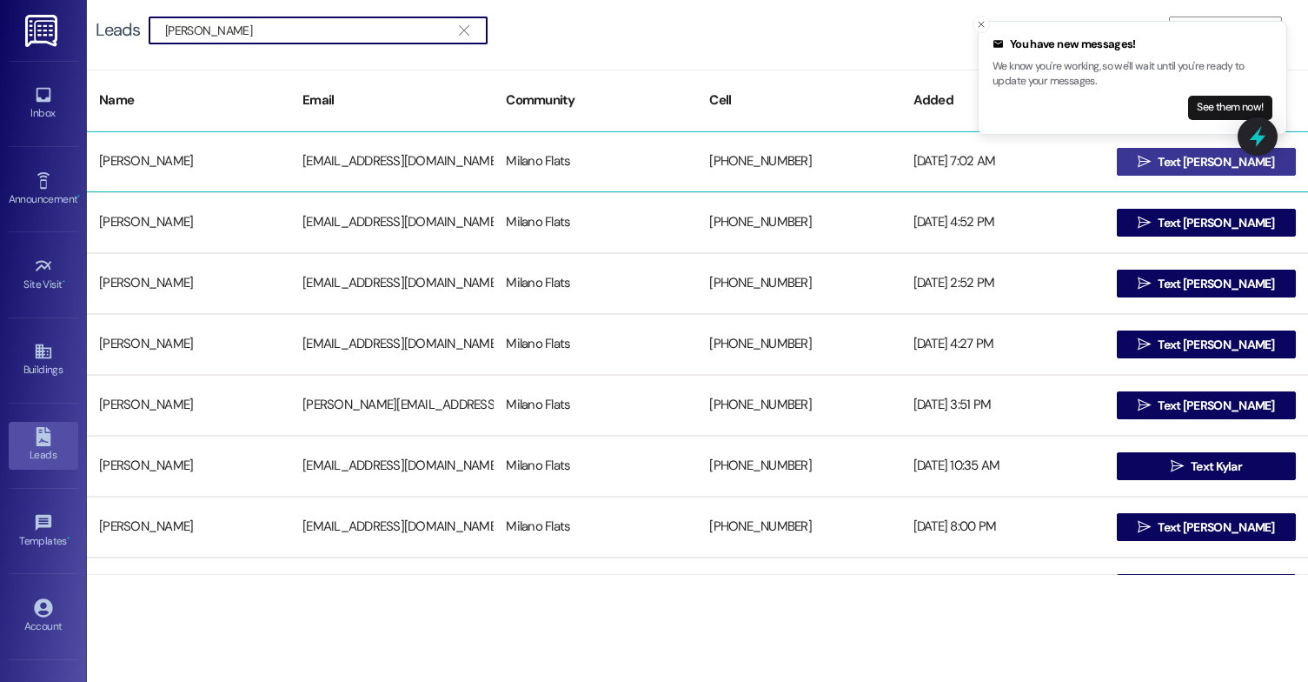
type input "[PERSON_NAME]"
click at [1151, 156] on icon "" at bounding box center [1144, 162] width 13 height 14
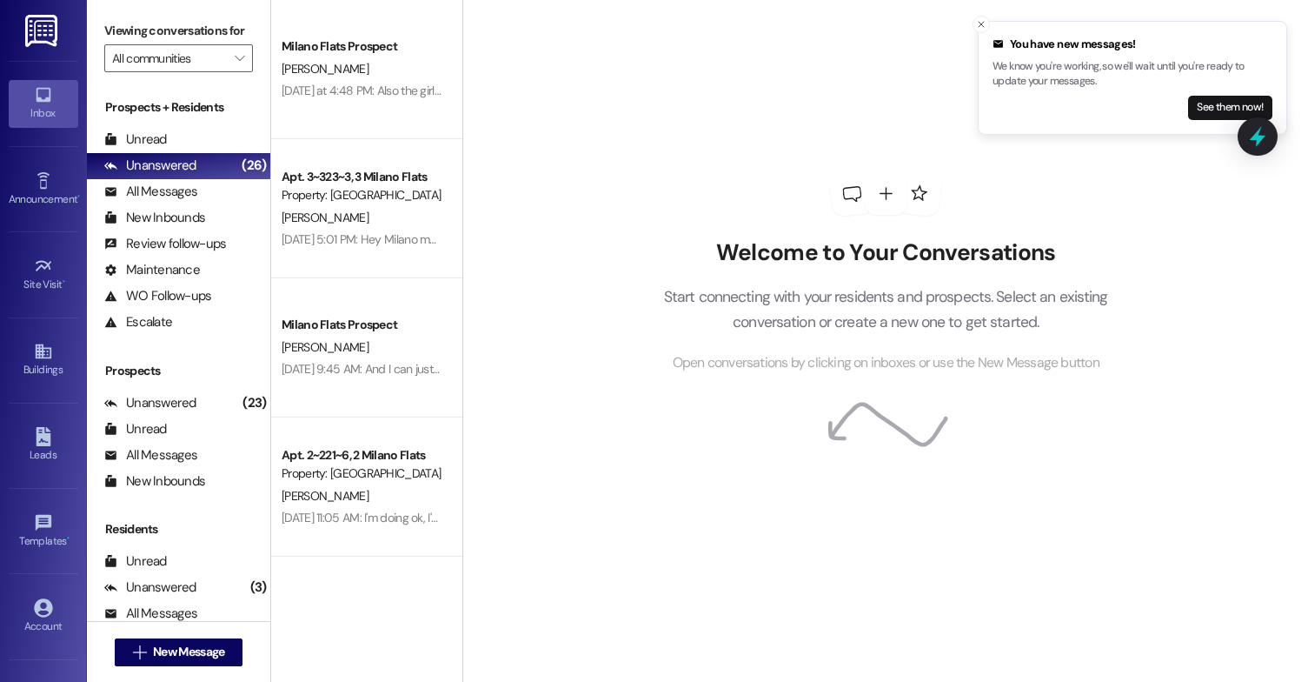
click at [958, 364] on span "Open conversations by clicking on inboxes or use the New Message button" at bounding box center [886, 363] width 427 height 22
click at [49, 457] on div "Leads" at bounding box center [43, 454] width 87 height 17
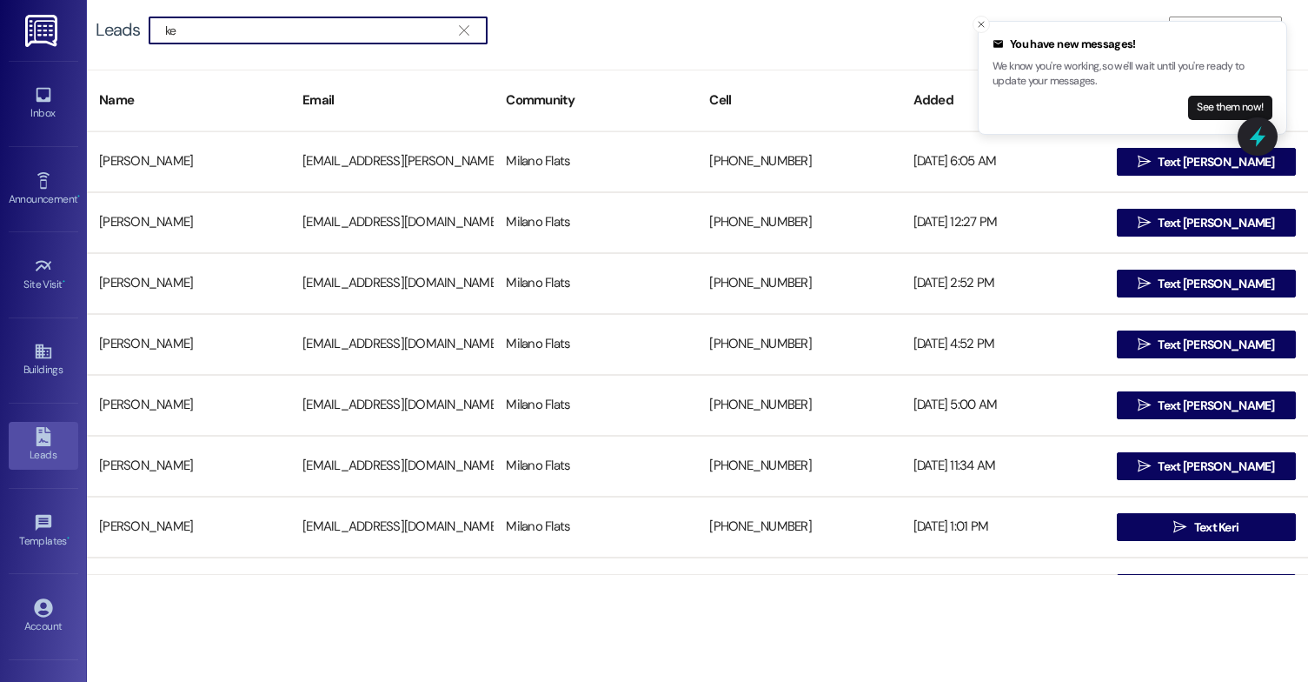
type input "k"
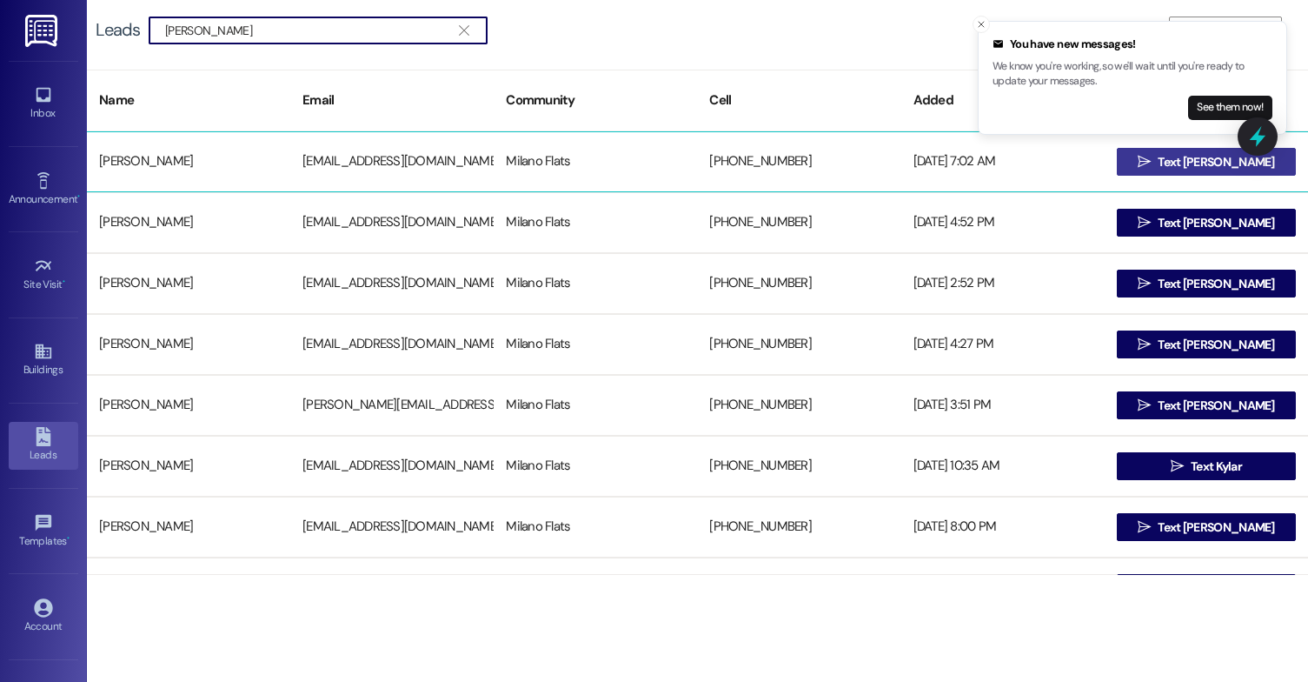
type input "[PERSON_NAME]"
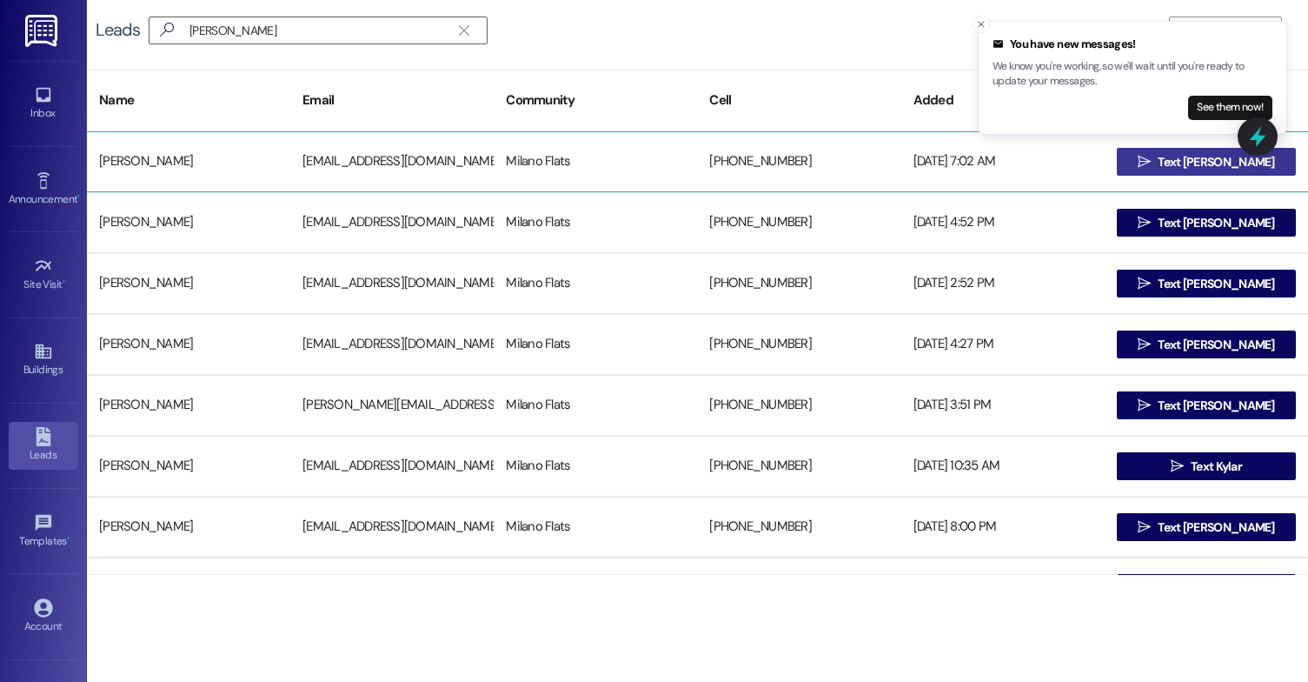
click at [1219, 158] on span "Text [PERSON_NAME]" at bounding box center [1216, 162] width 116 height 18
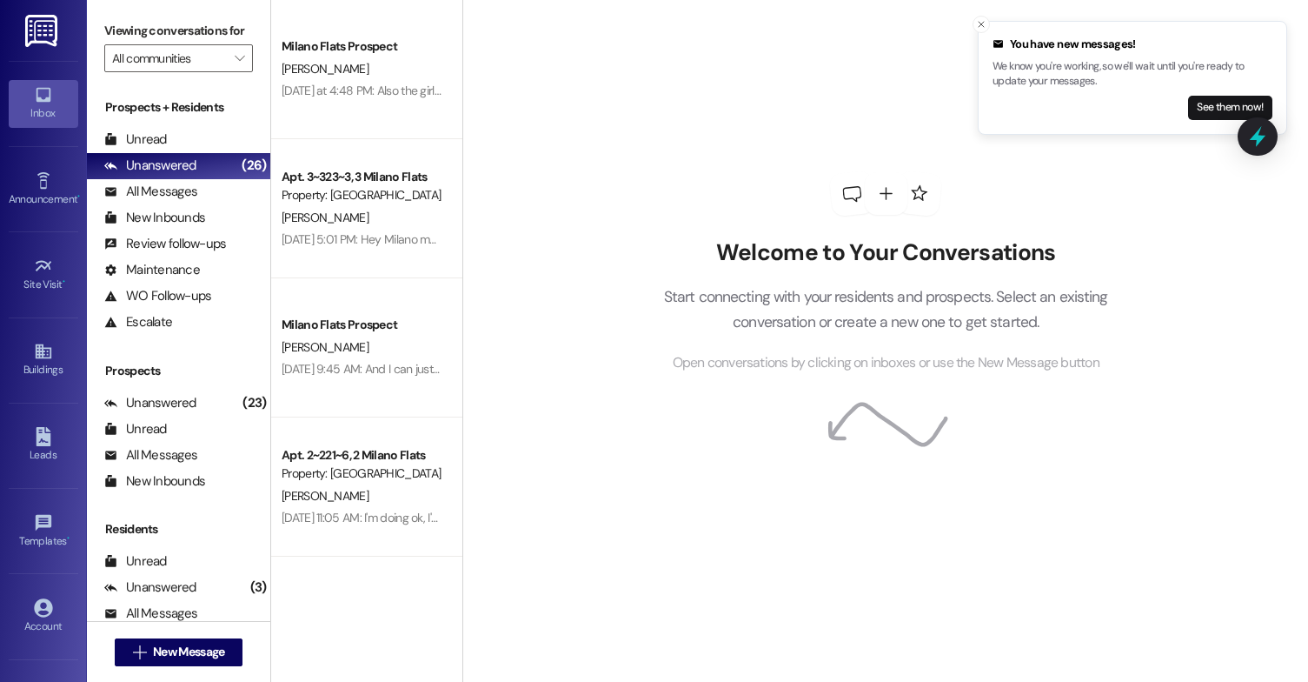
click at [875, 286] on p "Start connecting with your residents and prospects. Select an existing conversa…" at bounding box center [885, 309] width 497 height 50
drag, startPoint x: 875, startPoint y: 286, endPoint x: 830, endPoint y: 351, distance: 79.3
click at [847, 338] on div "Welcome to Your Conversations Start connecting with your residents and prospect…" at bounding box center [885, 306] width 497 height 135
click at [769, 372] on span "Open conversations by clicking on inboxes or use the New Message button" at bounding box center [886, 363] width 427 height 22
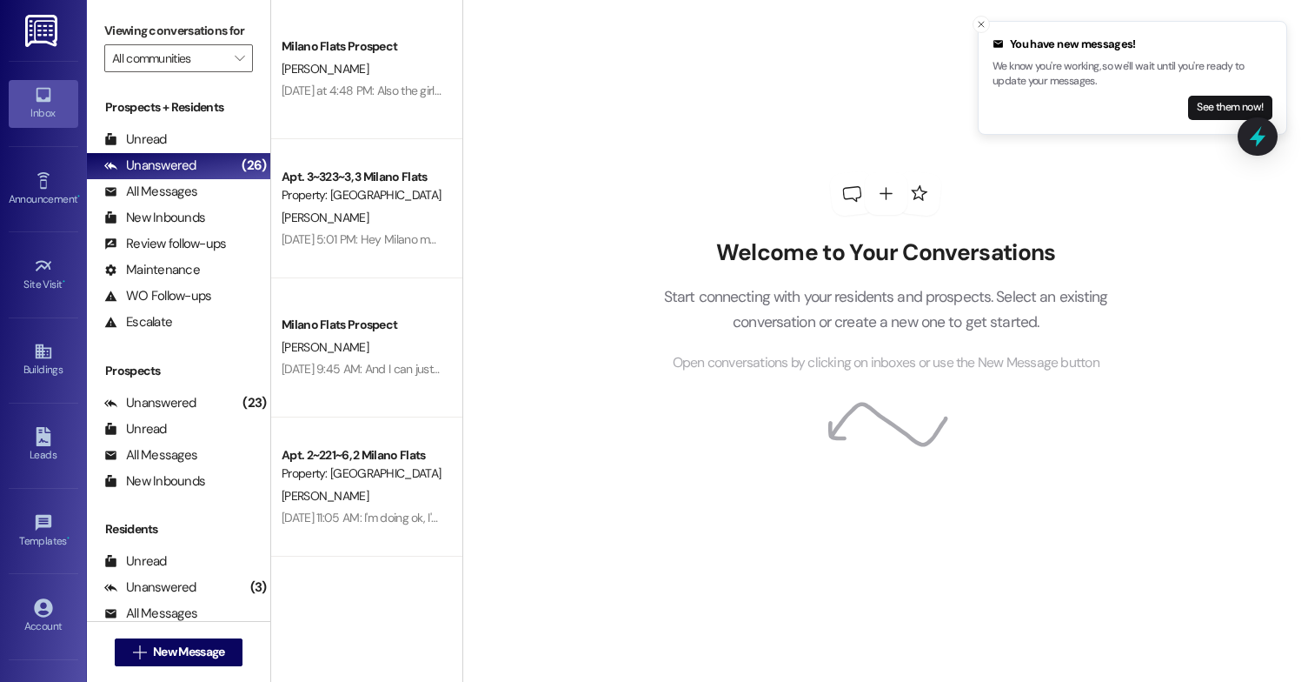
click at [766, 372] on span "Open conversations by clicking on inboxes or use the New Message button" at bounding box center [886, 363] width 427 height 22
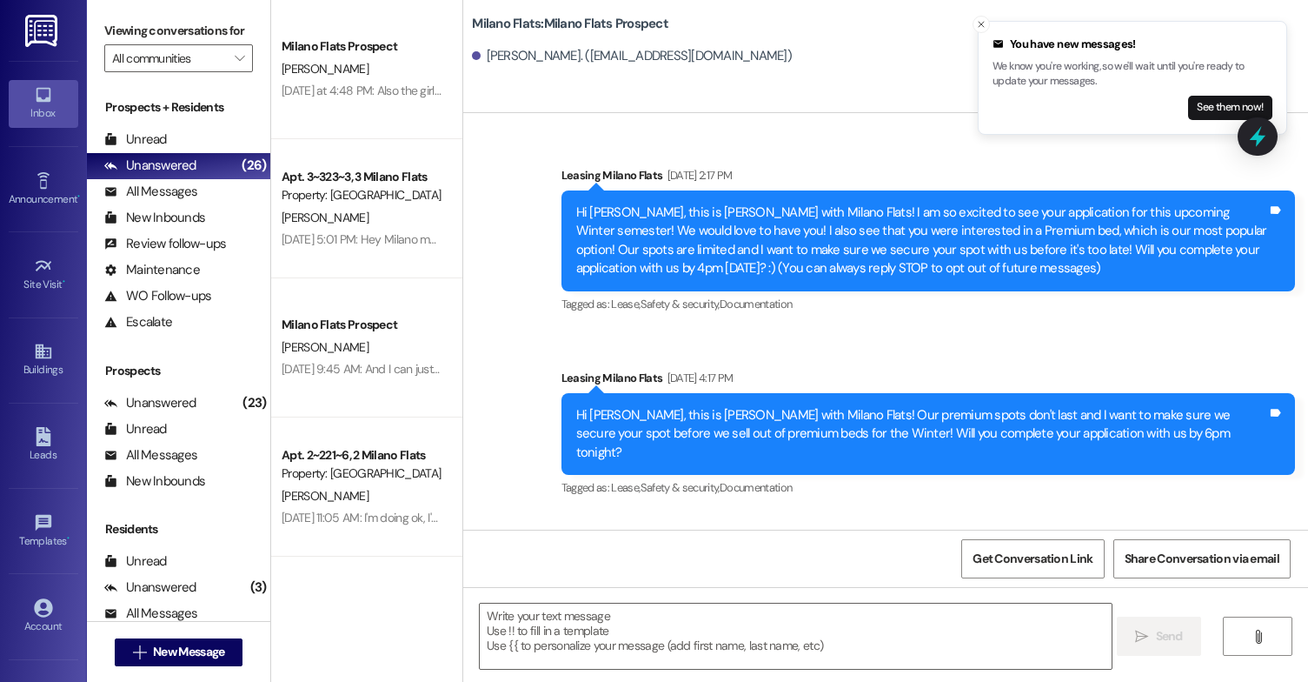
click at [709, 390] on div "Sent via SMS Leasing [GEOGRAPHIC_DATA] Flats [DATE] 2:17 PM Hi [PERSON_NAME], t…" at bounding box center [885, 321] width 845 height 416
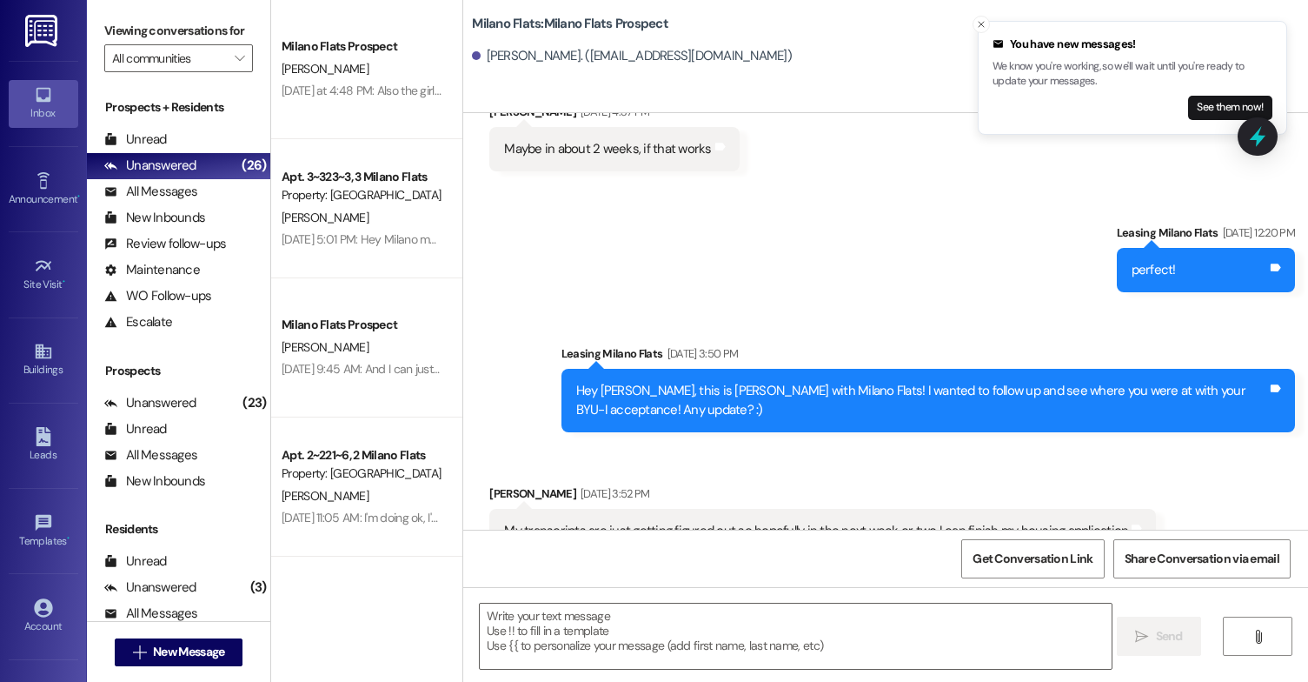
scroll to position [1017, 0]
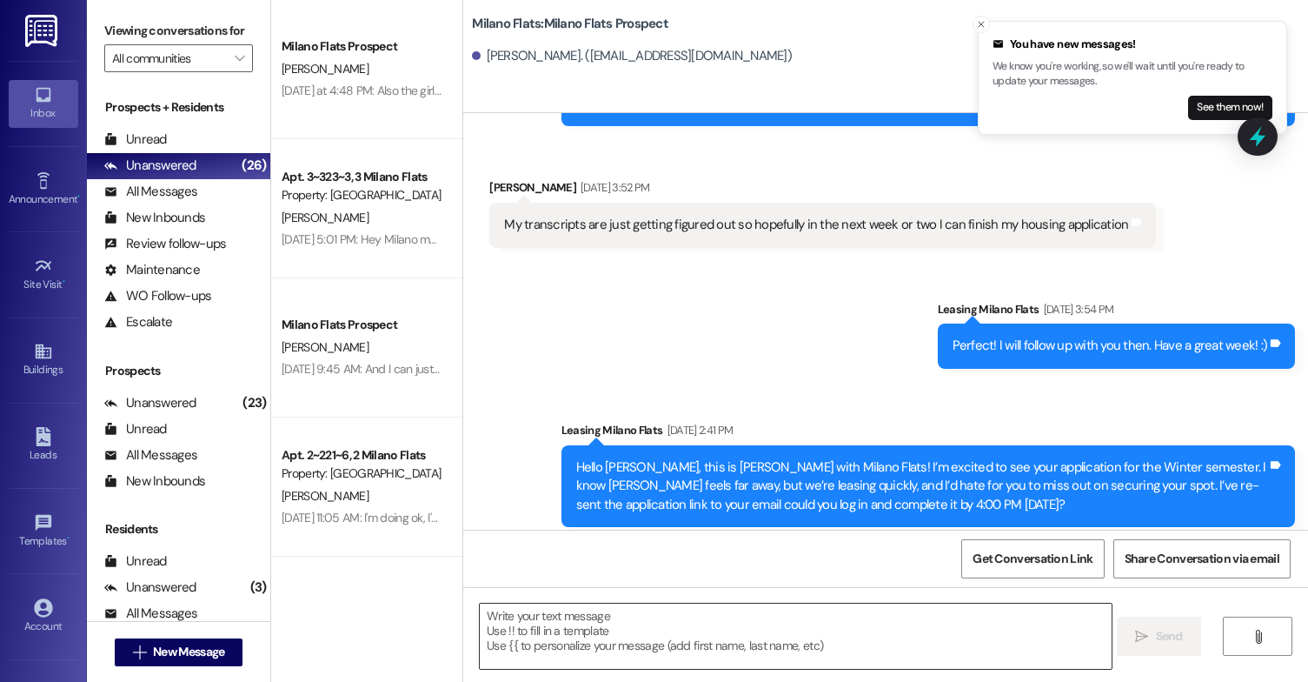
click at [556, 631] on textarea at bounding box center [796, 635] width 632 height 65
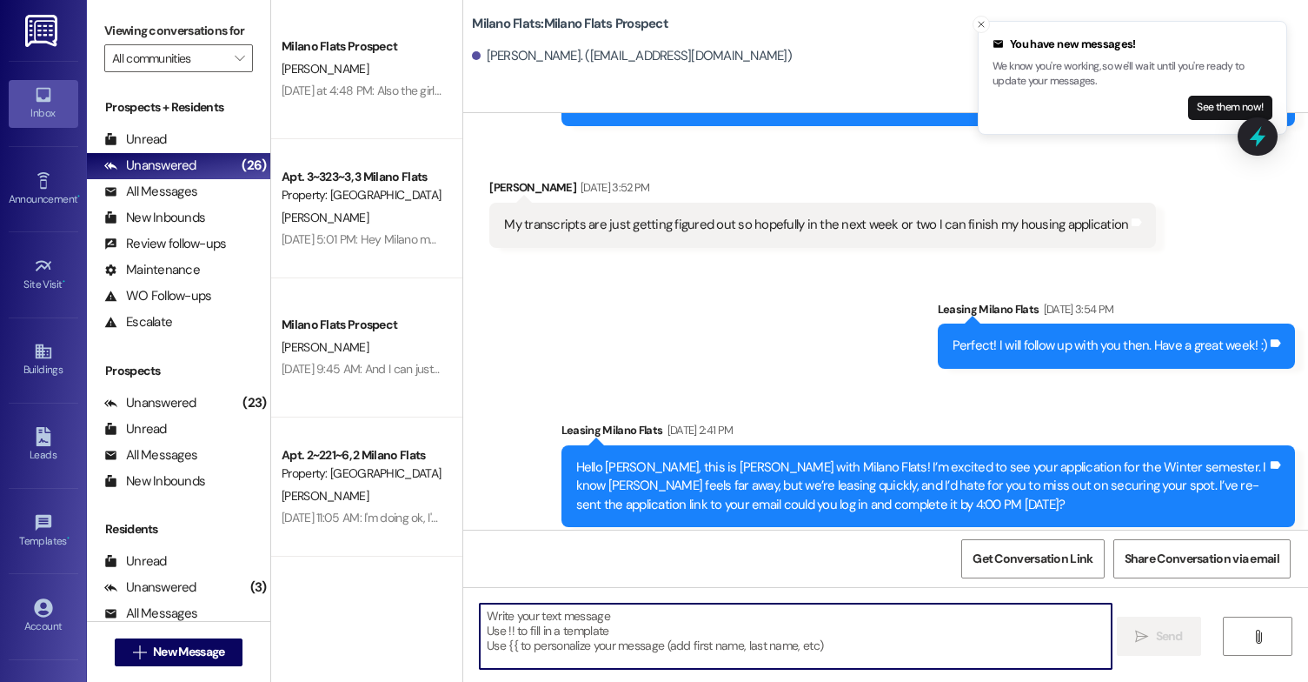
click at [565, 616] on textarea at bounding box center [796, 635] width 632 height 65
paste textarea "Hi [PERSON_NAME]! This is [PERSON_NAME] with Milano Flats 😊 Your Premium Winter…"
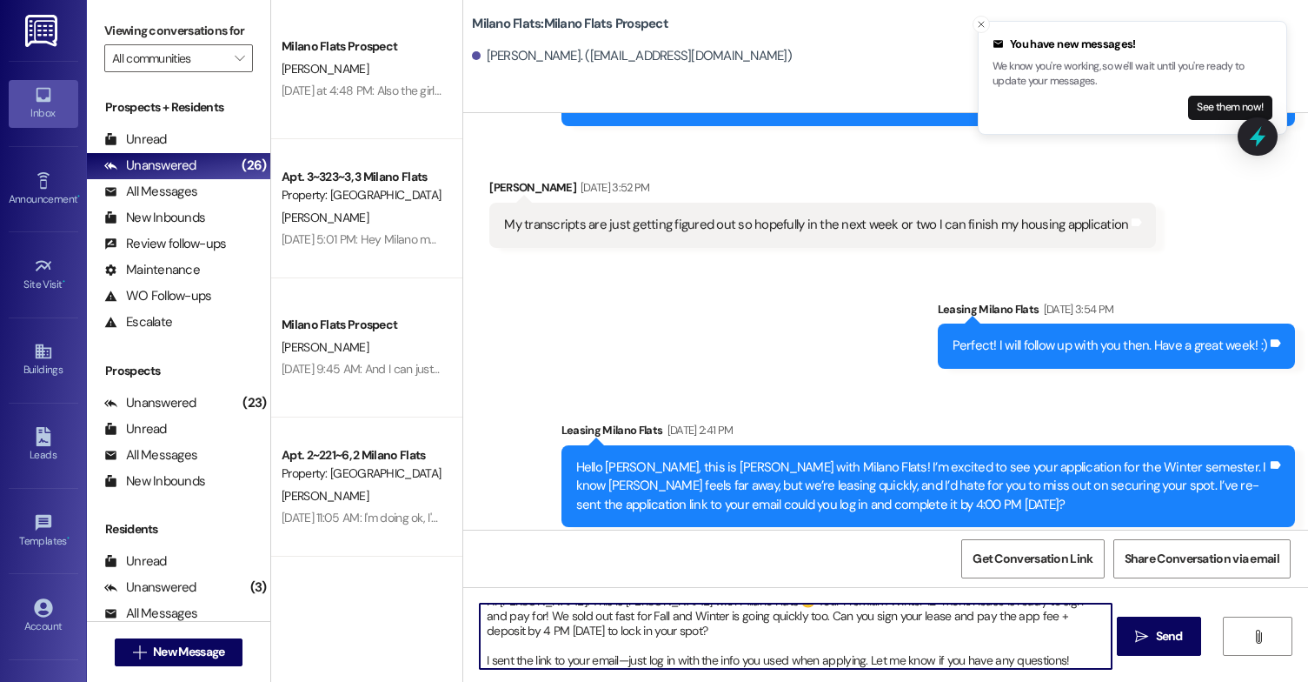
scroll to position [0, 0]
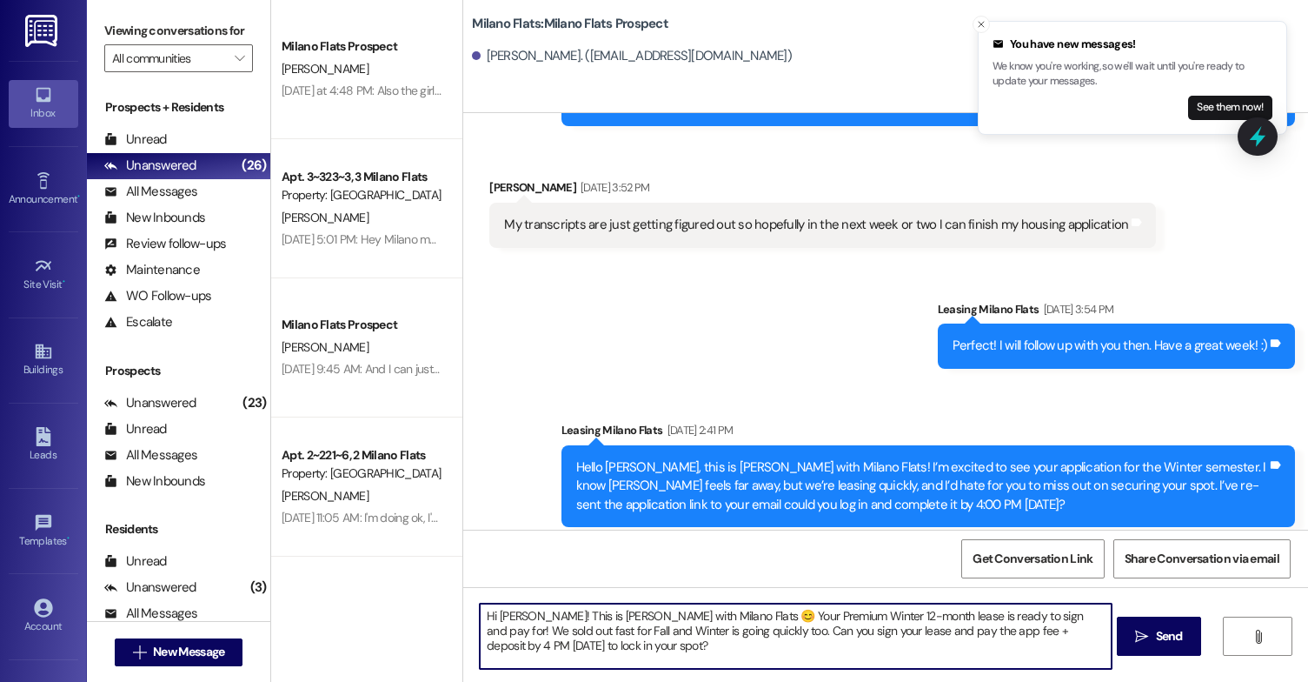
click at [531, 658] on textarea "Hi [PERSON_NAME]! This is [PERSON_NAME] with Milano Flats 😊 Your Premium Winter…" at bounding box center [796, 635] width 632 height 65
click at [480, 656] on textarea "Hi [PERSON_NAME]! This is [PERSON_NAME] with Milano Flats 😊 Your Premium Winter…" at bounding box center [796, 635] width 632 height 65
click at [674, 643] on textarea "Hi [PERSON_NAME]! This is [PERSON_NAME] with Milano Flats 😊 Your Premium Winter…" at bounding box center [796, 635] width 632 height 65
click at [673, 661] on textarea "Hi [PERSON_NAME]! This is [PERSON_NAME] with Milano Flats 😊 Your Premium Winter…" at bounding box center [796, 635] width 632 height 65
click at [782, 648] on textarea "Hi [PERSON_NAME]! This is [PERSON_NAME] with Milano Flats 😊 Your Premium Winter…" at bounding box center [796, 635] width 632 height 65
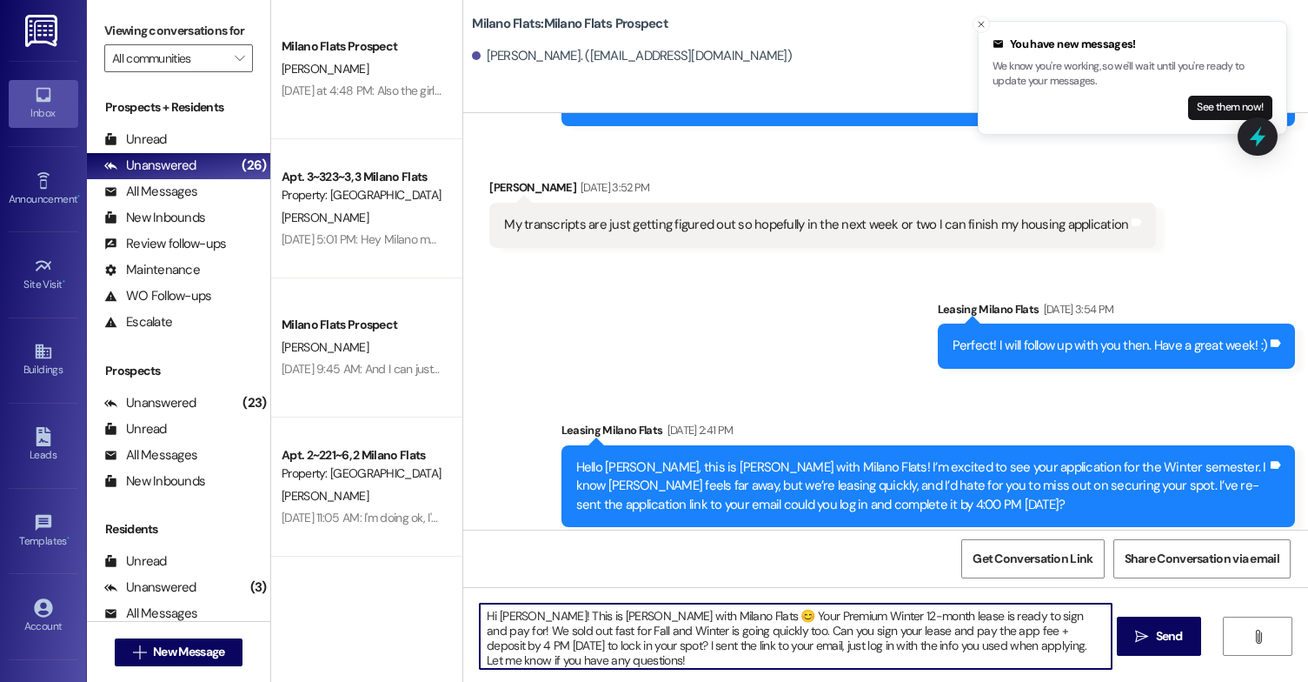
scroll to position [4, 0]
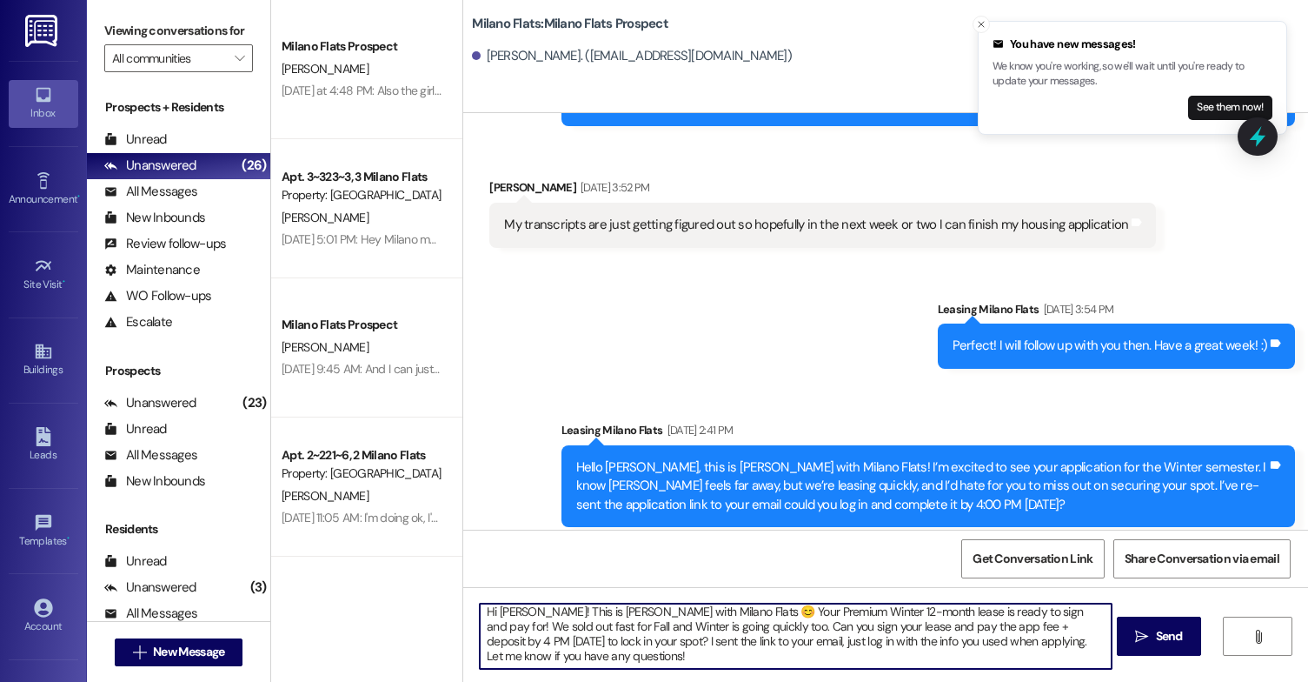
drag, startPoint x: 669, startPoint y: 642, endPoint x: 688, endPoint y: 676, distance: 38.9
click at [688, 676] on div "Hi [PERSON_NAME]! This is [PERSON_NAME] with Milano Flats 😊 Your Premium Winter…" at bounding box center [885, 652] width 845 height 130
paste textarea "just log in using the credentials from your application"
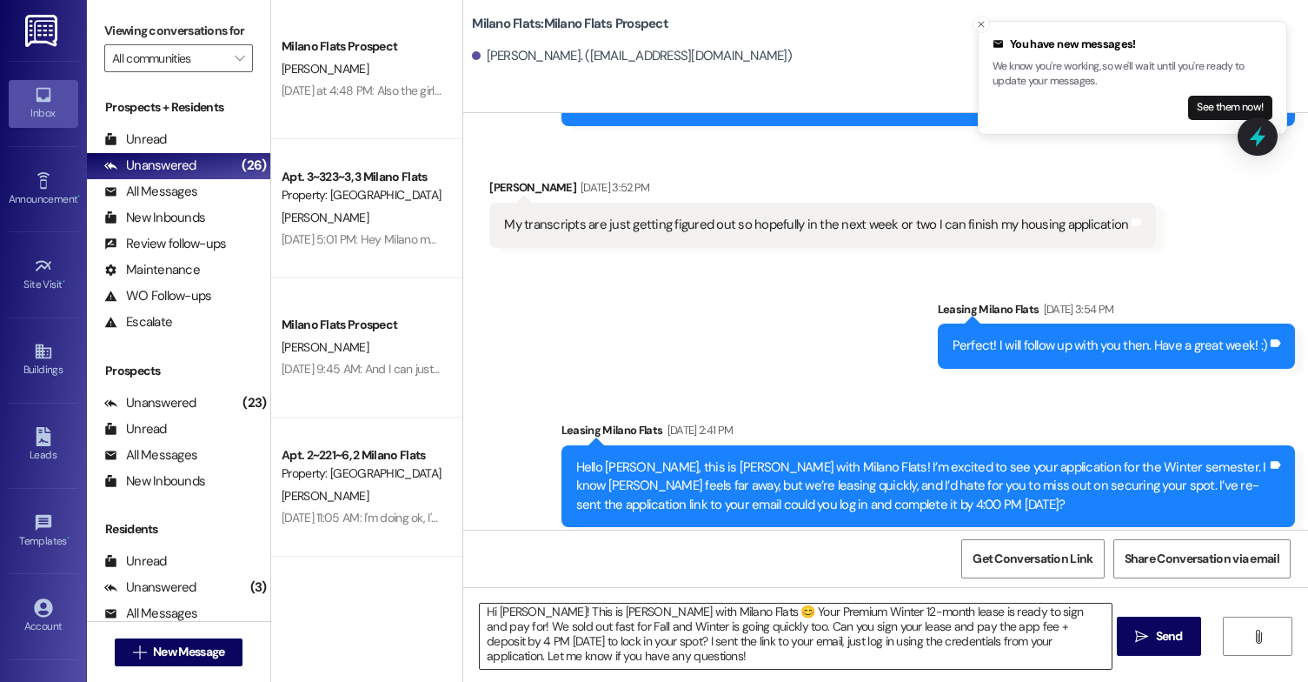
scroll to position [0, 0]
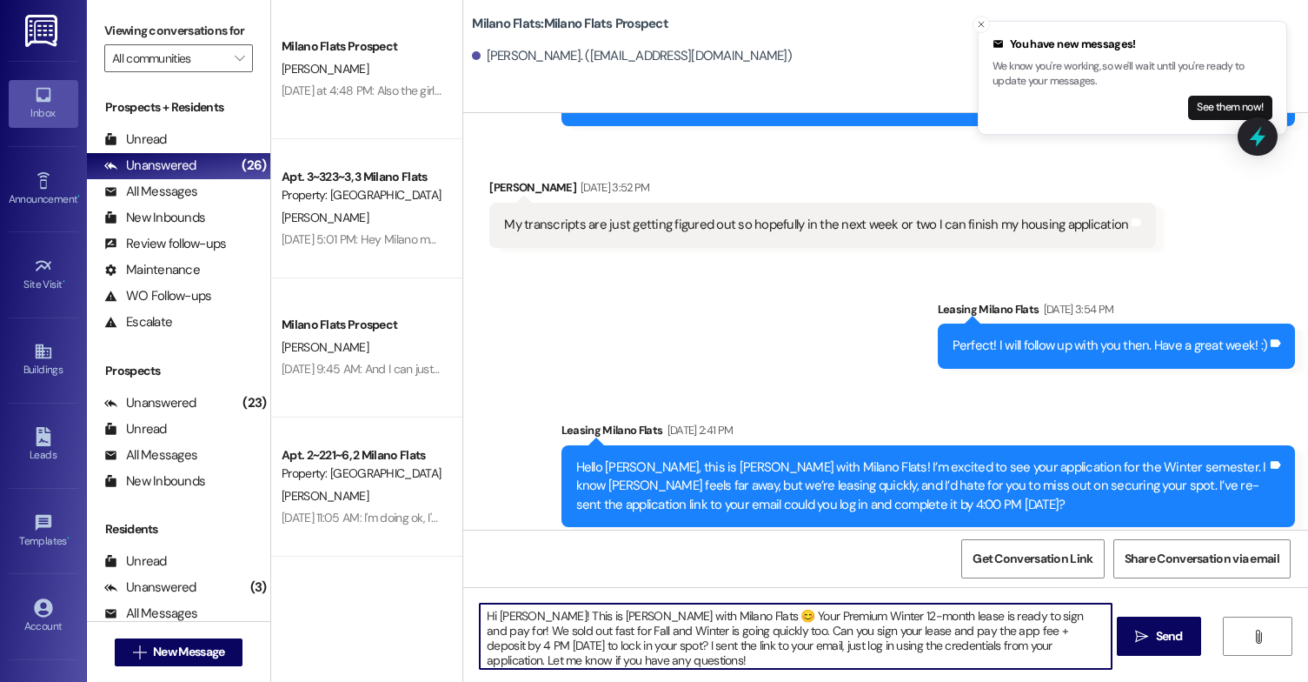
click at [709, 659] on textarea "Hi [PERSON_NAME]! This is [PERSON_NAME] with Milano Flats 😊 Your Premium Winter…" at bounding box center [796, 635] width 632 height 65
type textarea "Hi [PERSON_NAME]! This is [PERSON_NAME] with Milano Flats 😊 Your Premium Winter…"
click at [1136, 637] on icon "" at bounding box center [1141, 636] width 13 height 14
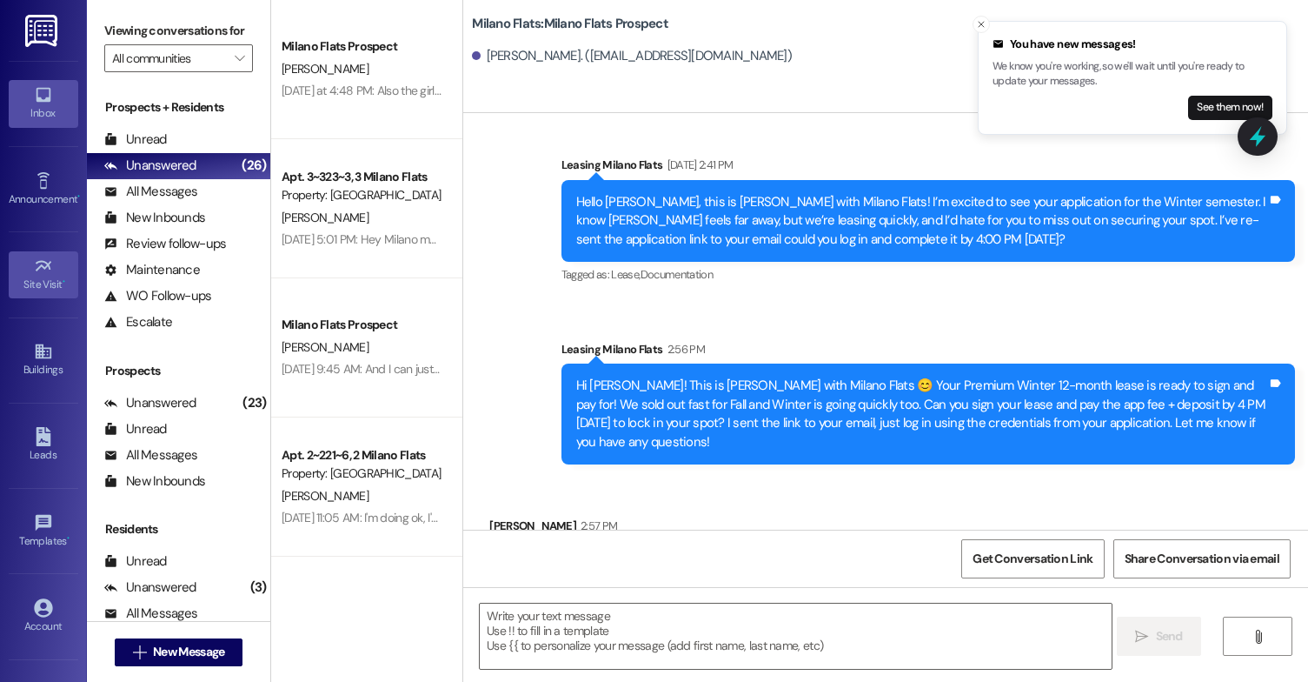
scroll to position [1295, 0]
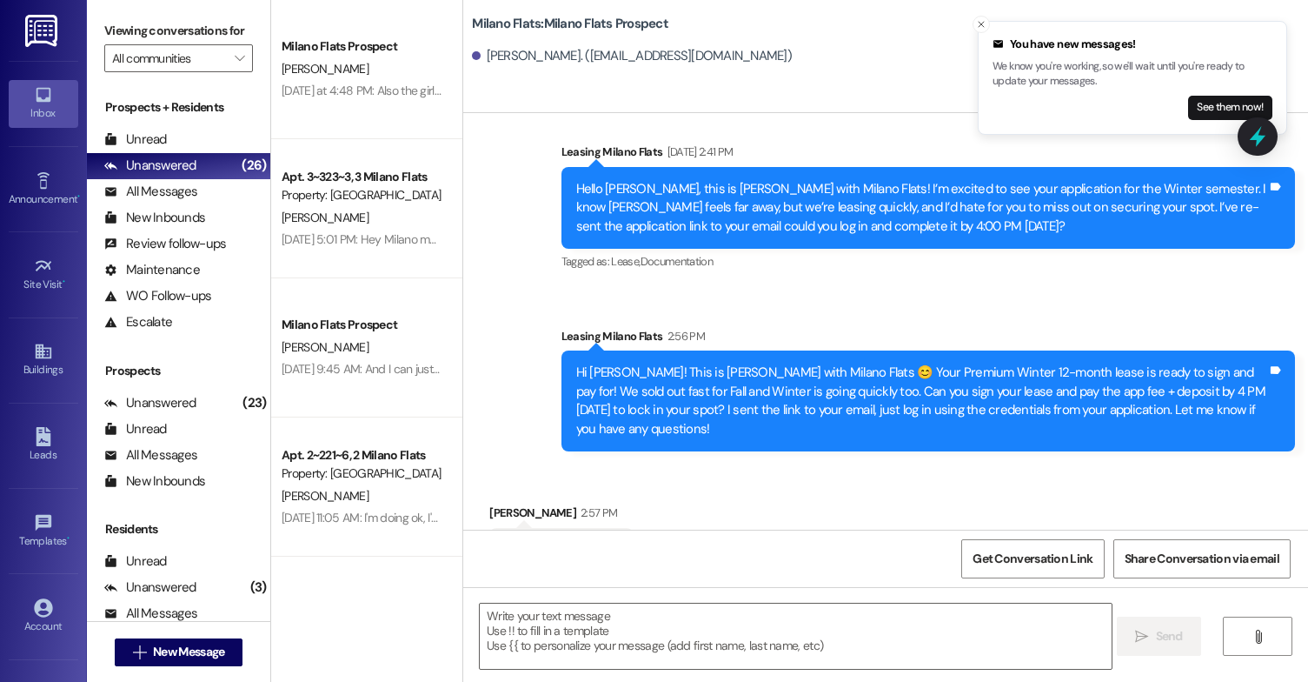
click at [654, 464] on div "Received via SMS [PERSON_NAME] 2:57 PM Perfect, thank you Tags and notes" at bounding box center [885, 524] width 845 height 121
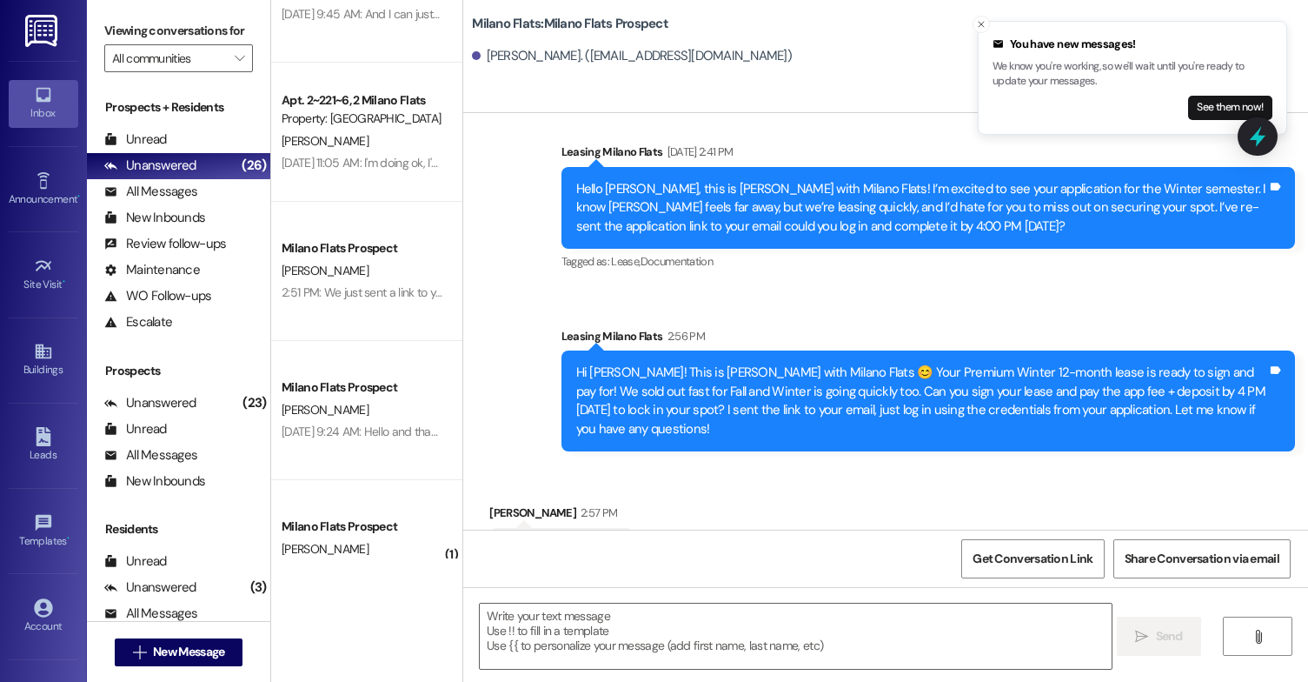
scroll to position [261, 0]
